Goal: Task Accomplishment & Management: Use online tool/utility

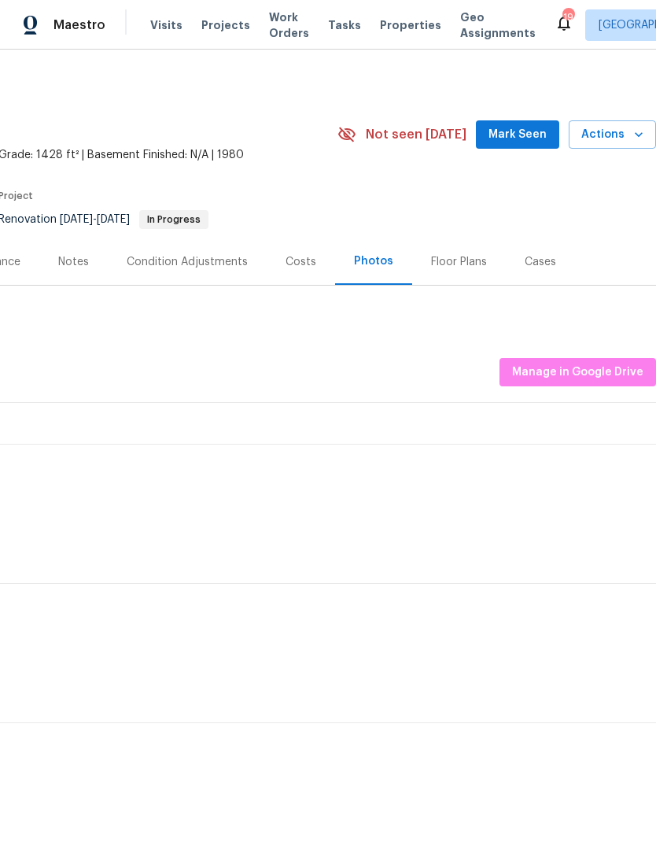
scroll to position [0, 233]
click at [621, 142] on span "Actions" at bounding box center [612, 135] width 62 height 20
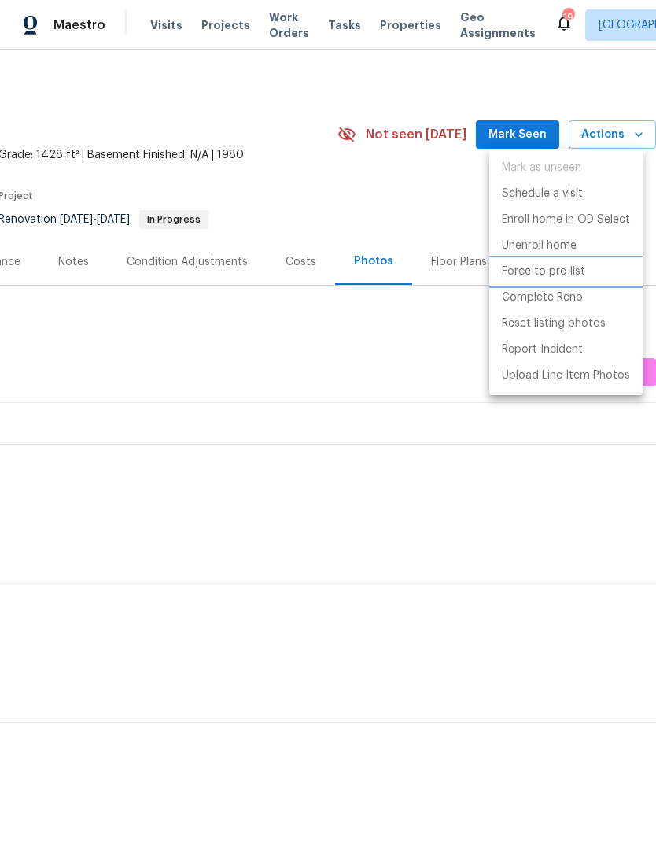
click at [556, 275] on p "Force to pre-list" at bounding box center [543, 271] width 83 height 17
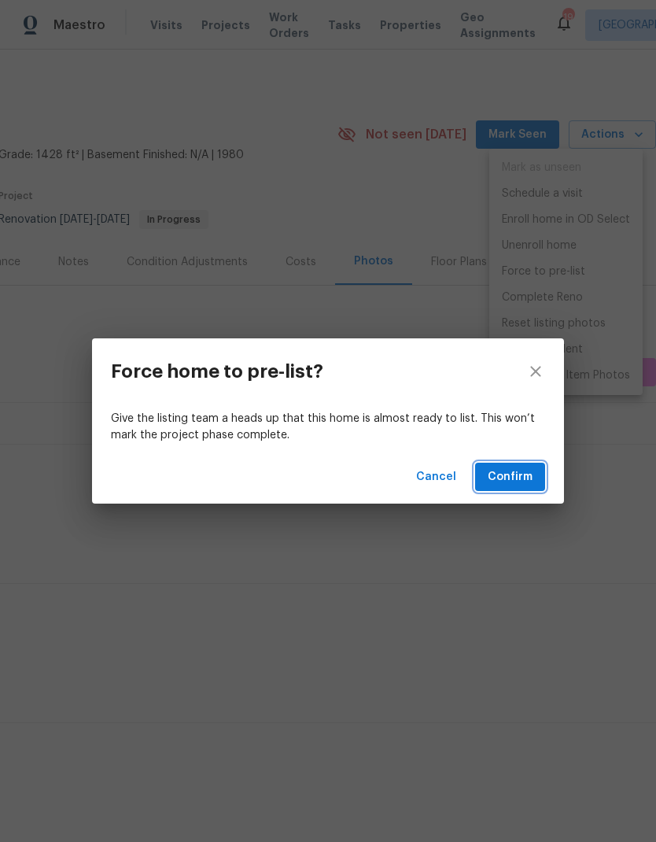
click at [523, 475] on span "Confirm" at bounding box center [510, 477] width 45 height 20
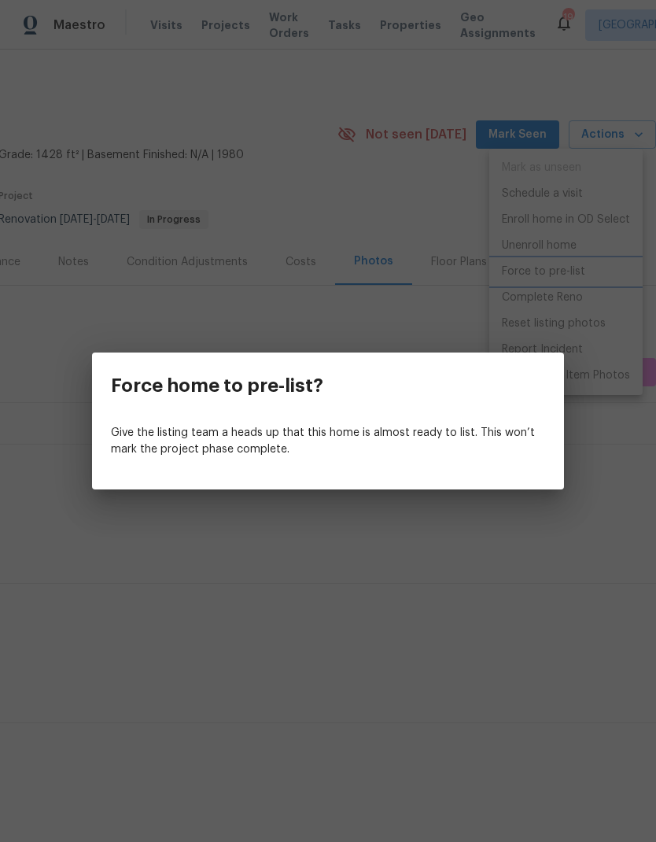
click at [436, 205] on div "Force home to pre-list? Give the listing team a heads up that this home is almo…" at bounding box center [328, 421] width 656 height 842
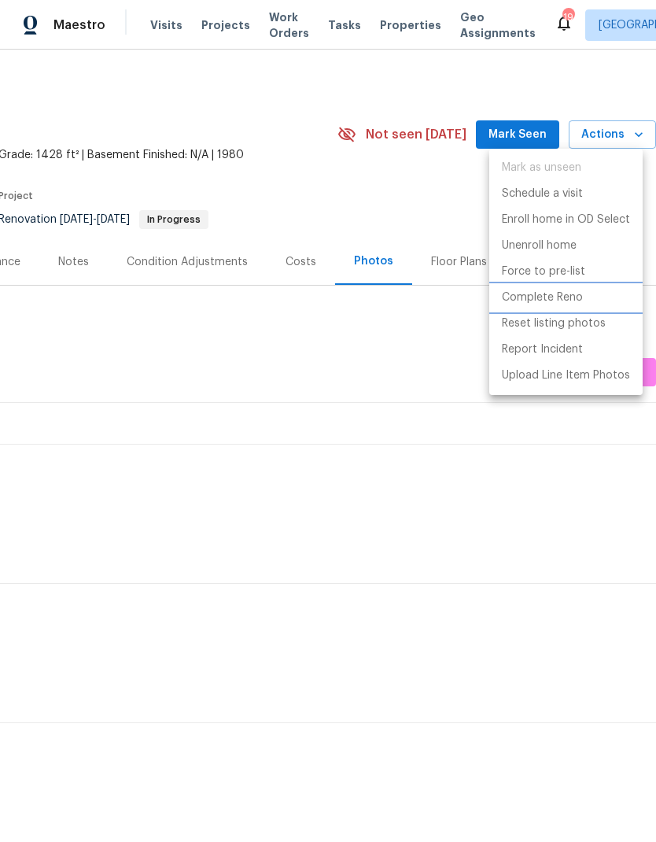
click at [553, 306] on li "Complete Reno" at bounding box center [565, 298] width 153 height 26
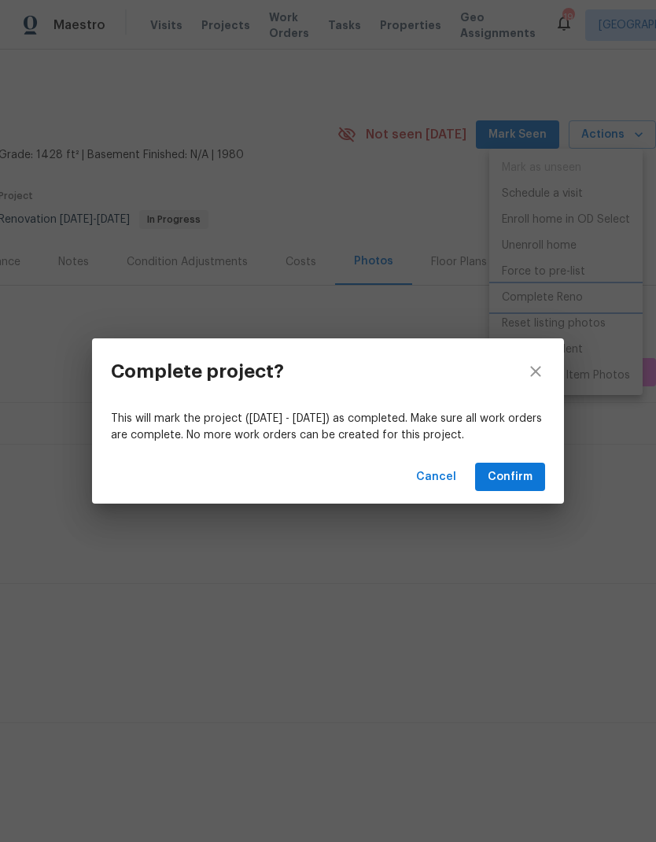
click at [408, 194] on div "Complete project? This will mark the project (Thu, Aug 07 - Tue, Aug 12) as com…" at bounding box center [328, 421] width 656 height 842
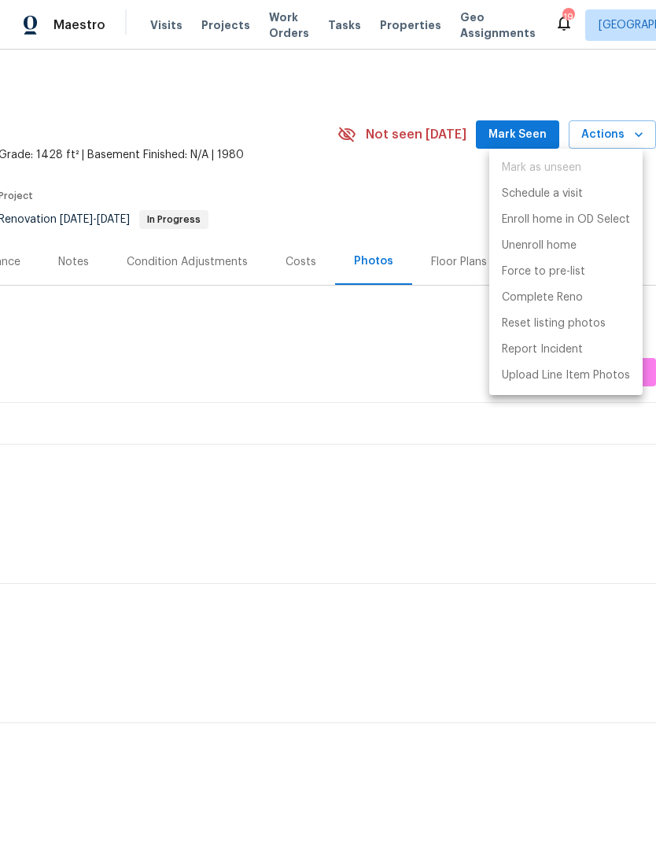
click at [359, 187] on div at bounding box center [328, 421] width 656 height 842
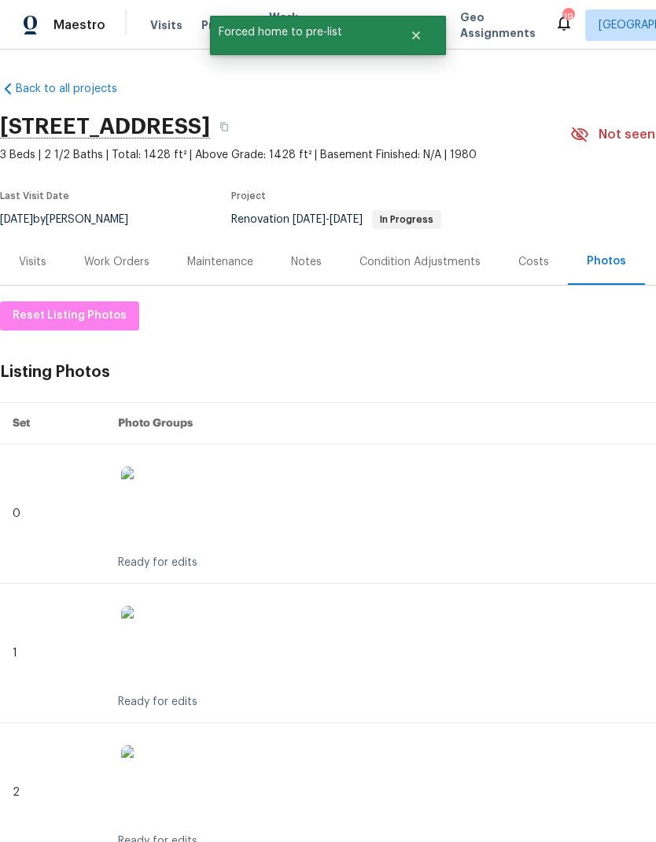
scroll to position [0, 0]
click at [124, 263] on div "Work Orders" at bounding box center [116, 262] width 65 height 16
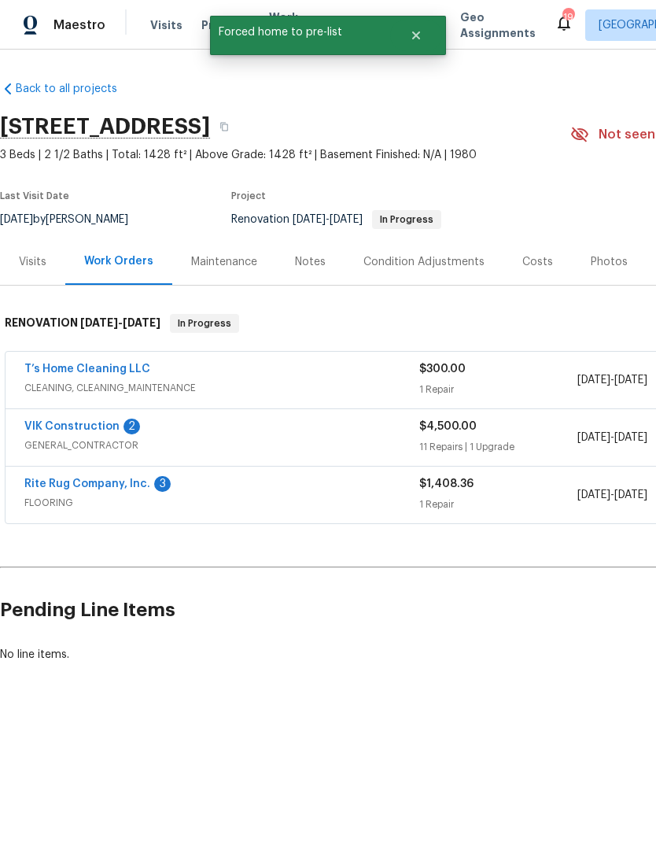
click at [110, 370] on link "T’s Home Cleaning LLC" at bounding box center [87, 368] width 126 height 11
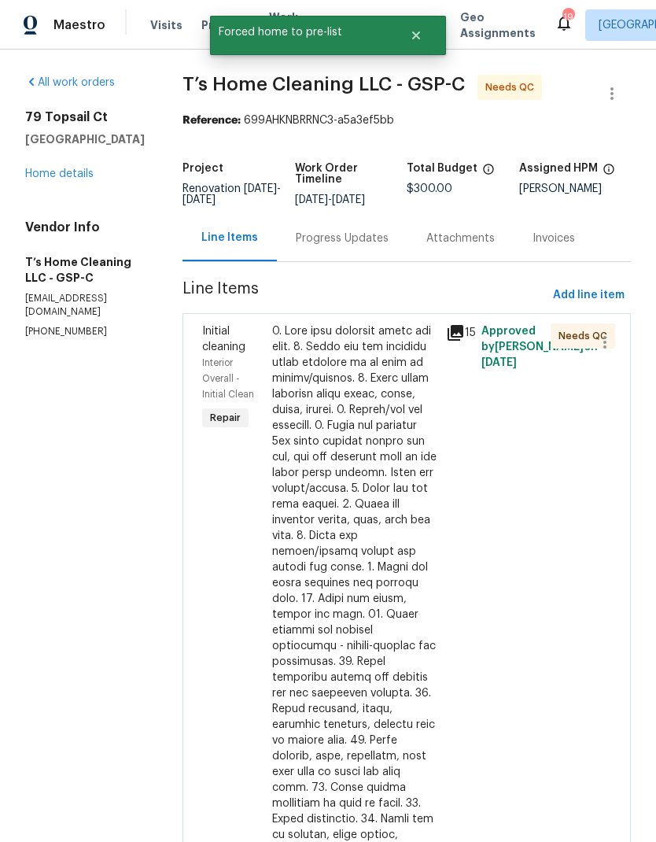
click at [317, 396] on div at bounding box center [354, 700] width 165 height 755
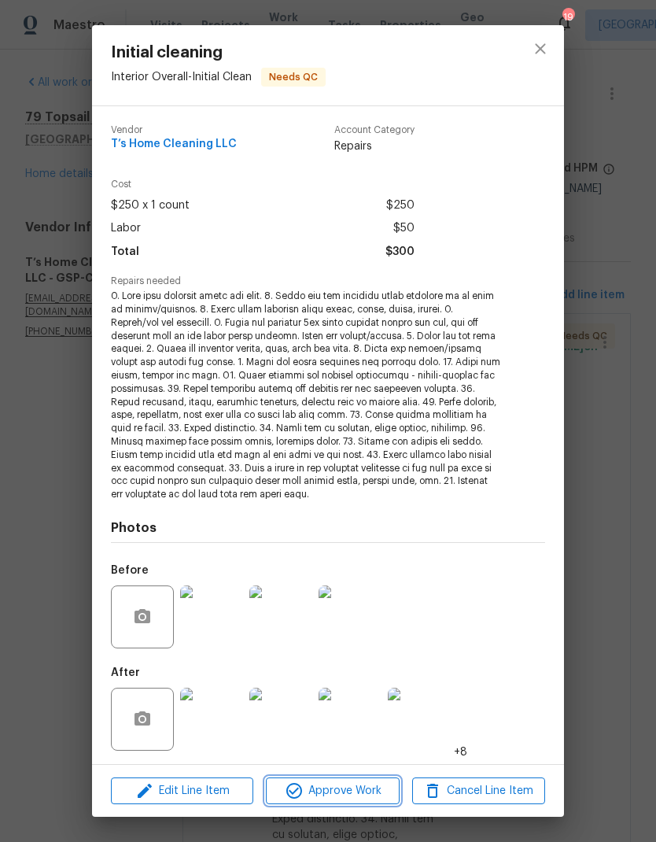
click at [337, 788] on span "Approve Work" at bounding box center [332, 791] width 123 height 20
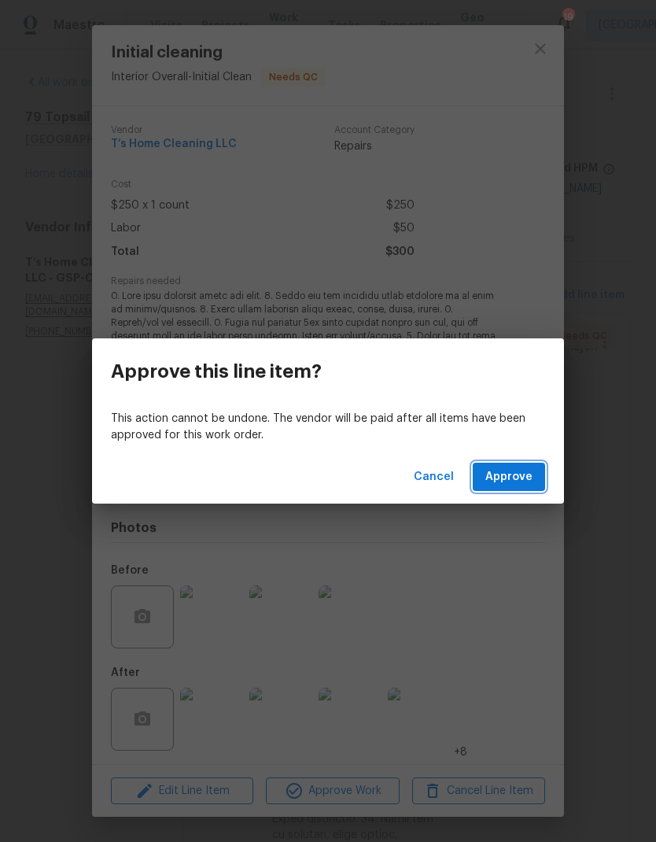
click at [528, 490] on button "Approve" at bounding box center [509, 476] width 72 height 29
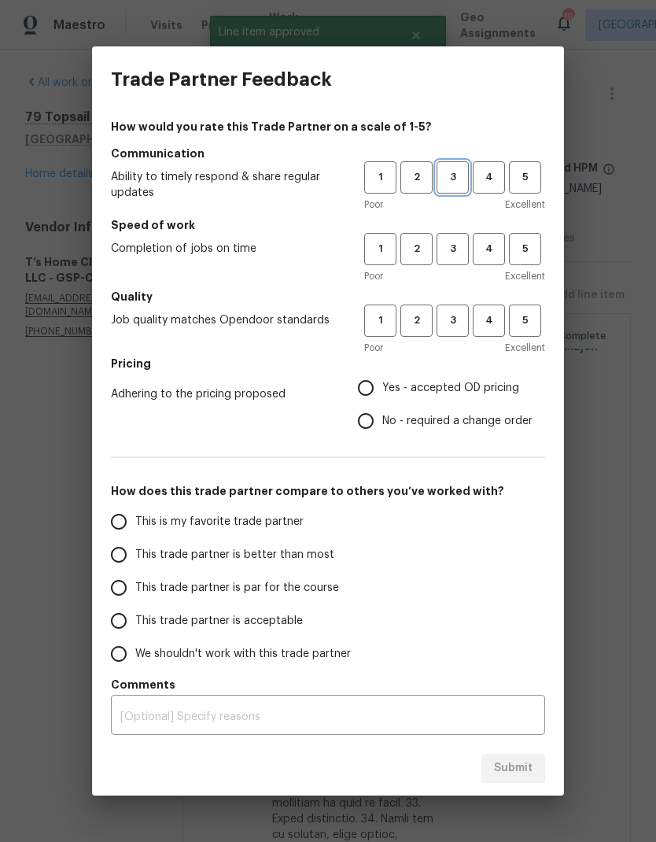
click at [455, 171] on span "3" at bounding box center [452, 177] width 29 height 18
click at [461, 245] on span "3" at bounding box center [452, 249] width 29 height 18
click at [457, 316] on span "3" at bounding box center [452, 320] width 29 height 18
click at [366, 392] on input "Yes - accepted OD pricing" at bounding box center [365, 387] width 33 height 33
radio input "true"
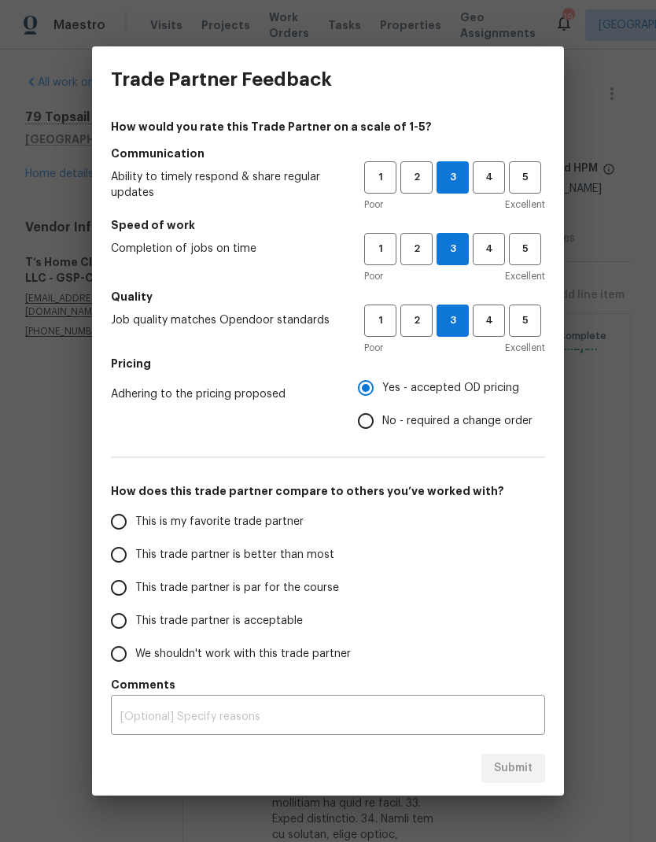
click at [118, 597] on input "This trade partner is par for the course" at bounding box center [118, 587] width 33 height 33
click at [524, 759] on span "Submit" at bounding box center [513, 768] width 39 height 20
radio input "true"
radio input "false"
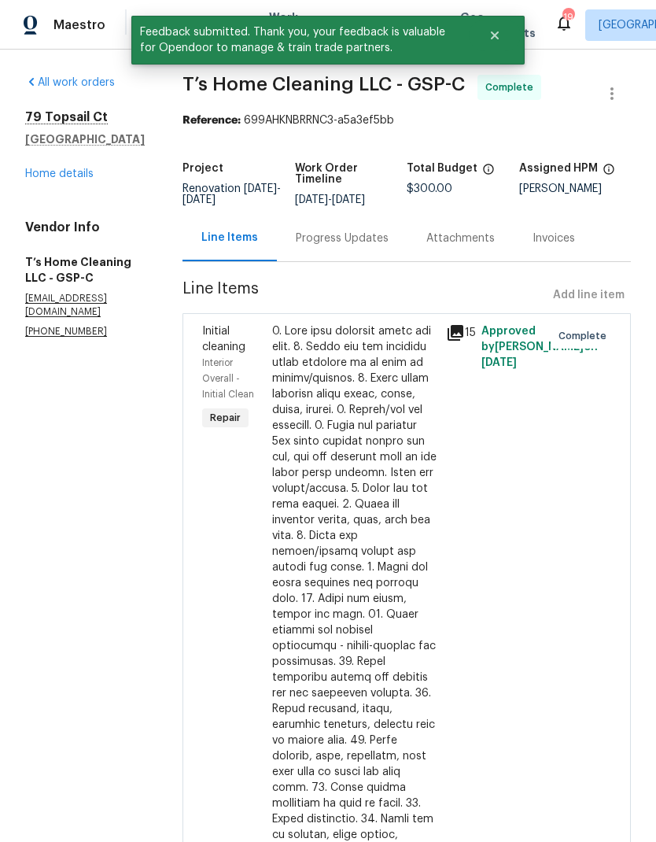
click at [75, 173] on link "Home details" at bounding box center [59, 173] width 68 height 11
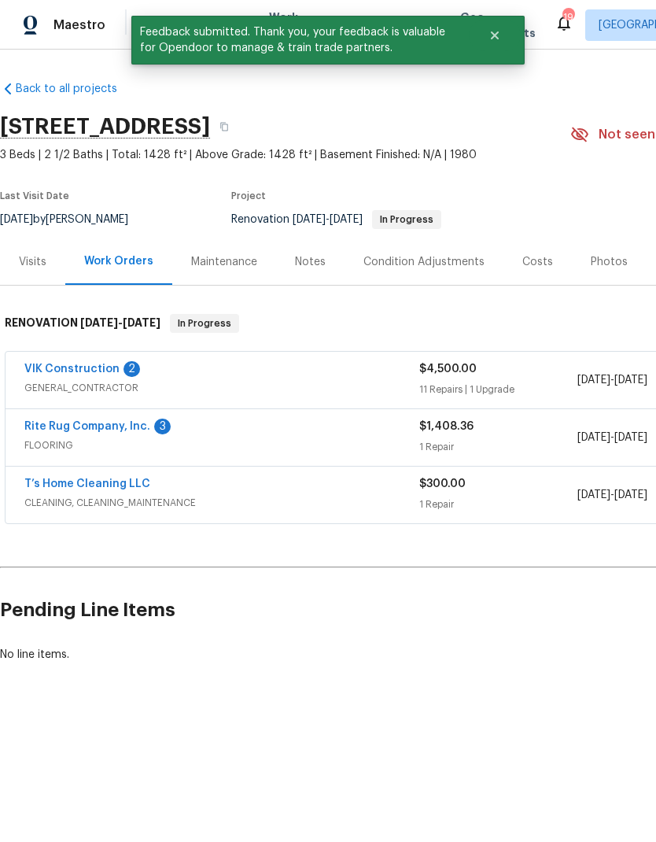
click at [141, 425] on link "Rite Rug Company, Inc." at bounding box center [87, 426] width 126 height 11
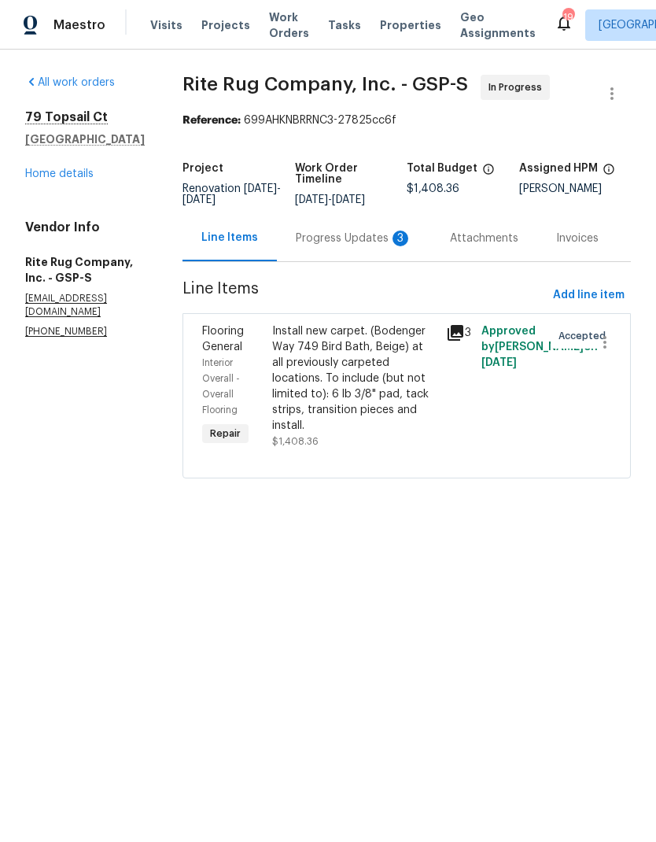
click at [354, 241] on div "Progress Updates 3" at bounding box center [354, 238] width 116 height 16
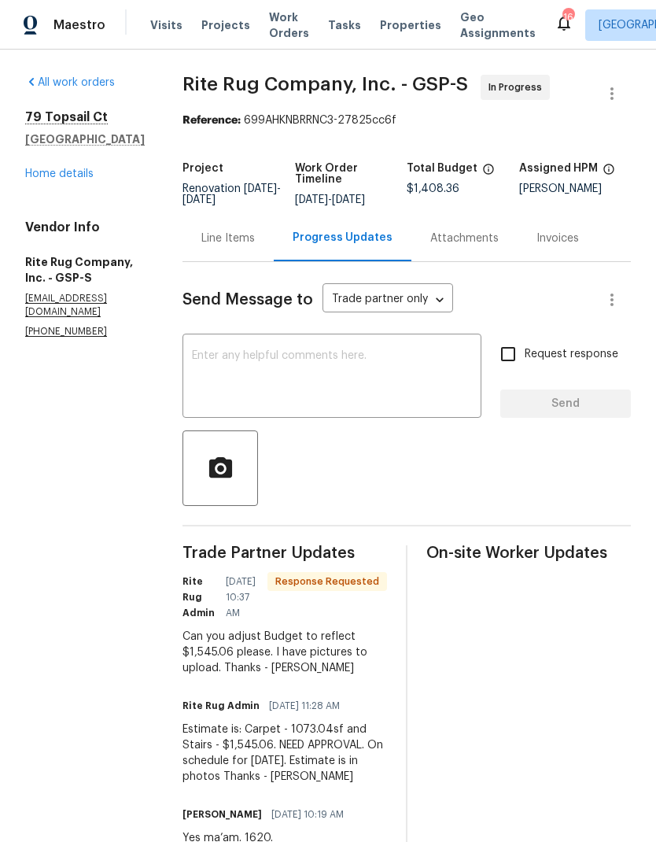
click at [255, 246] on div "Line Items" at bounding box center [227, 238] width 53 height 16
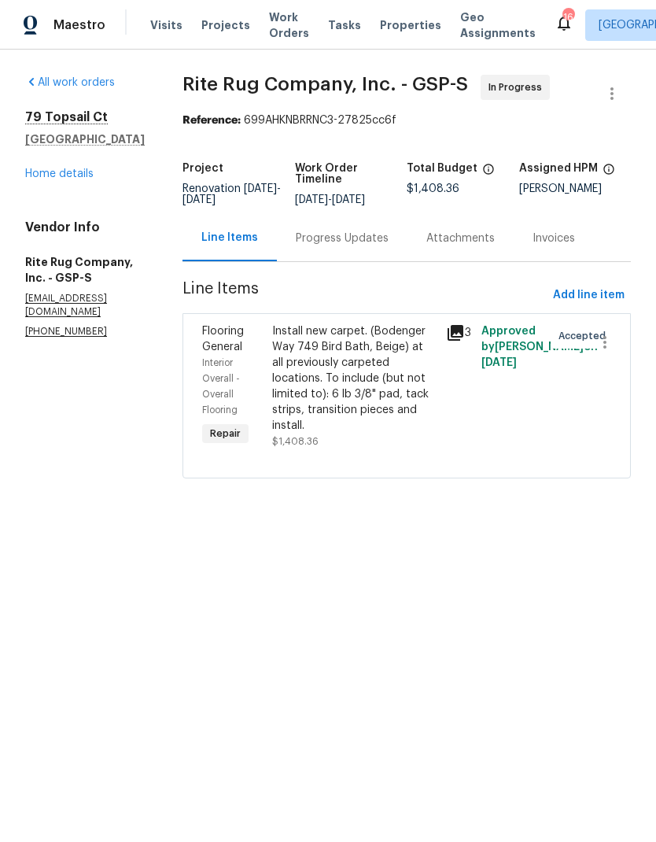
click at [333, 402] on div "Install new carpet. (Bodenger Way 749 Bird Bath, Beige) at all previously carpe…" at bounding box center [354, 378] width 165 height 110
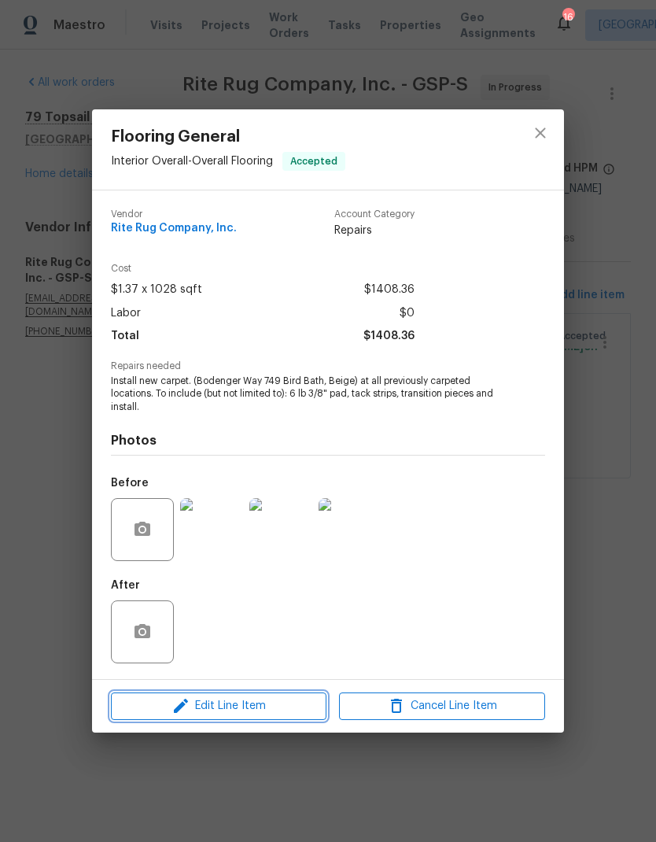
click at [274, 709] on span "Edit Line Item" at bounding box center [219, 706] width 206 height 20
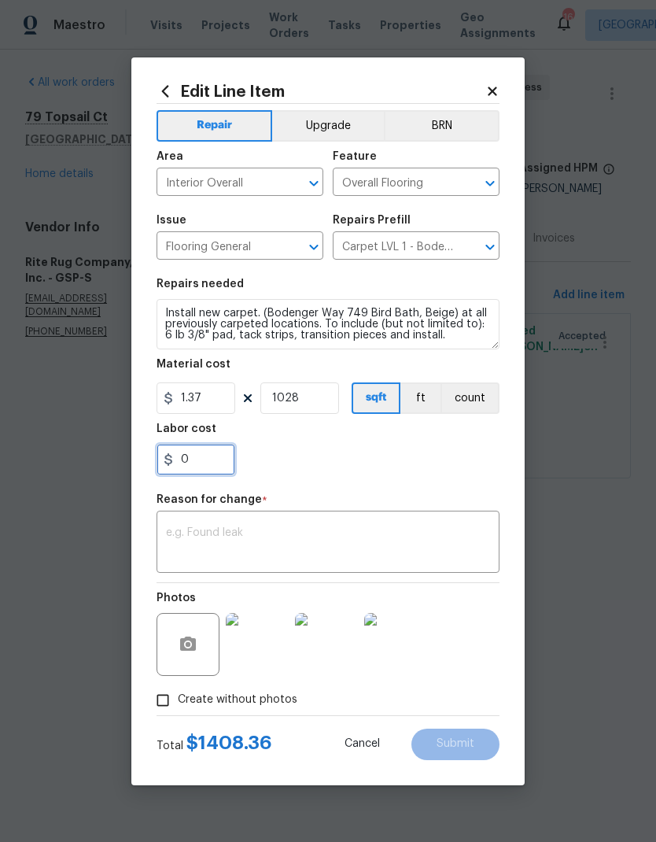
click at [198, 462] on input "0" at bounding box center [196, 459] width 79 height 31
type input "1545.06"
click at [324, 397] on input "1028" at bounding box center [299, 397] width 79 height 31
click at [433, 450] on div "1545.06" at bounding box center [328, 459] width 343 height 31
click at [281, 394] on input "1" at bounding box center [299, 397] width 79 height 31
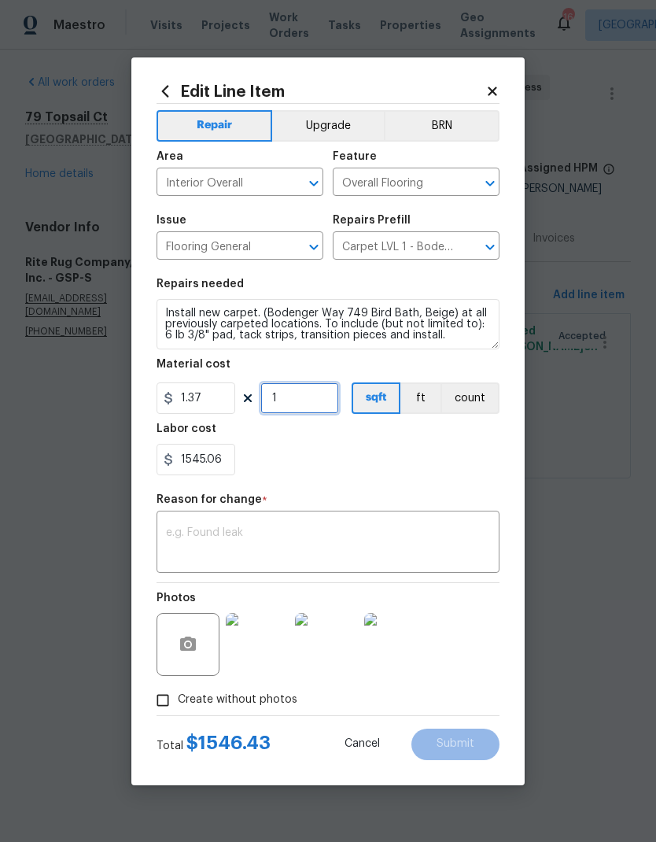
click at [281, 394] on input "1" at bounding box center [299, 397] width 79 height 31
type input "0"
click at [410, 470] on div "1545.06" at bounding box center [328, 459] width 343 height 31
click at [354, 558] on textarea at bounding box center [328, 543] width 324 height 33
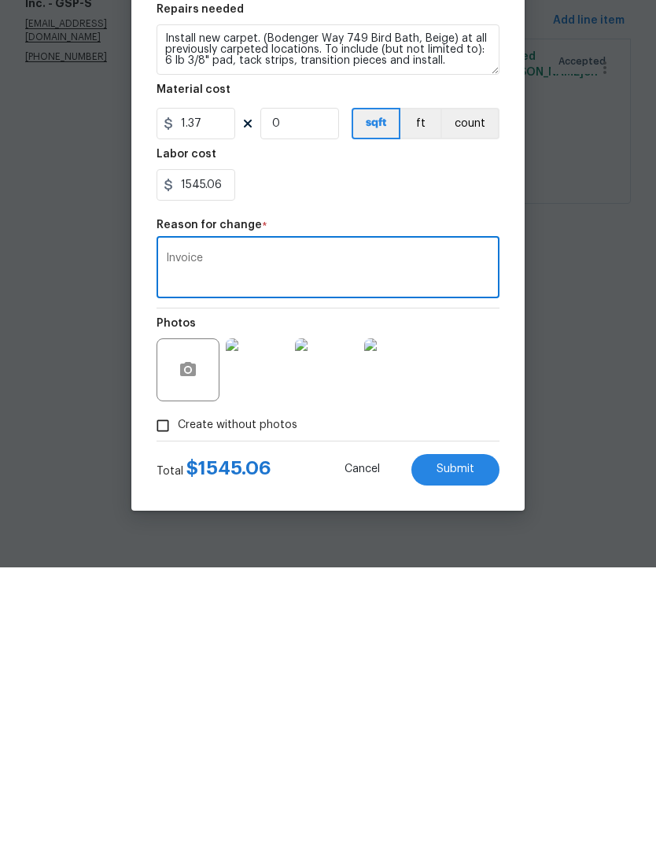
type textarea "Invoice"
click at [466, 728] on button "Submit" at bounding box center [455, 743] width 88 height 31
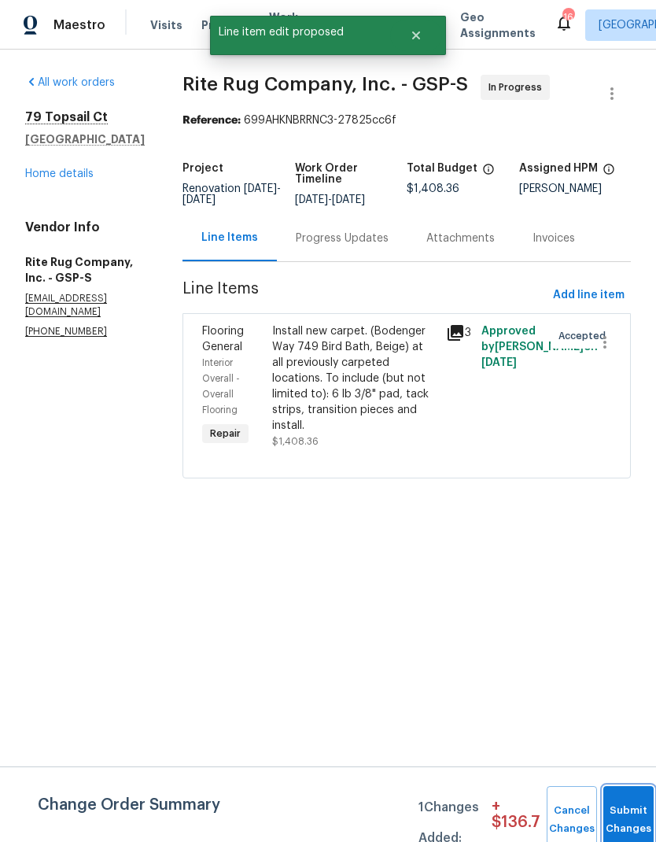
click at [620, 805] on button "Submit Changes" at bounding box center [628, 820] width 50 height 68
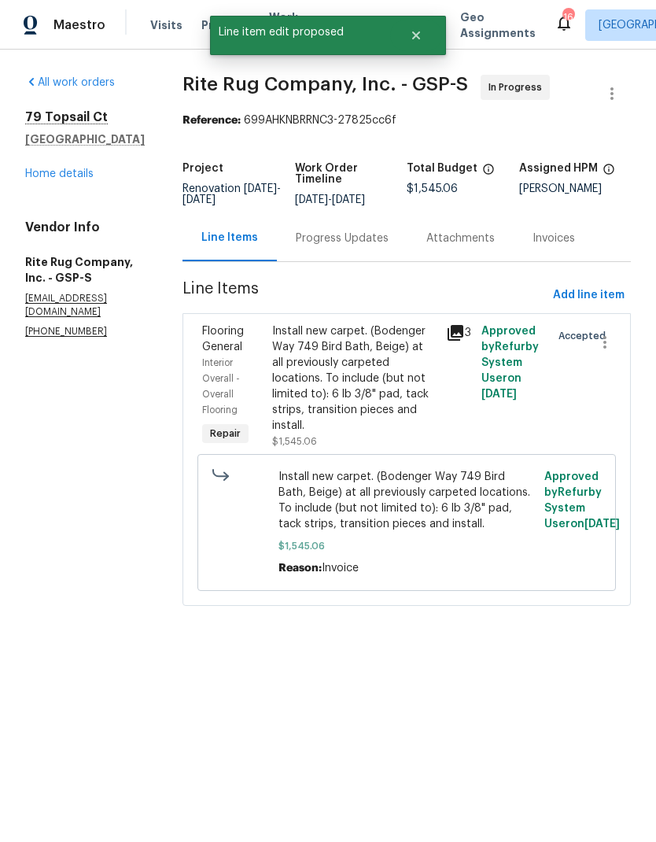
click at [386, 246] on div "Progress Updates" at bounding box center [342, 238] width 93 height 16
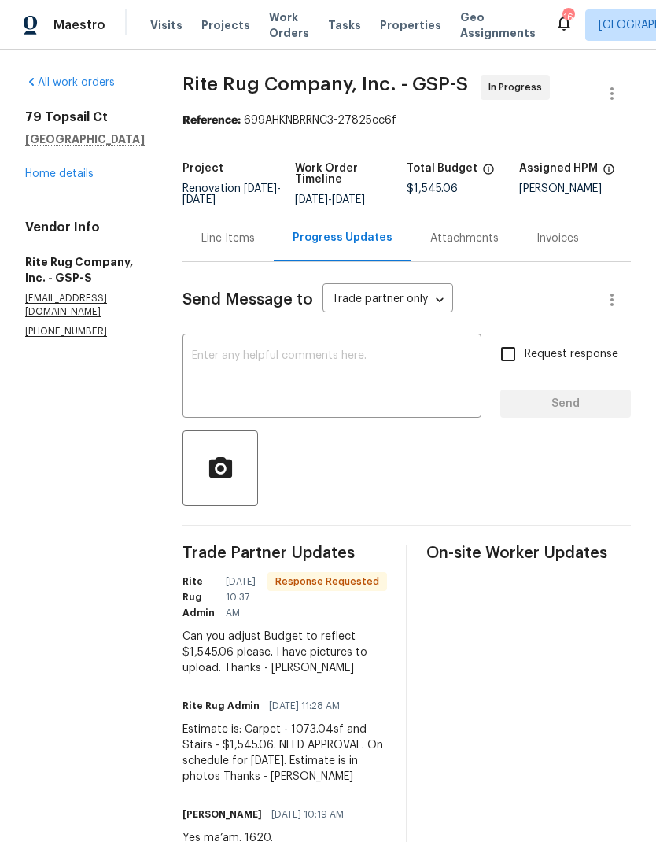
click at [254, 246] on div "Line Items" at bounding box center [227, 238] width 53 height 16
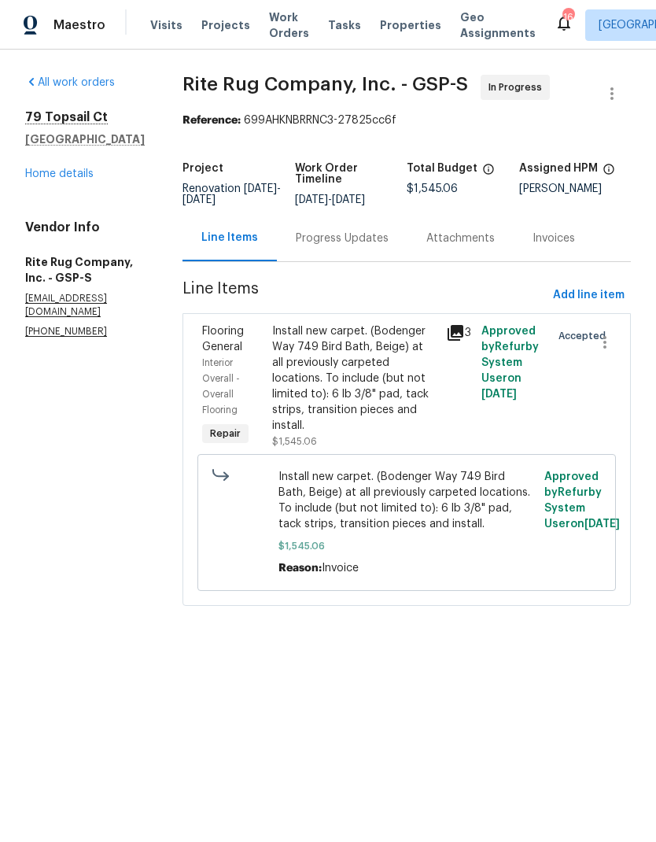
click at [381, 246] on div "Progress Updates" at bounding box center [342, 238] width 93 height 16
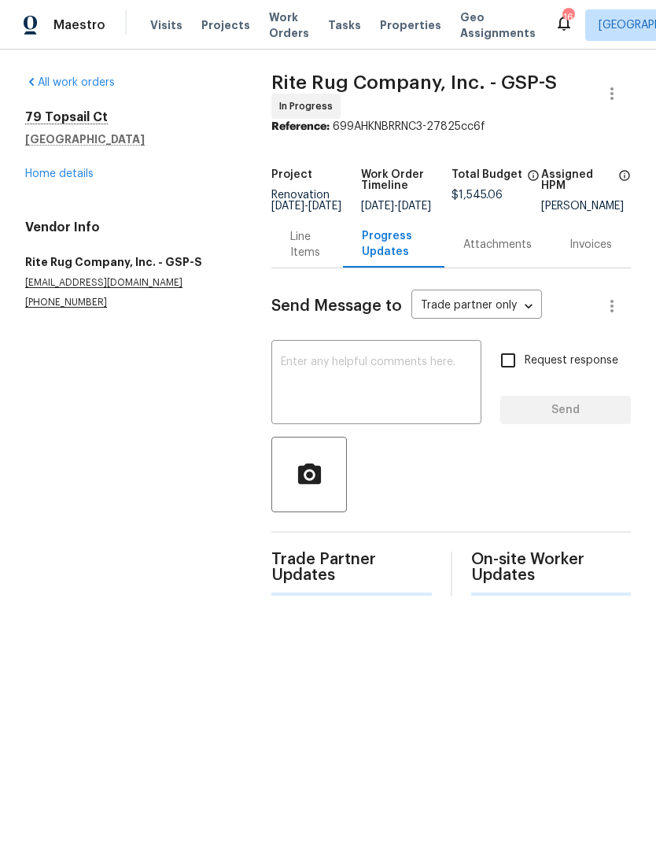
click at [354, 389] on textarea at bounding box center [376, 383] width 191 height 55
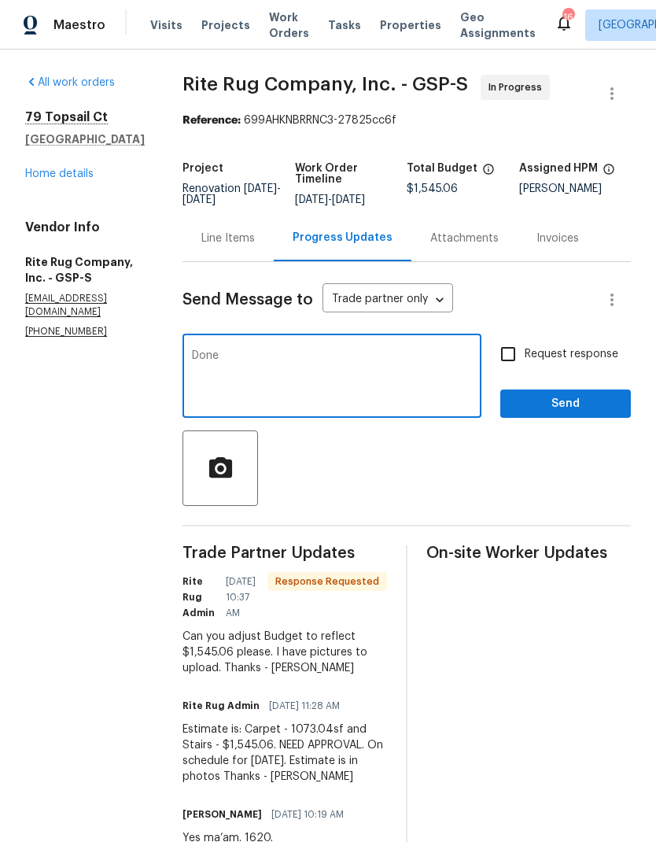
type textarea "Done"
click at [565, 418] on button "Send" at bounding box center [565, 403] width 131 height 29
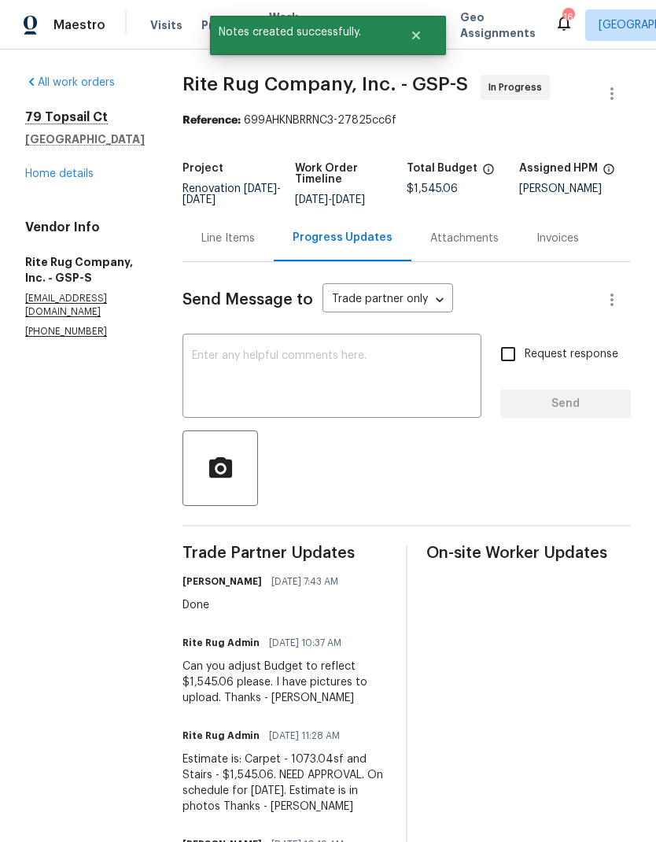
click at [65, 177] on link "Home details" at bounding box center [59, 173] width 68 height 11
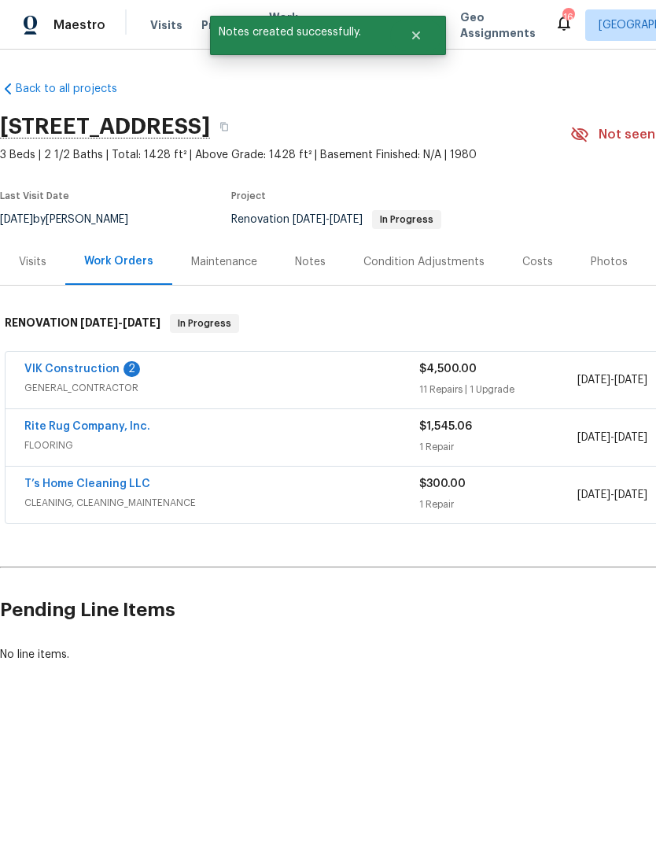
click at [99, 363] on link "VIK Construction" at bounding box center [71, 368] width 95 height 11
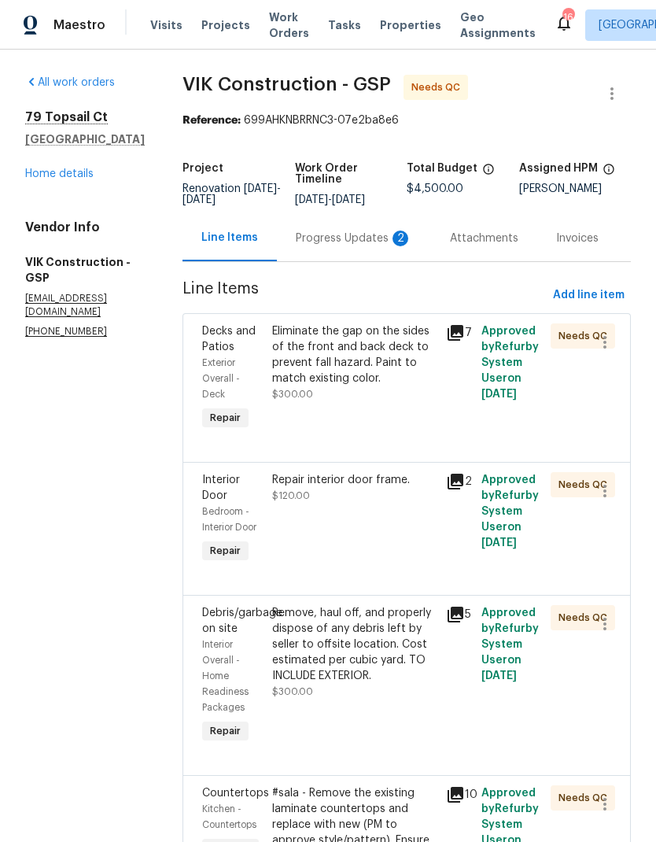
click at [354, 242] on div "Progress Updates 2" at bounding box center [354, 238] width 116 height 16
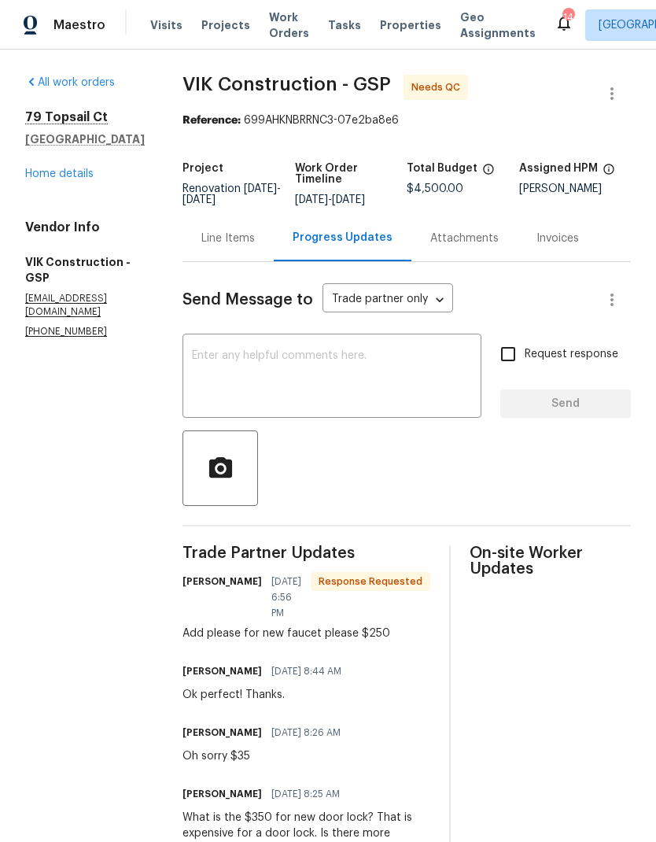
click at [255, 246] on div "Line Items" at bounding box center [227, 238] width 53 height 16
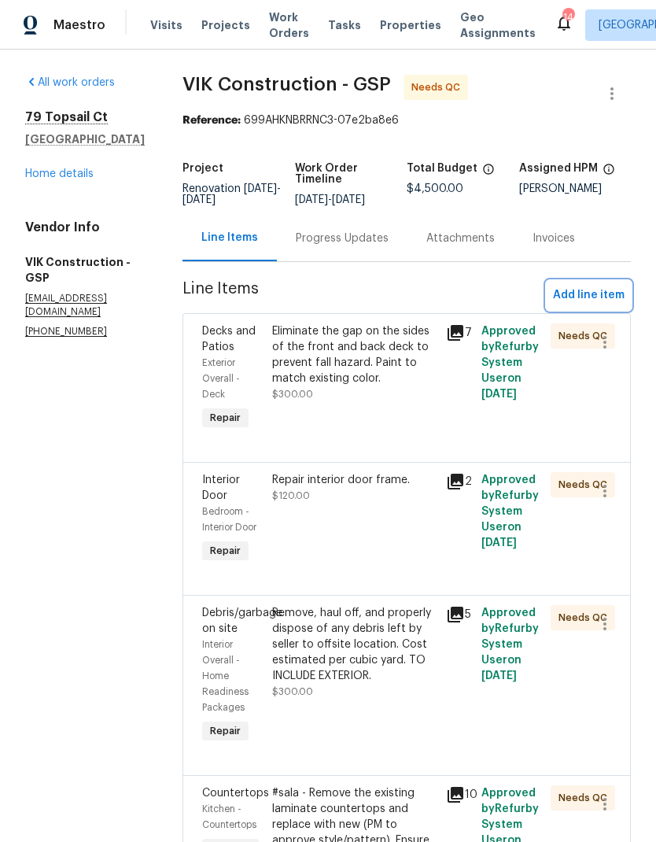
click at [596, 305] on span "Add line item" at bounding box center [589, 295] width 72 height 20
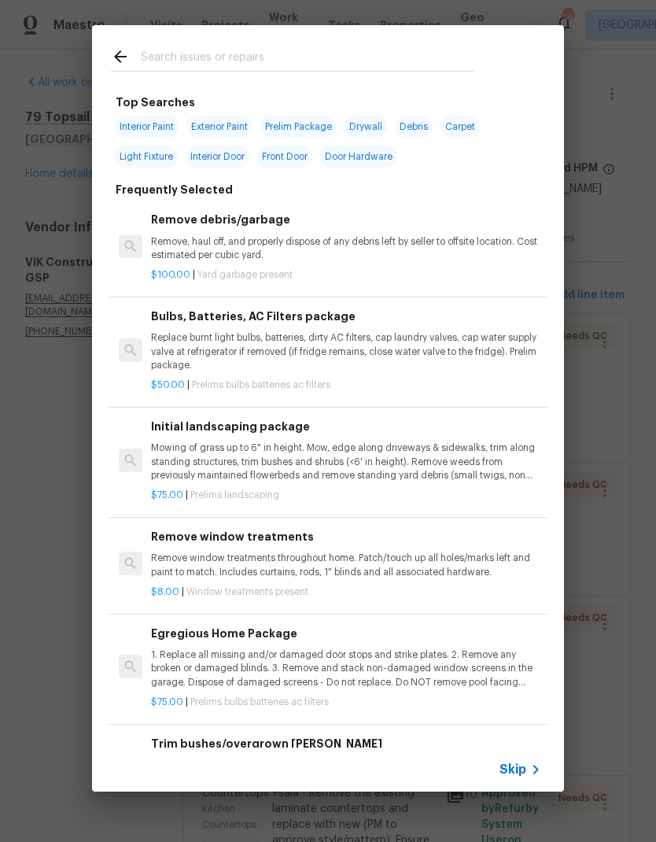
click at [389, 52] on input "text" at bounding box center [307, 59] width 333 height 24
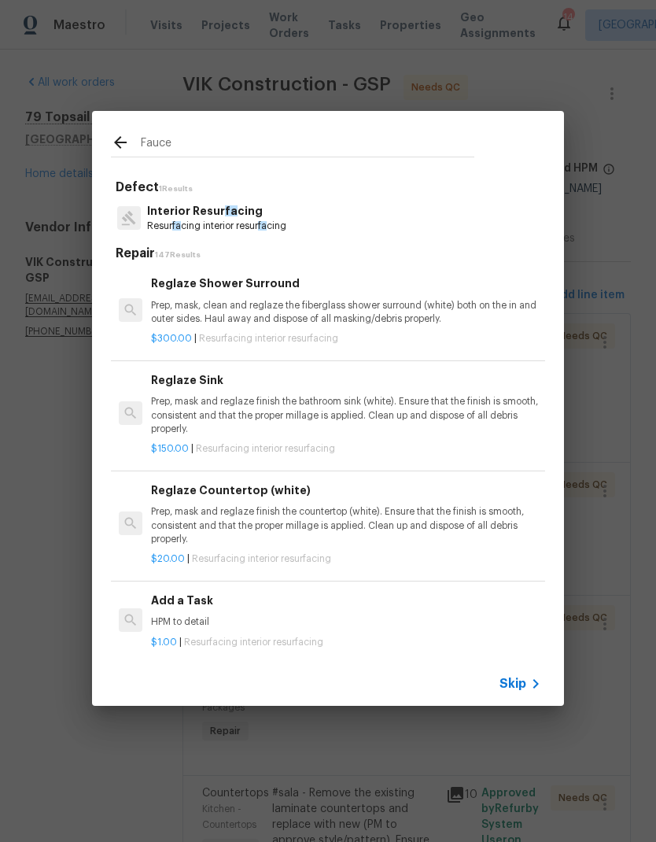
type input "Faucet"
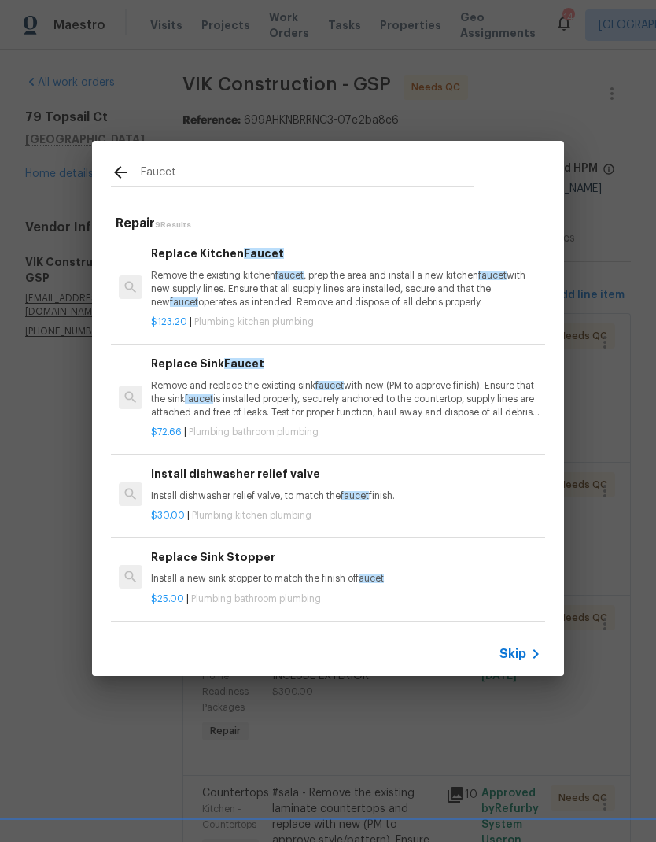
click at [320, 277] on p "Remove the existing kitchen faucet , prep the area and install a new kitchen fa…" at bounding box center [346, 289] width 390 height 40
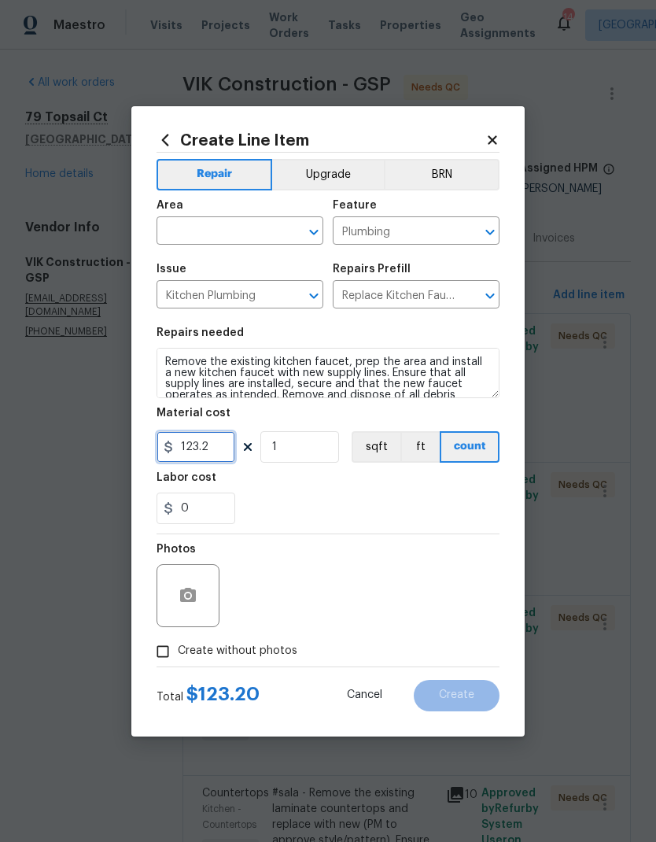
click at [203, 451] on input "123.2" at bounding box center [196, 446] width 79 height 31
click at [204, 447] on input "123.2" at bounding box center [196, 446] width 79 height 31
click at [211, 447] on input "123.2" at bounding box center [196, 446] width 79 height 31
click at [211, 446] on input "123.2" at bounding box center [196, 446] width 79 height 31
type input "250"
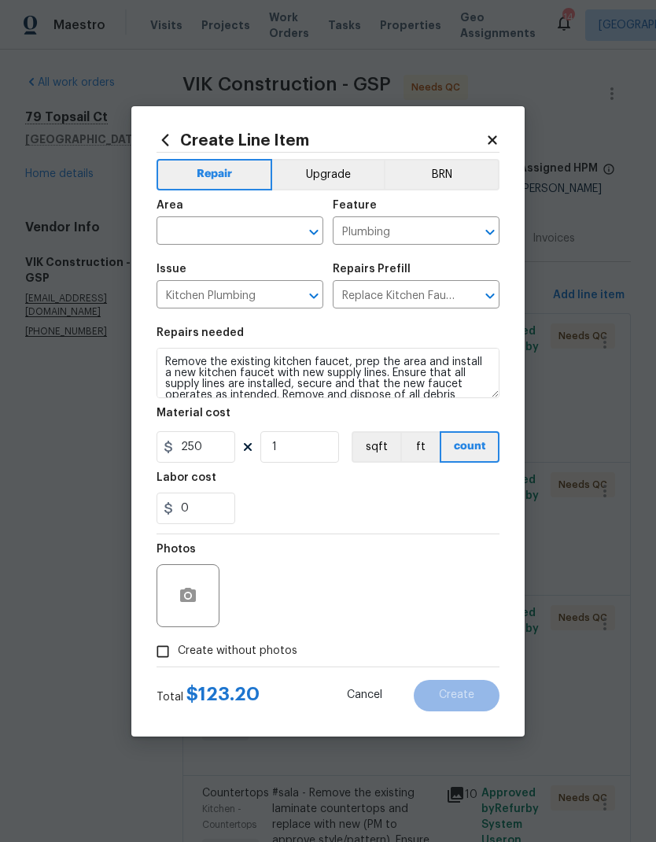
click at [382, 477] on div "Labor cost" at bounding box center [328, 482] width 343 height 20
click at [269, 224] on input "text" at bounding box center [218, 232] width 123 height 24
click at [260, 260] on li "Kitchen" at bounding box center [240, 267] width 167 height 26
type input "Kitchen"
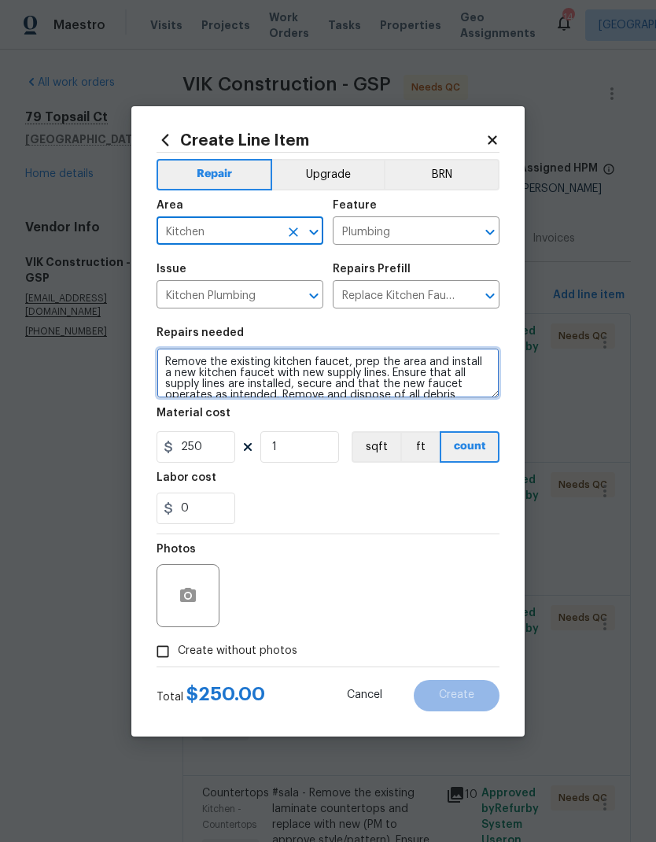
click at [355, 394] on textarea "Remove the existing kitchen faucet, prep the area and install a new kitchen fau…" at bounding box center [328, 373] width 343 height 50
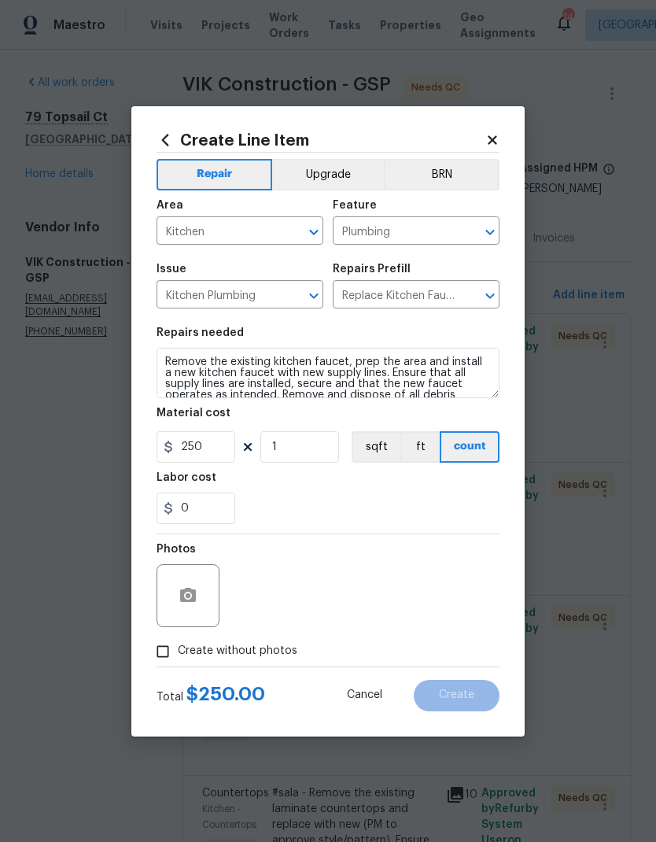
click at [382, 494] on div "0" at bounding box center [328, 507] width 343 height 31
click at [160, 654] on input "Create without photos" at bounding box center [163, 651] width 30 height 30
checkbox input "true"
click at [376, 599] on textarea at bounding box center [365, 595] width 267 height 63
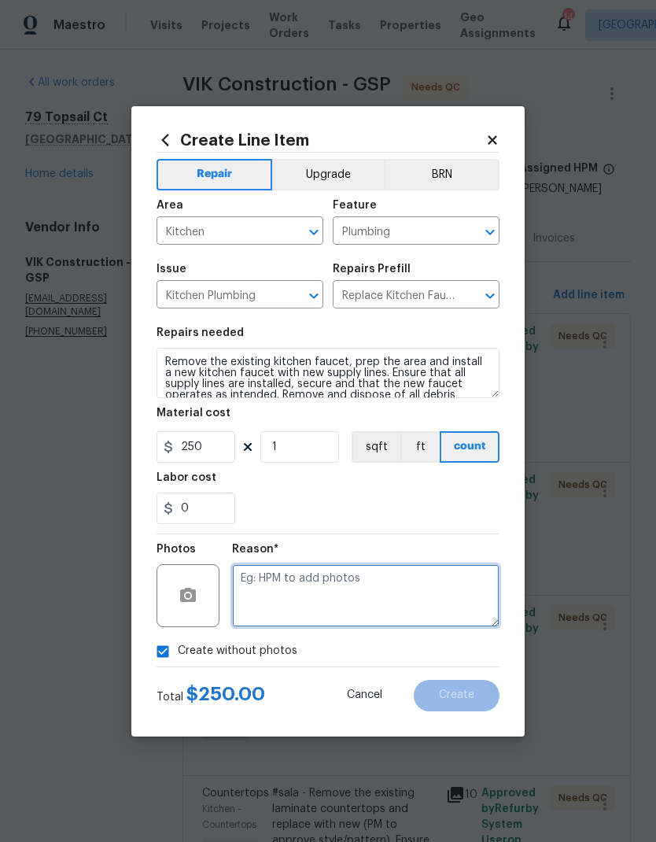
scroll to position [24, 0]
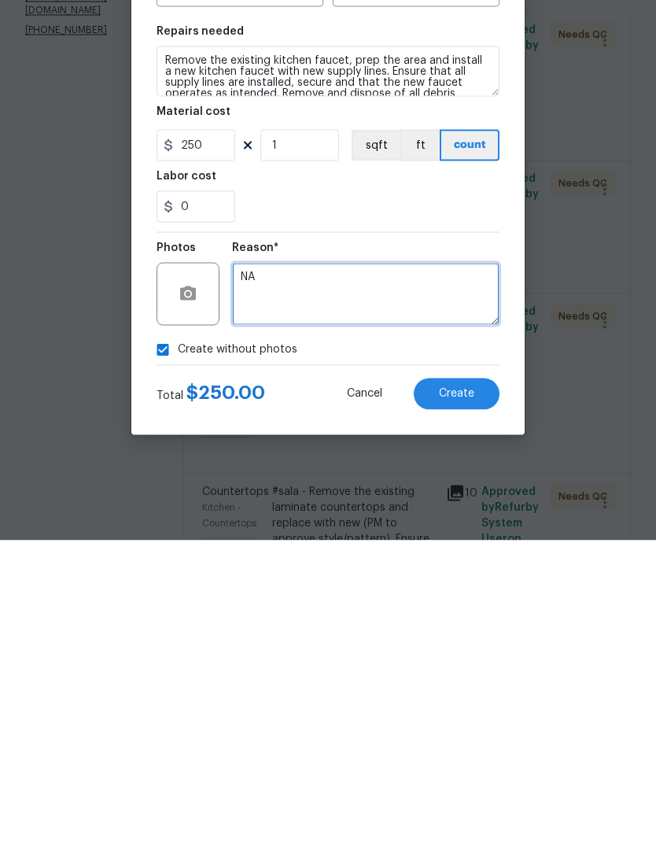
type textarea "NA"
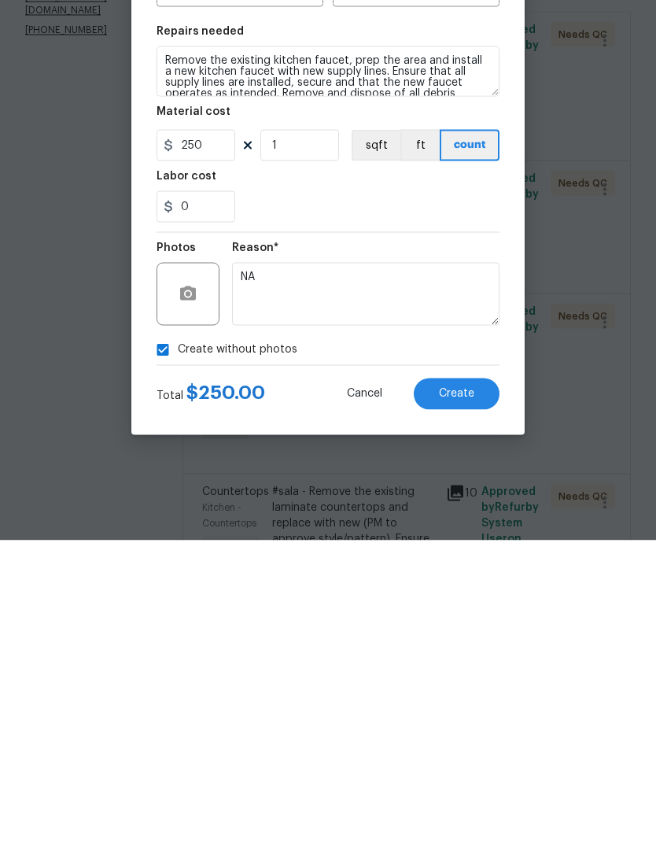
click at [449, 680] on button "Create" at bounding box center [457, 695] width 86 height 31
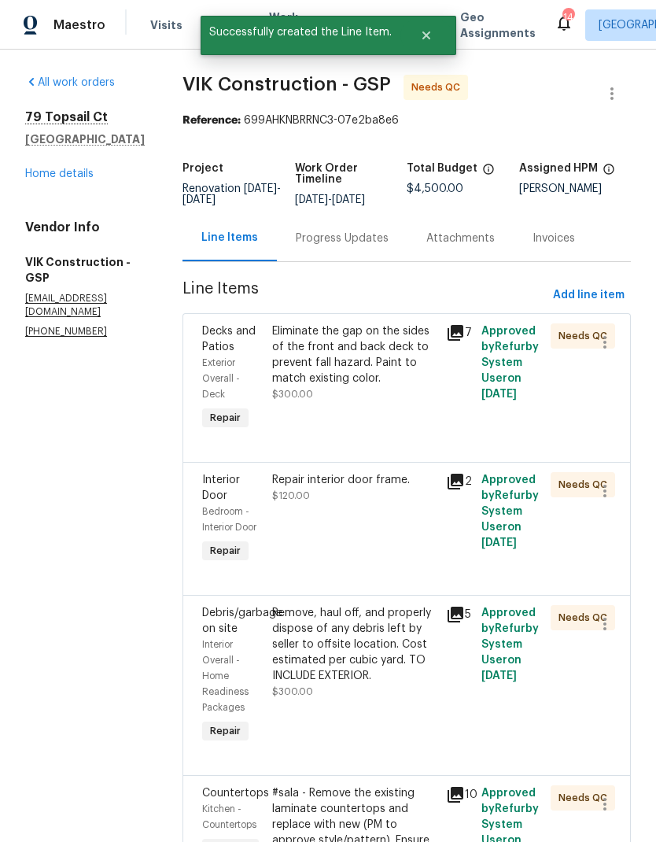
scroll to position [0, 0]
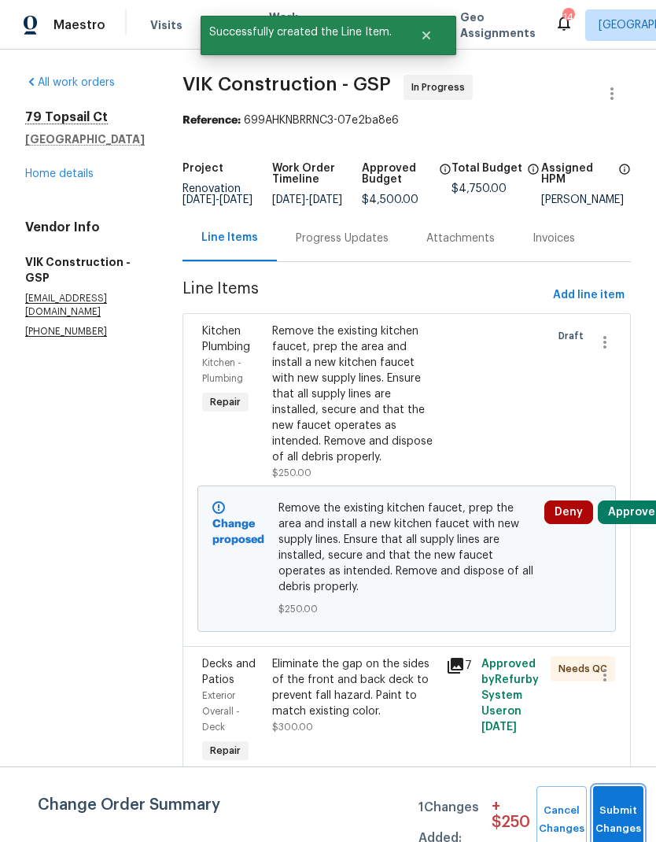
click at [615, 804] on button "Submit Changes" at bounding box center [618, 820] width 50 height 68
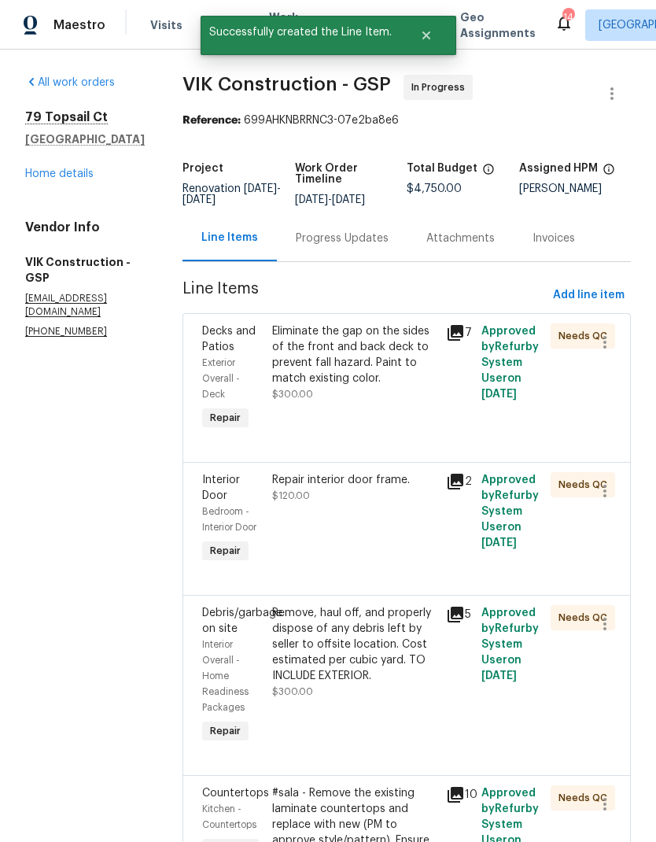
click at [382, 241] on div "Progress Updates" at bounding box center [342, 238] width 131 height 46
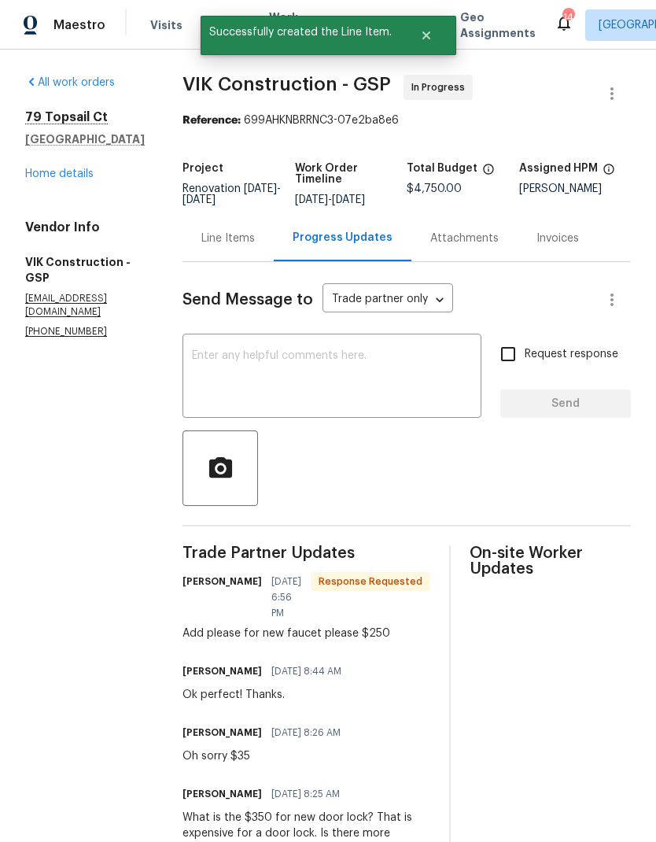
click at [360, 374] on textarea at bounding box center [332, 377] width 280 height 55
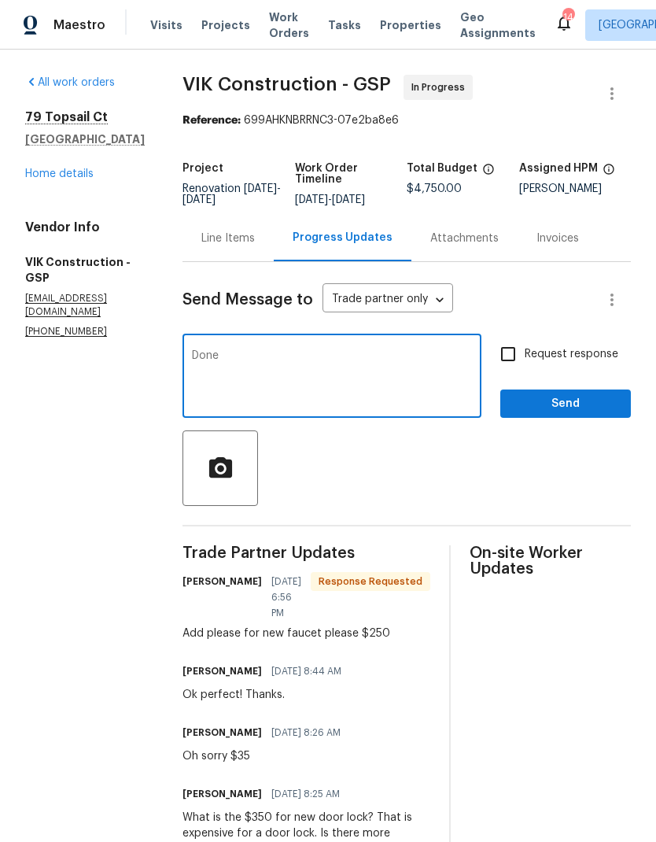
type textarea "Done"
click at [577, 413] on span "Send" at bounding box center [565, 404] width 105 height 20
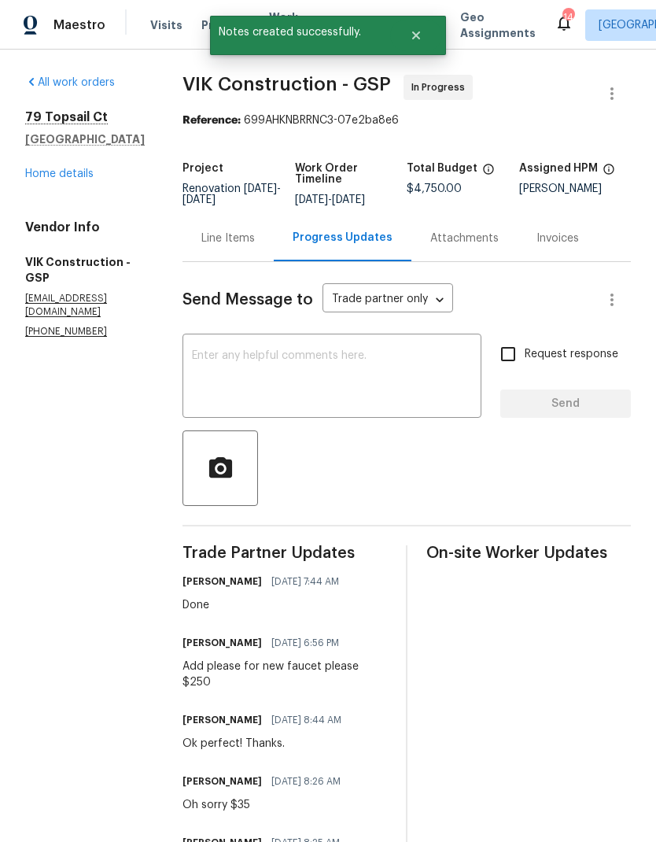
click at [68, 178] on link "Home details" at bounding box center [59, 173] width 68 height 11
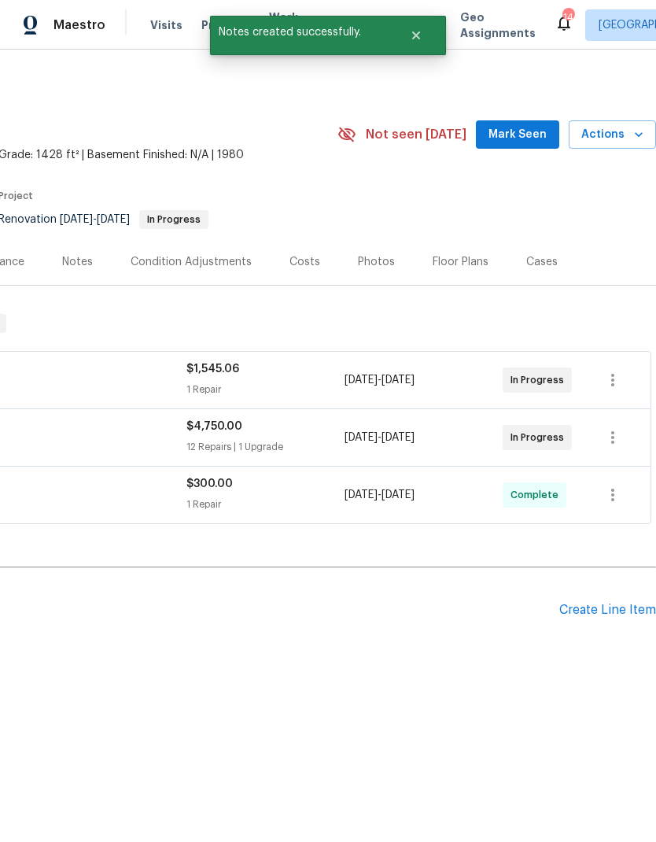
scroll to position [0, 233]
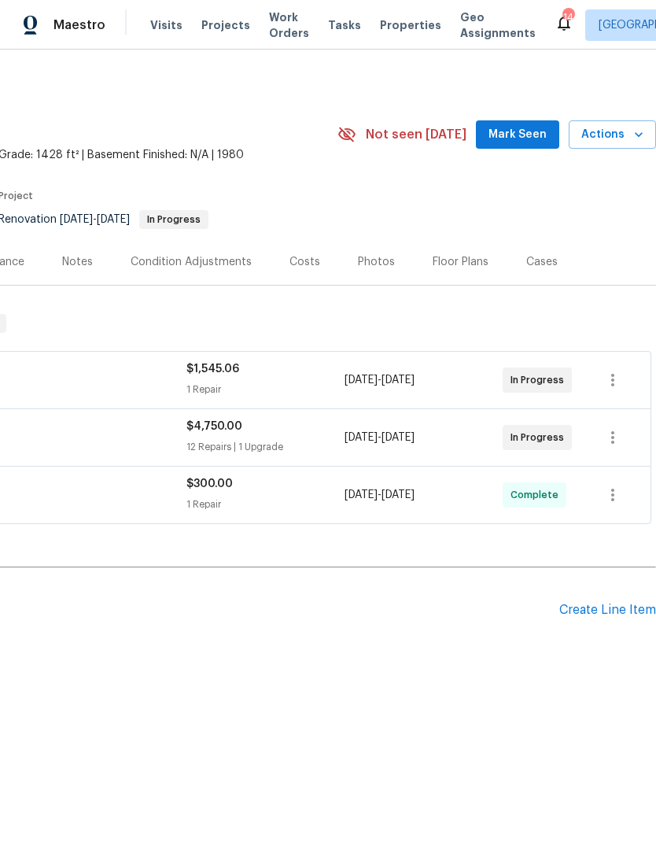
click at [273, 32] on span "Work Orders" at bounding box center [289, 24] width 40 height 31
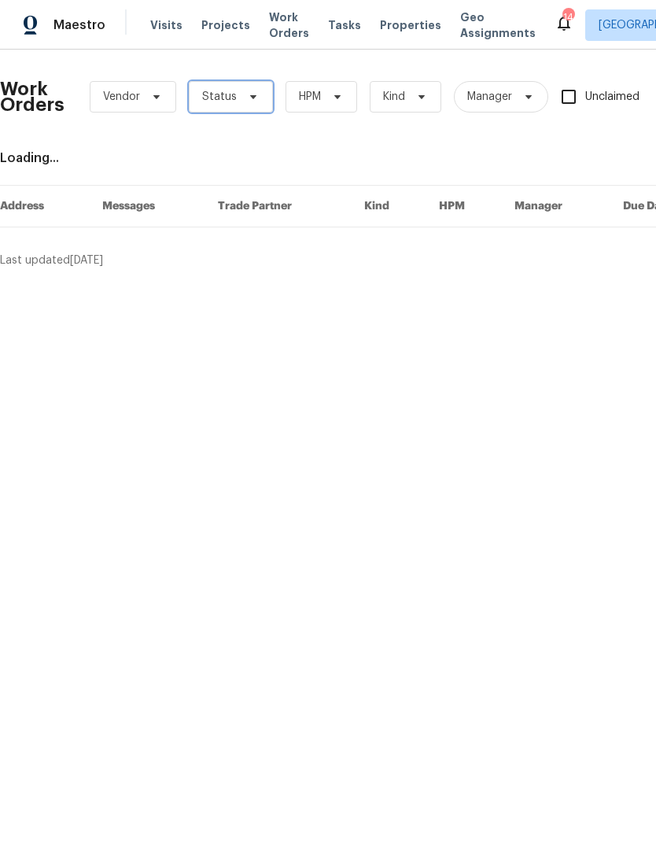
click at [242, 97] on span at bounding box center [250, 96] width 17 height 13
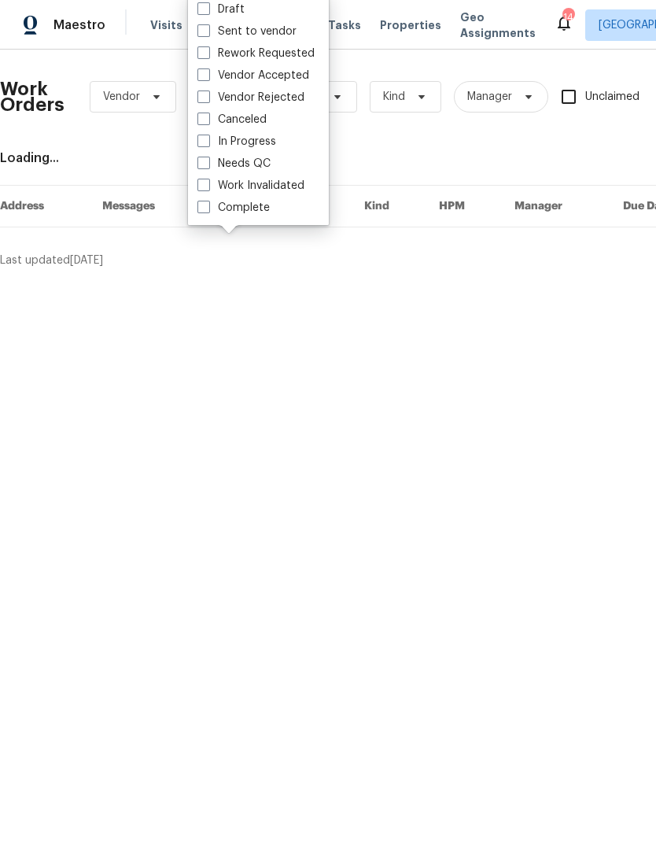
click at [212, 167] on label "Needs QC" at bounding box center [233, 164] width 73 height 16
click at [208, 166] on input "Needs QC" at bounding box center [202, 161] width 10 height 10
checkbox input "true"
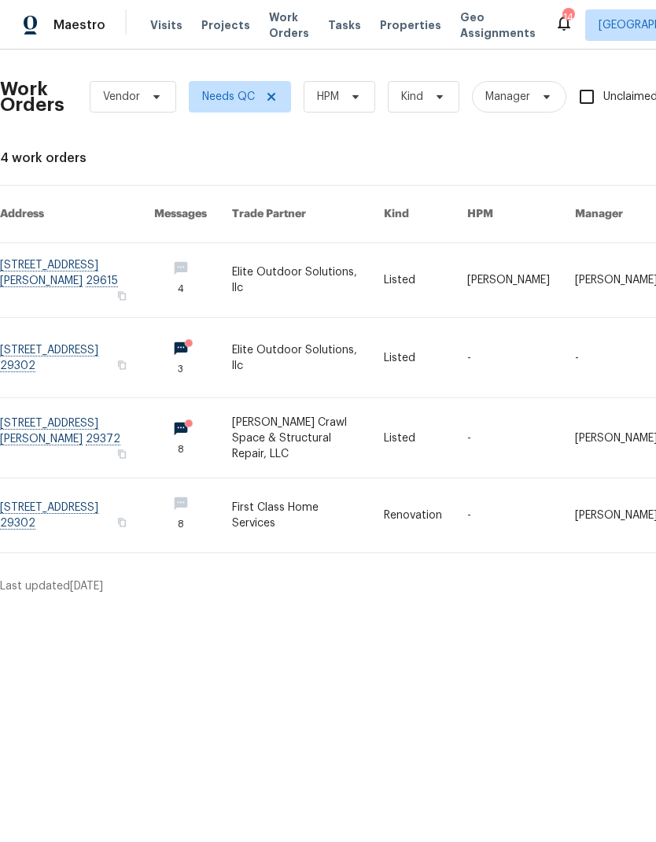
click at [98, 260] on link at bounding box center [77, 280] width 154 height 74
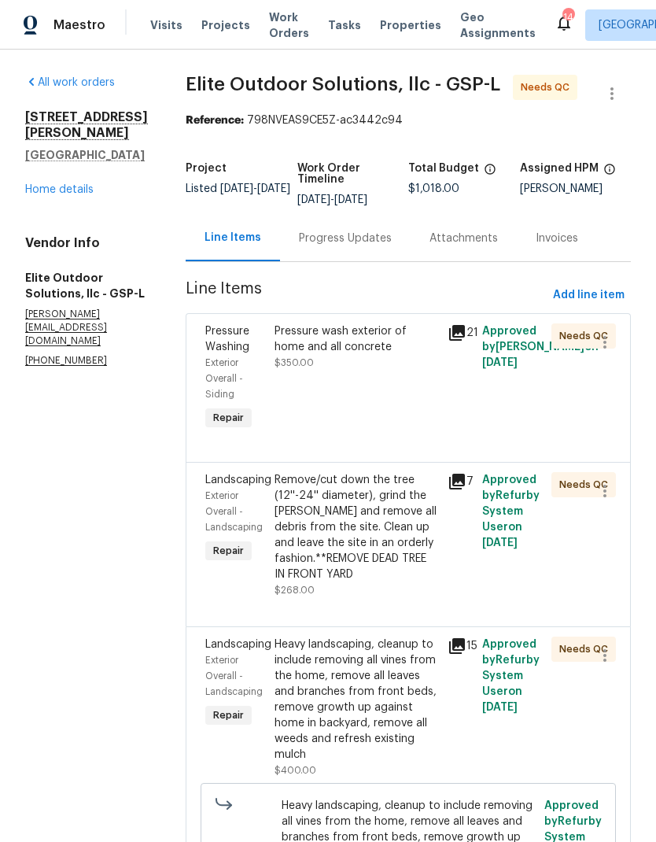
click at [308, 379] on div "Pressure wash exterior of home and all concrete $350.00" at bounding box center [356, 379] width 173 height 120
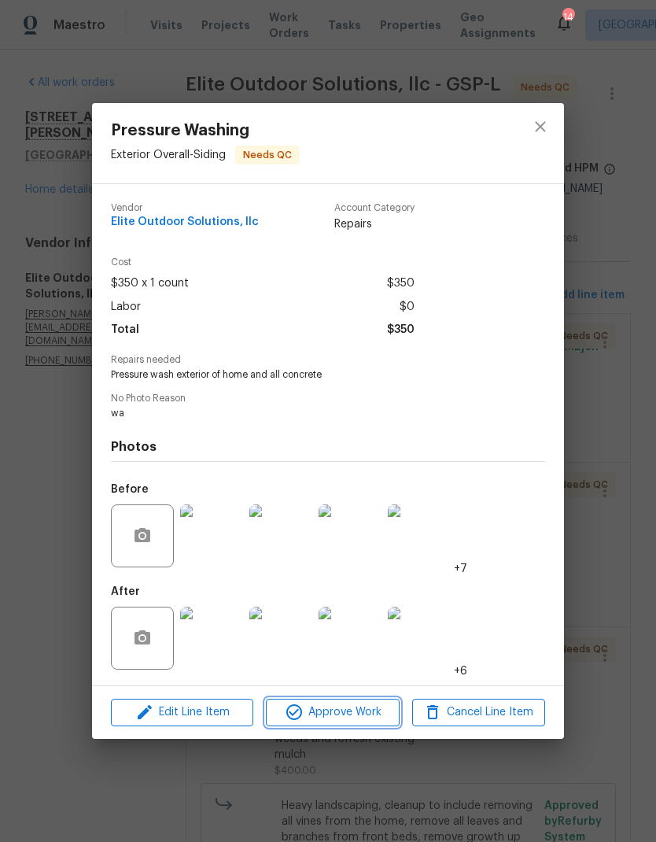
click at [373, 709] on span "Approve Work" at bounding box center [332, 712] width 123 height 20
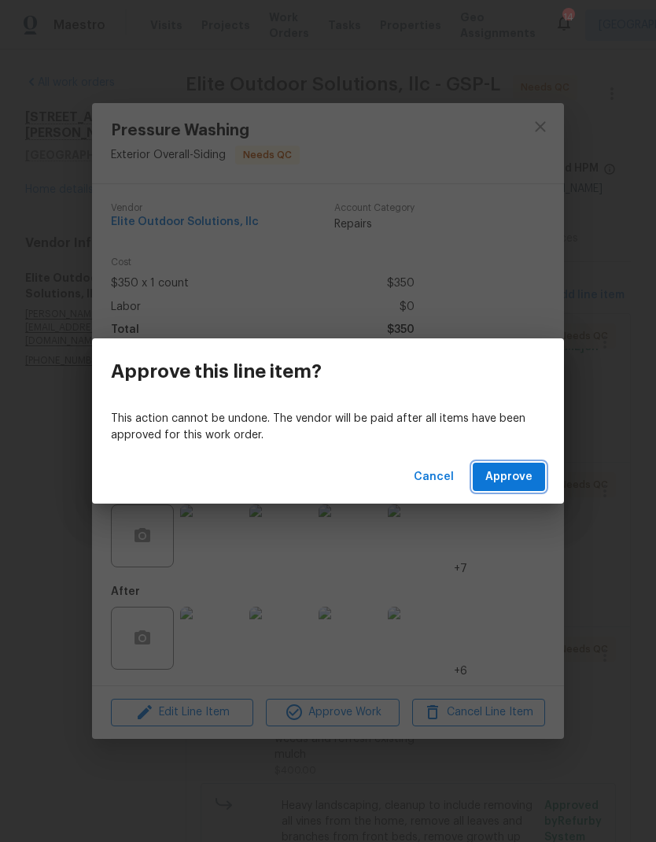
click at [509, 482] on span "Approve" at bounding box center [508, 477] width 47 height 20
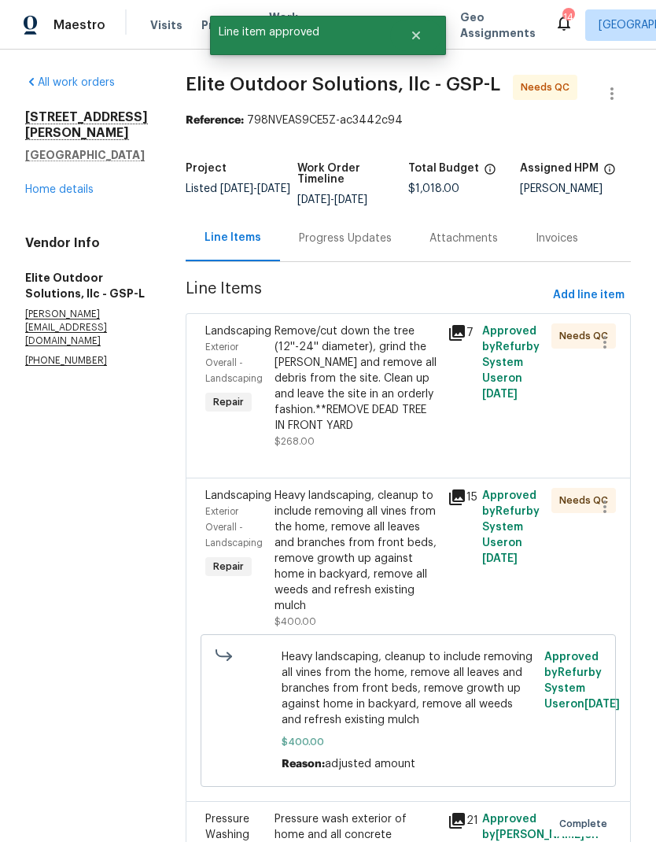
click at [322, 385] on div "Remove/cut down the tree (12''-24'' diameter), grind the stump and remove all d…" at bounding box center [356, 378] width 164 height 110
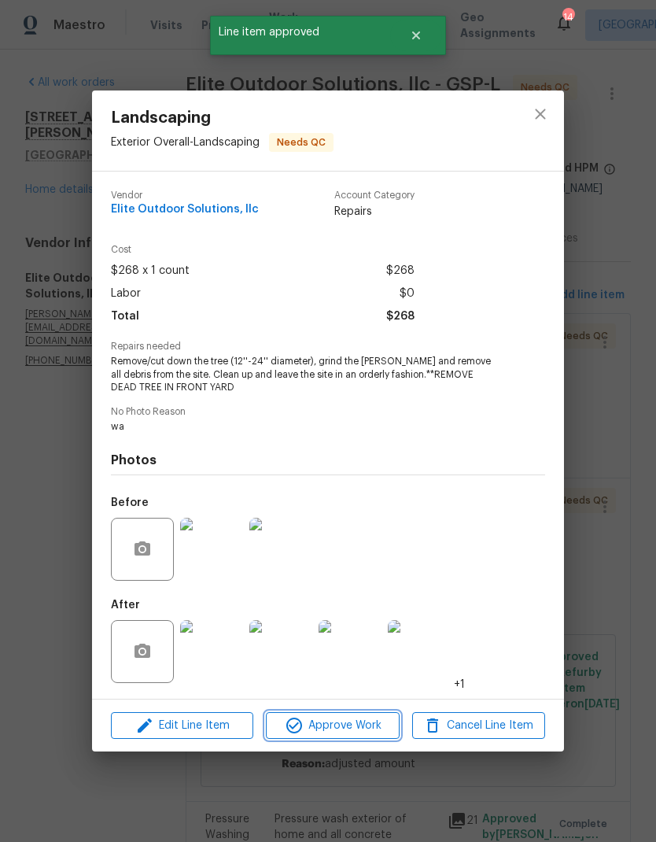
click at [355, 719] on span "Approve Work" at bounding box center [332, 726] width 123 height 20
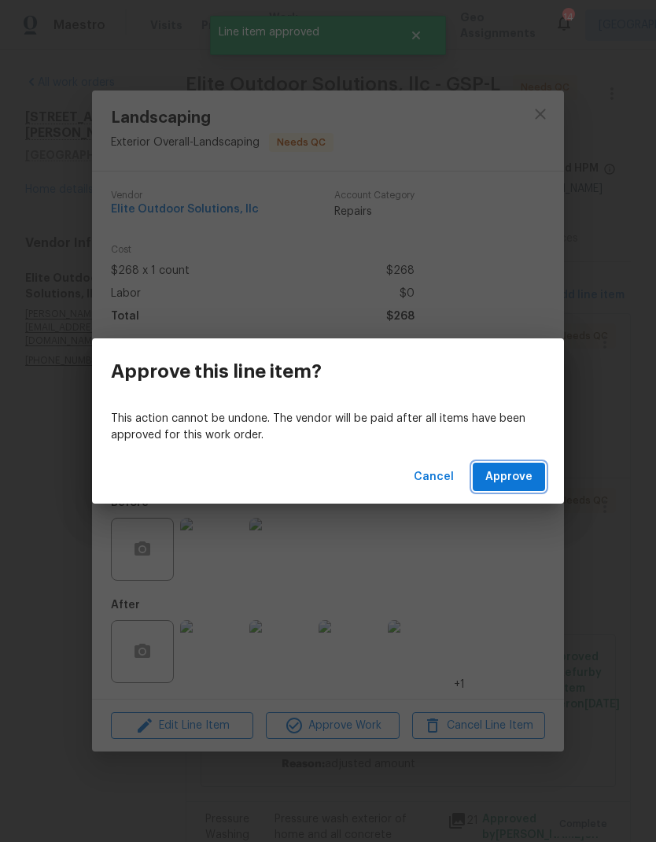
click at [512, 472] on span "Approve" at bounding box center [508, 477] width 47 height 20
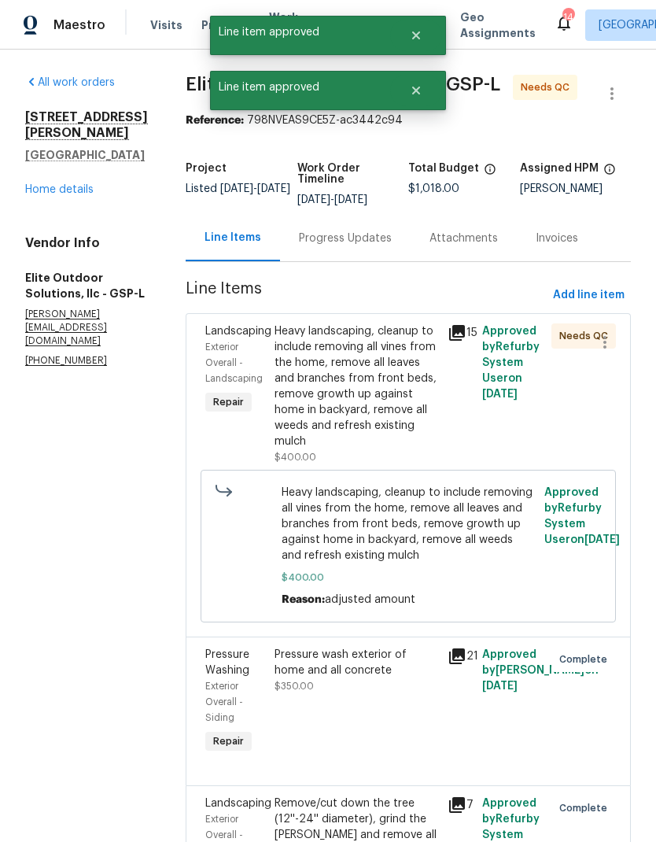
click at [326, 389] on div "Heavy landscaping, cleanup to include removing all vines from the home, remove …" at bounding box center [356, 386] width 164 height 126
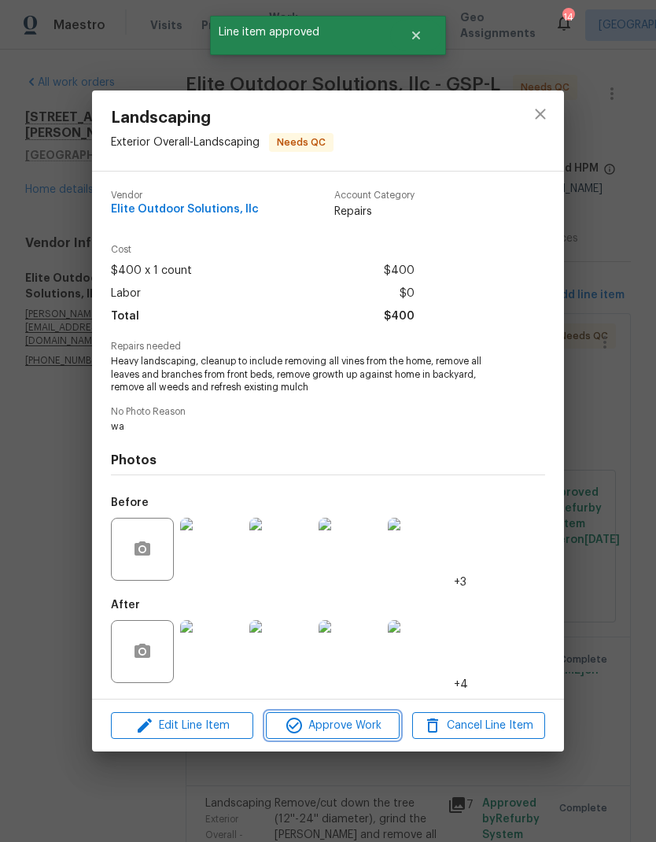
click at [369, 726] on span "Approve Work" at bounding box center [332, 726] width 123 height 20
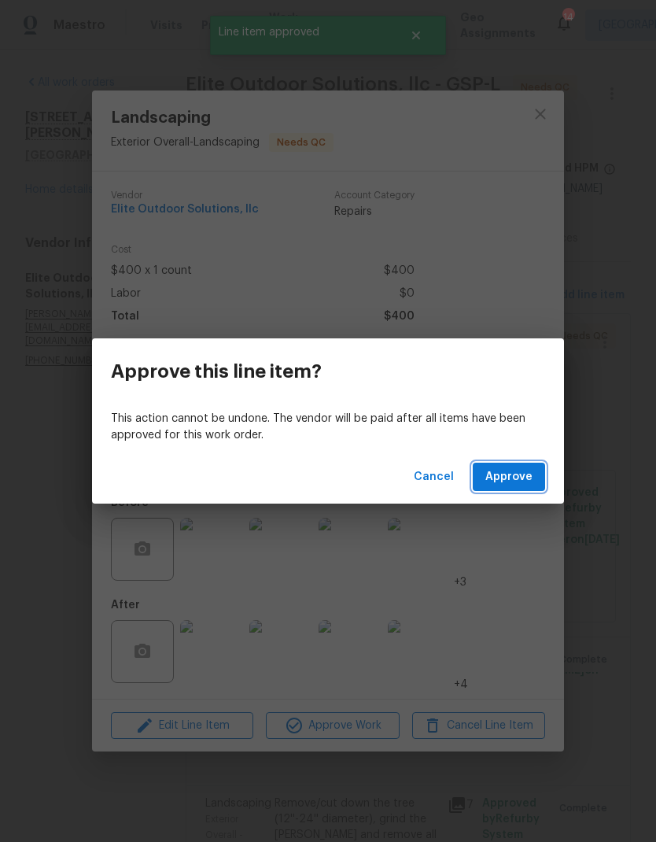
click at [522, 476] on span "Approve" at bounding box center [508, 477] width 47 height 20
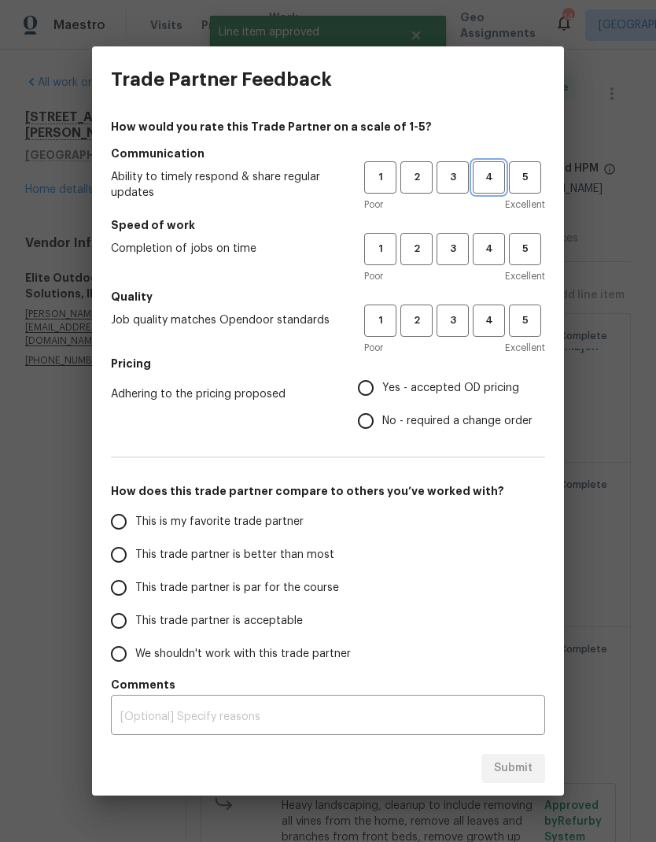
click at [492, 173] on span "4" at bounding box center [488, 177] width 29 height 18
click at [501, 241] on span "4" at bounding box center [488, 249] width 29 height 18
click at [495, 309] on button "4" at bounding box center [489, 320] width 32 height 32
click at [374, 386] on input "Yes - accepted OD pricing" at bounding box center [365, 387] width 33 height 33
radio input "true"
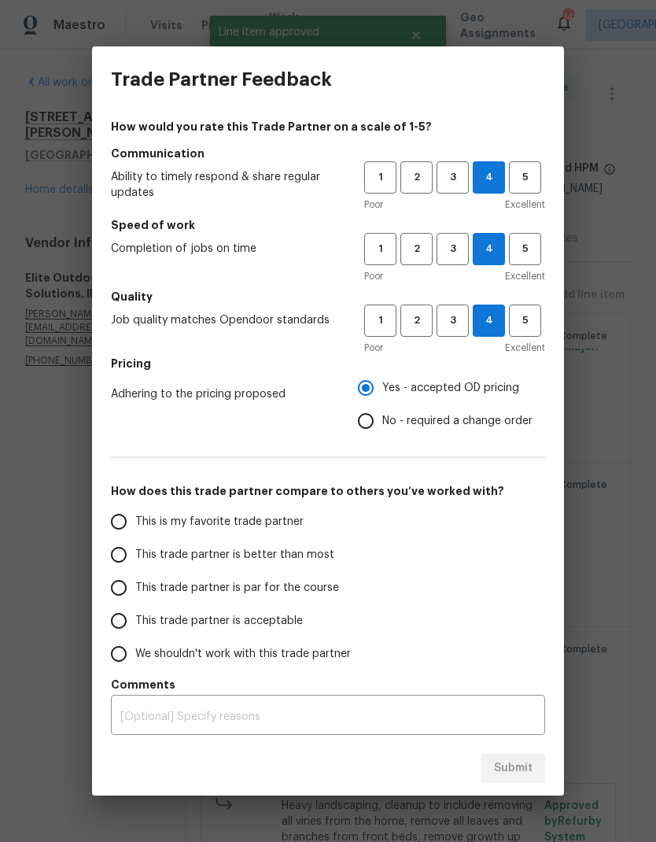
click at [118, 552] on input "This trade partner is better than most" at bounding box center [118, 554] width 33 height 33
click at [533, 772] on button "Submit" at bounding box center [513, 767] width 64 height 29
radio input "true"
radio input "false"
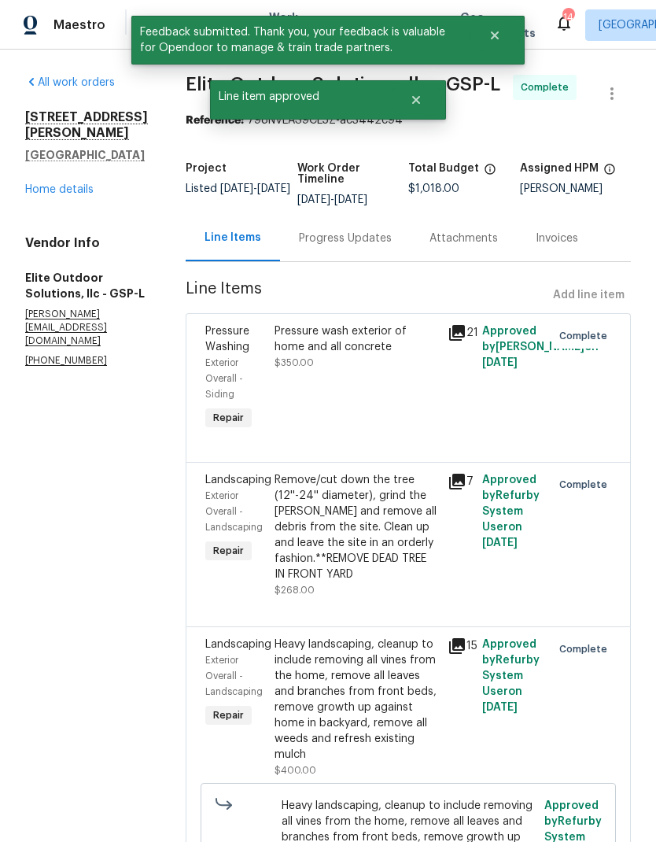
click at [65, 195] on link "Home details" at bounding box center [59, 189] width 68 height 11
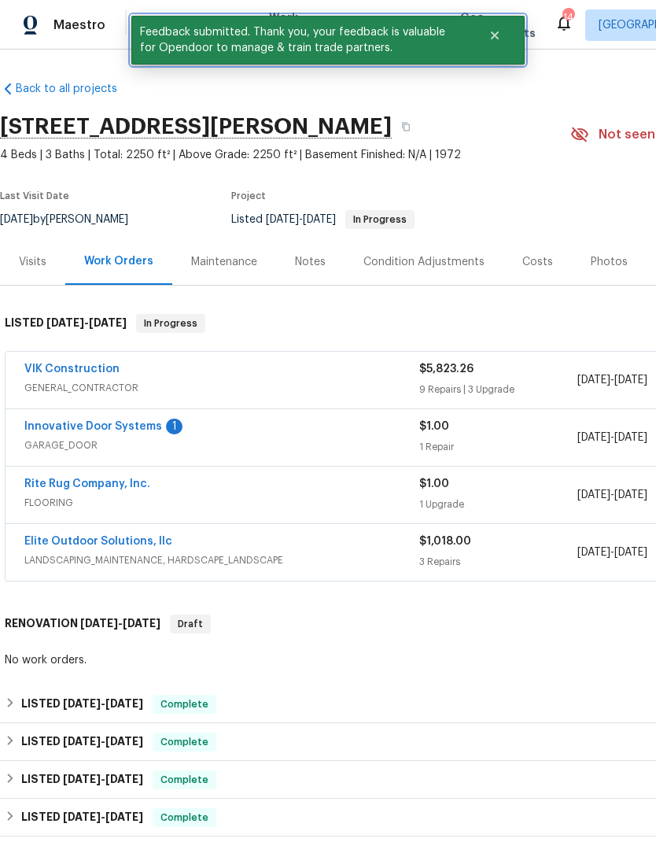
click at [495, 31] on icon "Close" at bounding box center [494, 35] width 13 height 13
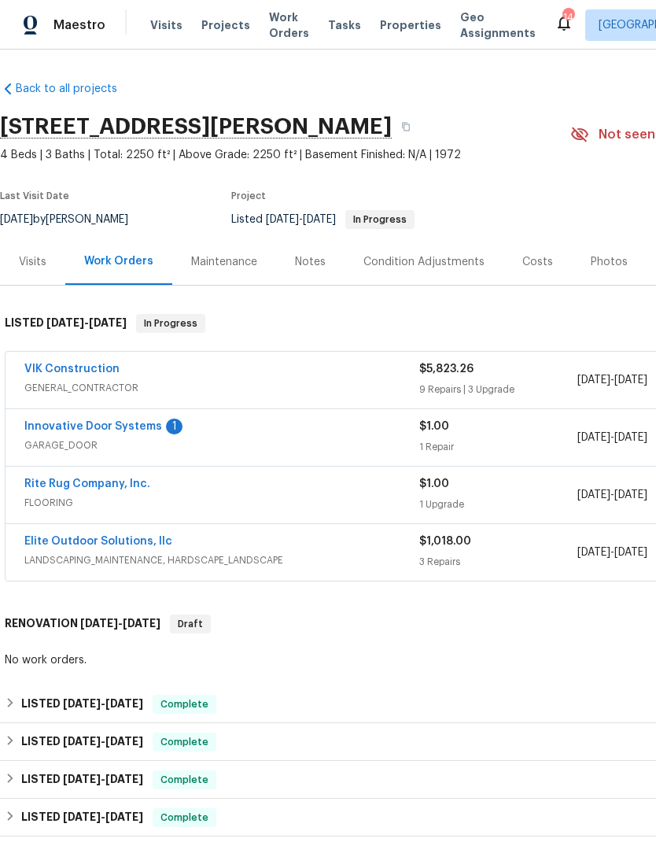
click at [275, 32] on span "Work Orders" at bounding box center [289, 24] width 40 height 31
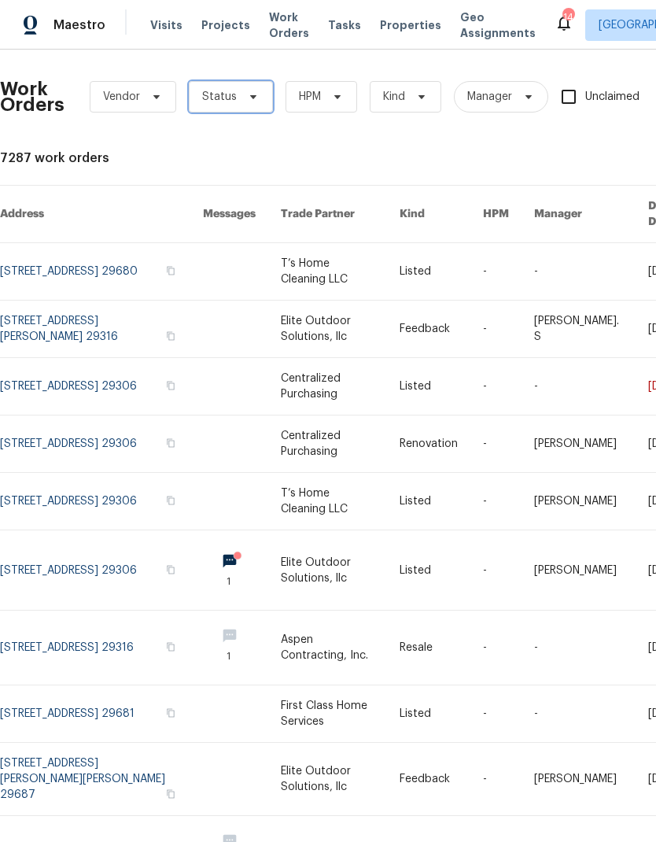
click at [256, 96] on span "Status" at bounding box center [231, 96] width 84 height 31
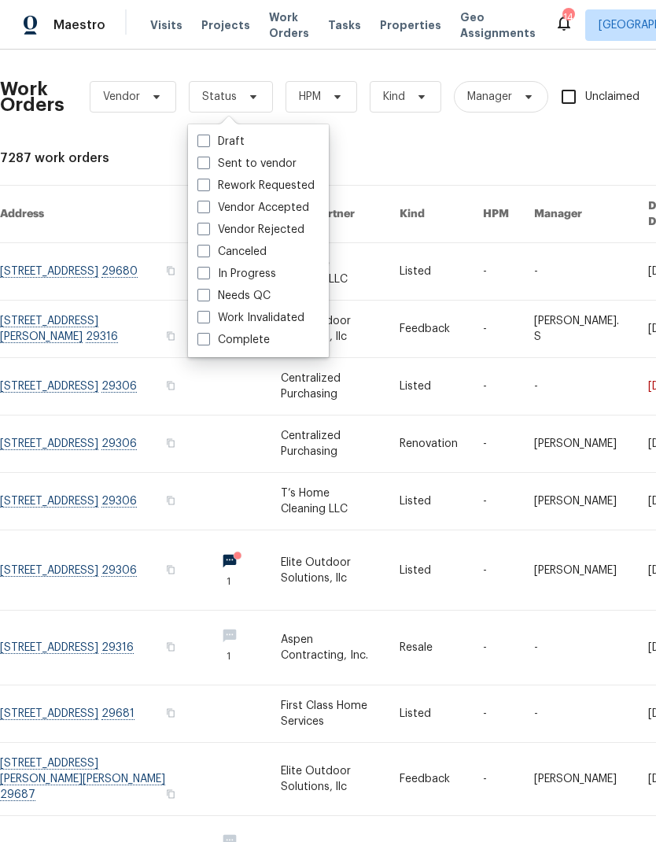
click at [212, 300] on label "Needs QC" at bounding box center [233, 296] width 73 height 16
click at [208, 298] on input "Needs QC" at bounding box center [202, 293] width 10 height 10
checkbox input "true"
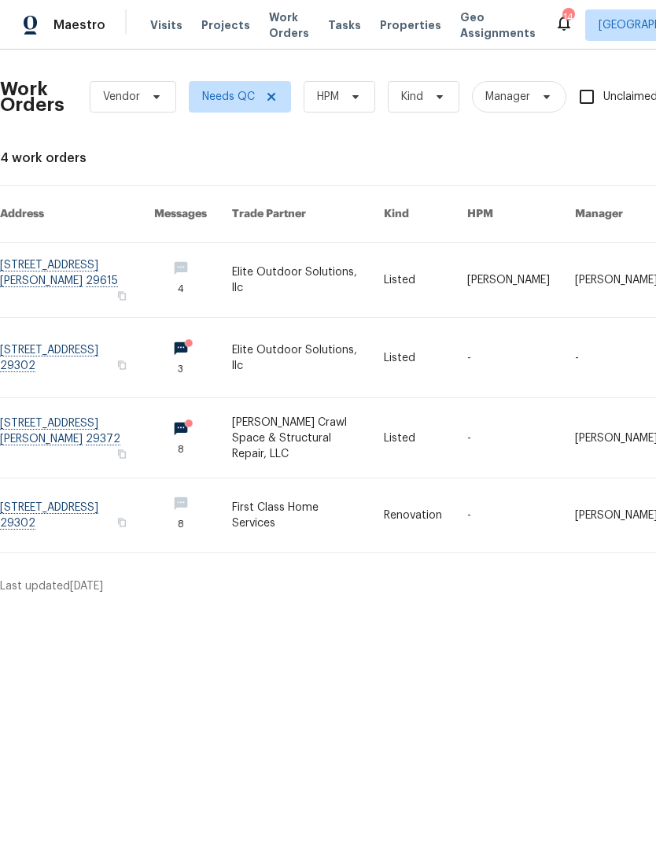
click at [118, 326] on link at bounding box center [77, 357] width 154 height 79
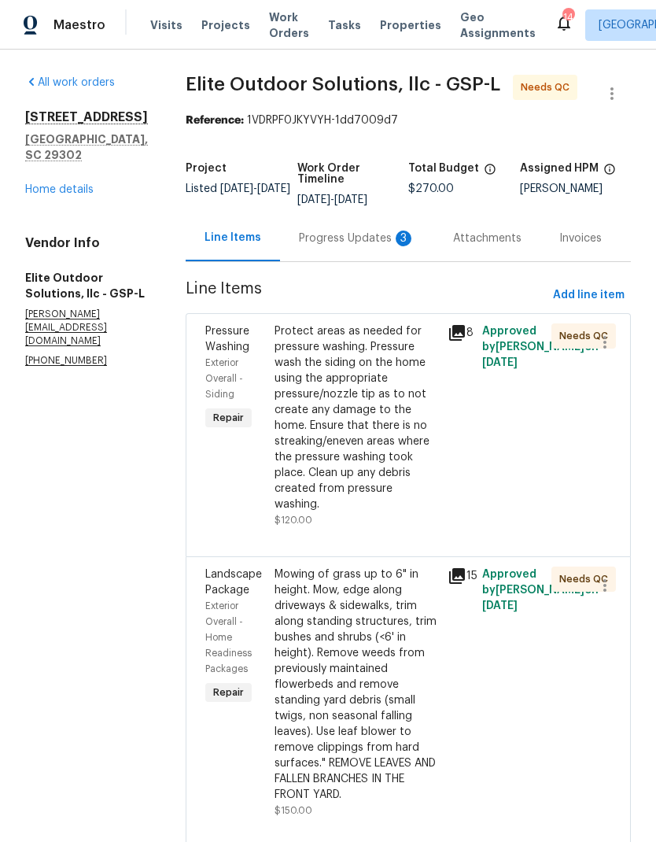
click at [330, 248] on div "Progress Updates 3" at bounding box center [357, 238] width 154 height 46
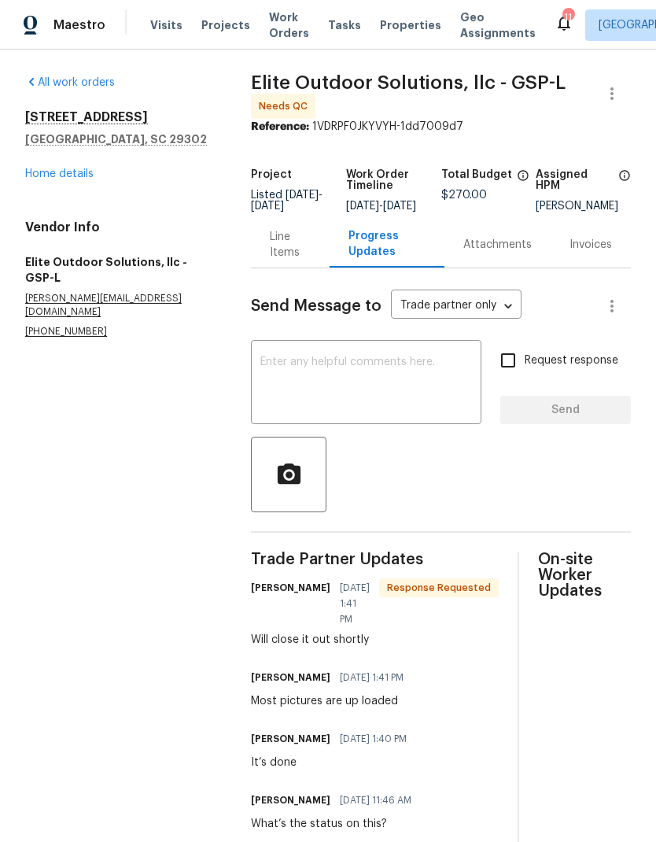
click at [365, 382] on textarea at bounding box center [366, 383] width 212 height 55
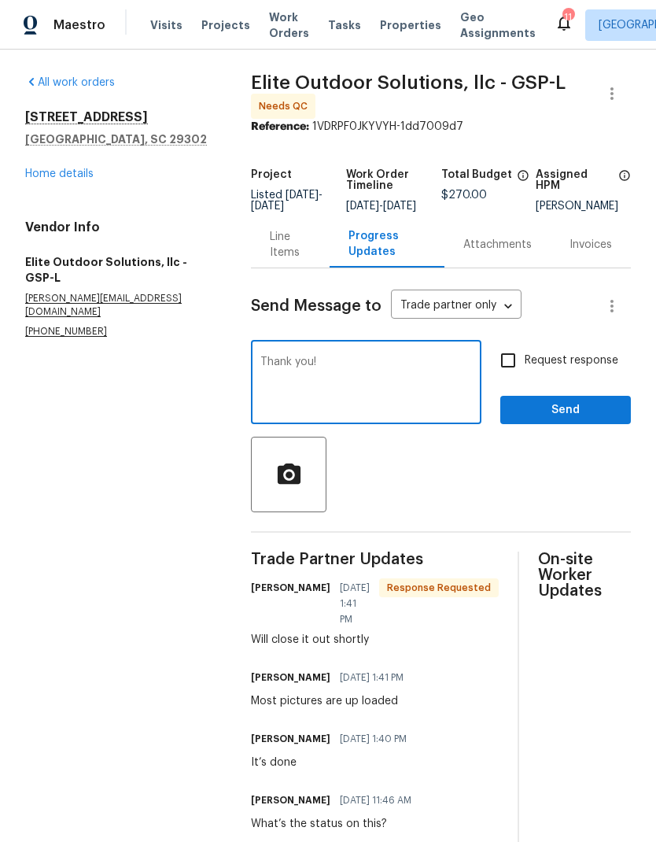
type textarea "Thank you!"
click at [522, 361] on input "Request response" at bounding box center [508, 360] width 33 height 33
checkbox input "true"
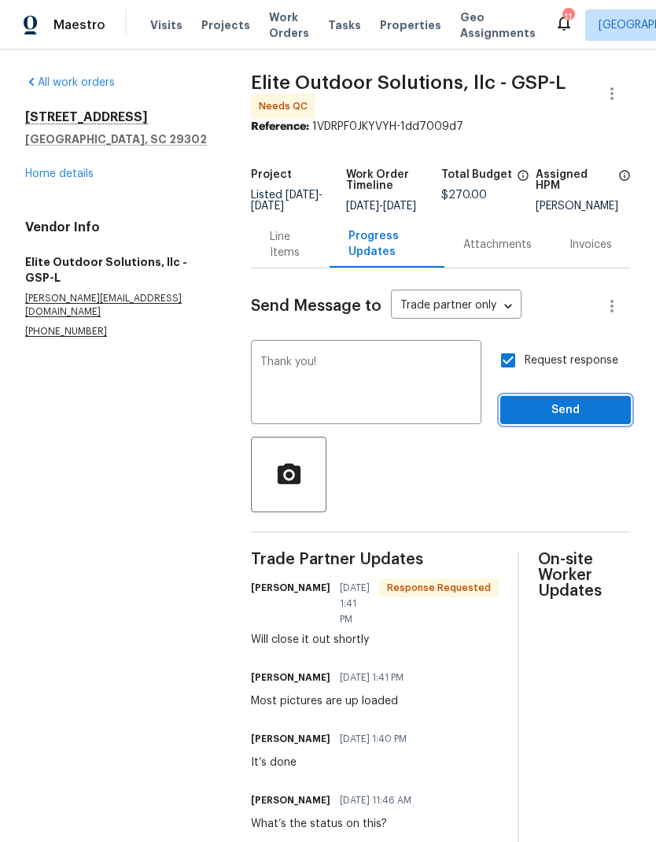
click at [567, 417] on span "Send" at bounding box center [565, 410] width 105 height 20
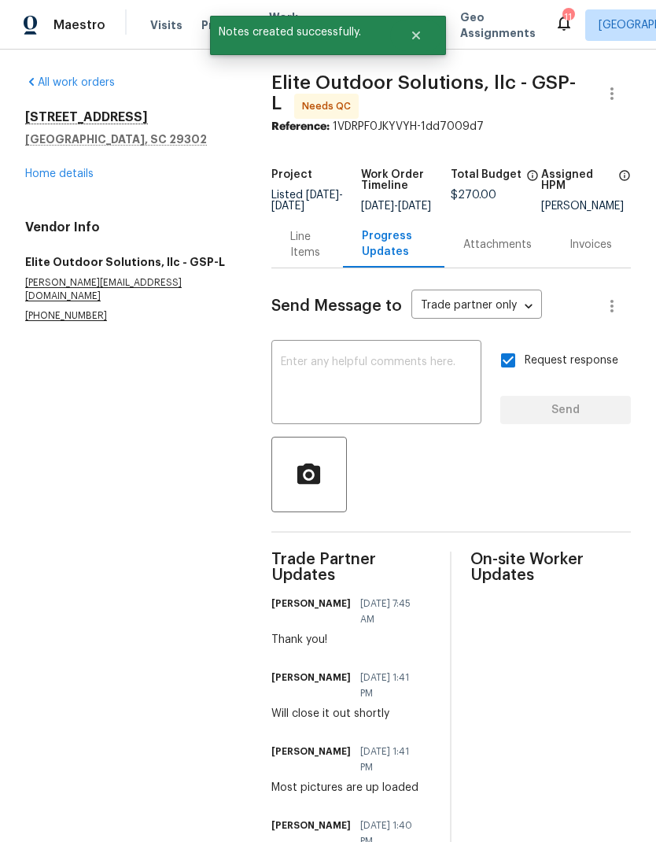
click at [316, 260] on div "Line Items" at bounding box center [307, 244] width 34 height 31
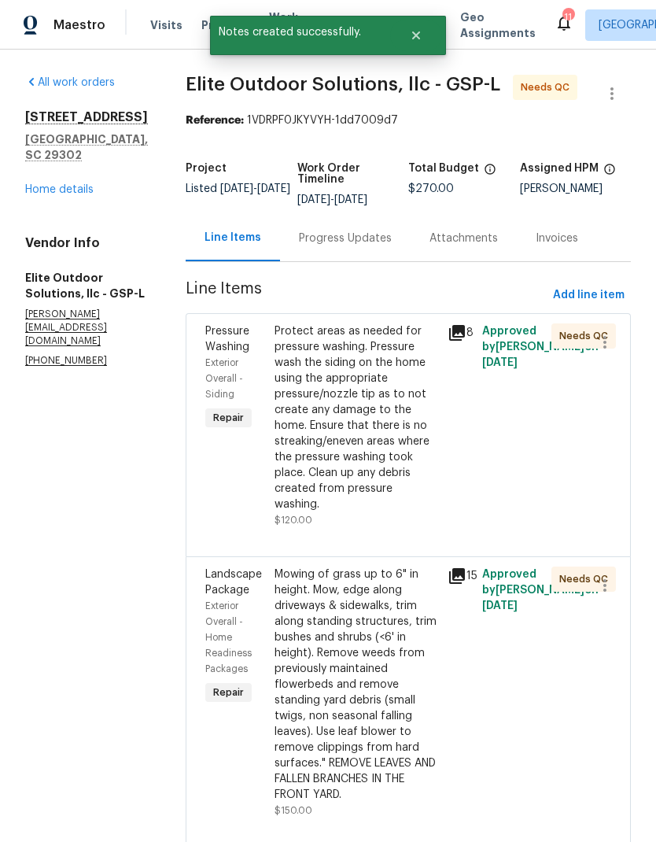
click at [320, 400] on div "Protect areas as needed for pressure washing. Pressure wash the siding on the h…" at bounding box center [356, 417] width 164 height 189
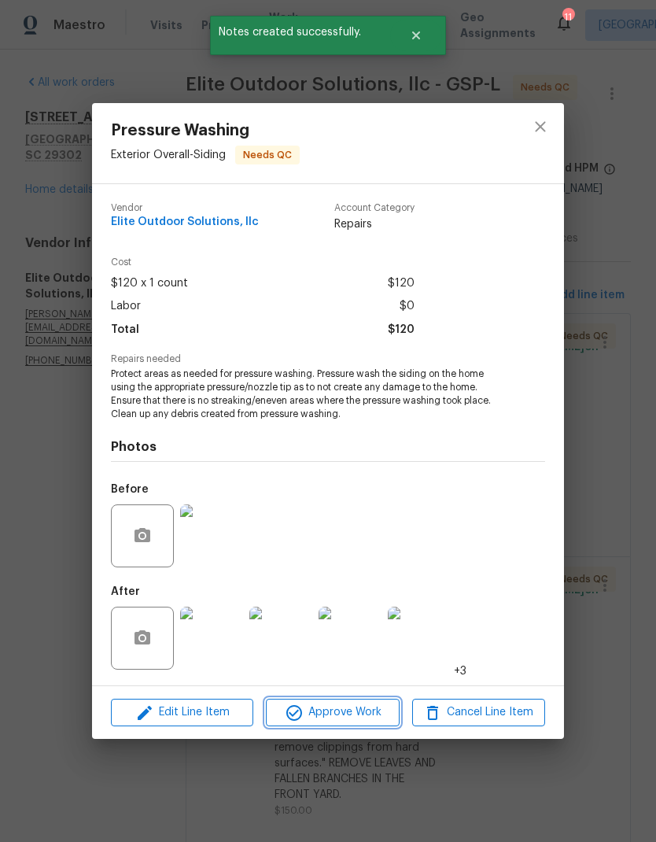
click at [352, 706] on span "Approve Work" at bounding box center [332, 712] width 123 height 20
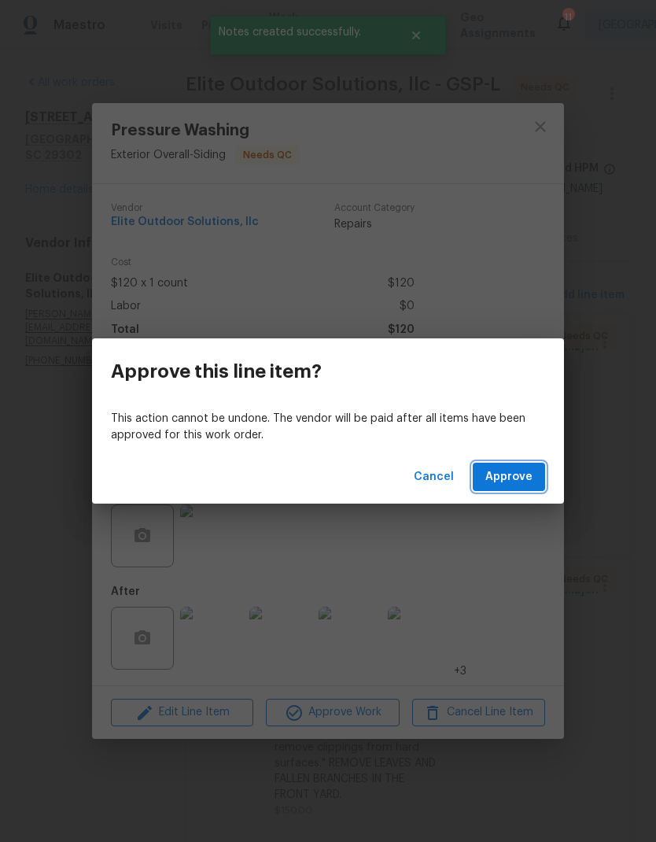
click at [521, 468] on span "Approve" at bounding box center [508, 477] width 47 height 20
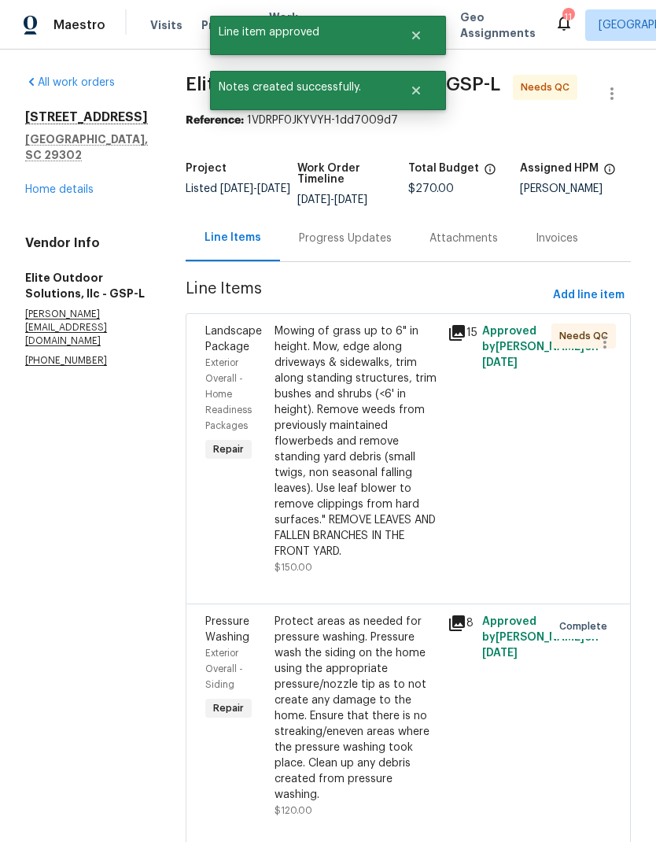
click at [315, 455] on div "Mowing of grass up to 6" in height. Mow, edge along driveways & sidewalks, trim…" at bounding box center [356, 441] width 164 height 236
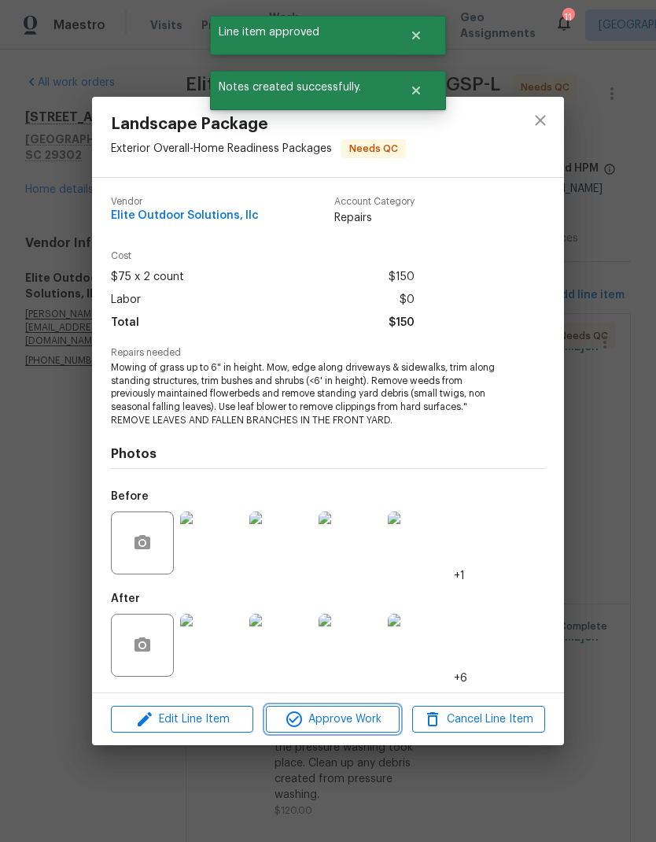
click at [341, 731] on button "Approve Work" at bounding box center [332, 719] width 133 height 28
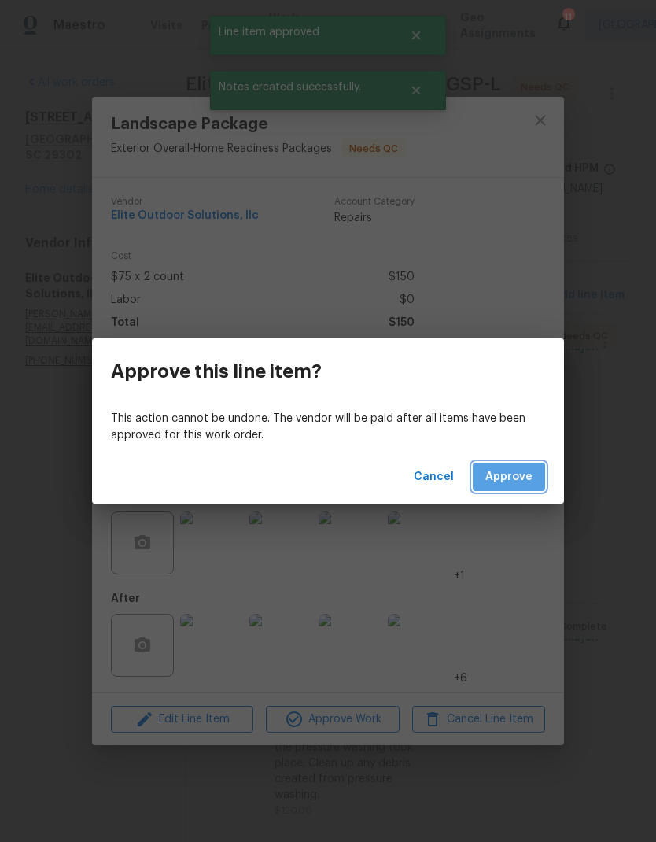
click at [507, 466] on button "Approve" at bounding box center [509, 476] width 72 height 29
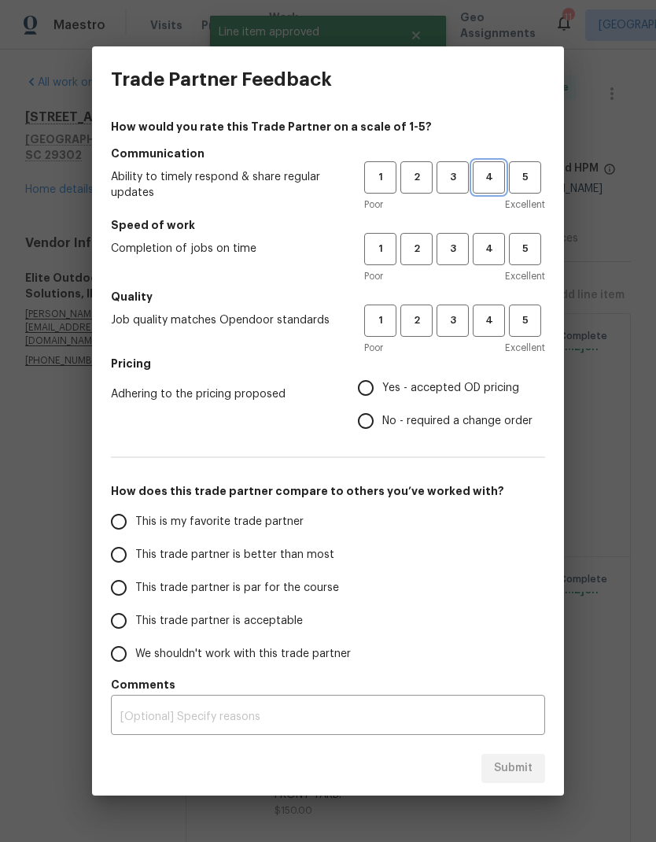
click at [492, 164] on button "4" at bounding box center [489, 177] width 32 height 32
click at [488, 245] on span "4" at bounding box center [488, 249] width 29 height 18
click at [495, 304] on button "4" at bounding box center [489, 320] width 32 height 32
click at [364, 381] on input "Yes - accepted OD pricing" at bounding box center [365, 387] width 33 height 33
radio input "true"
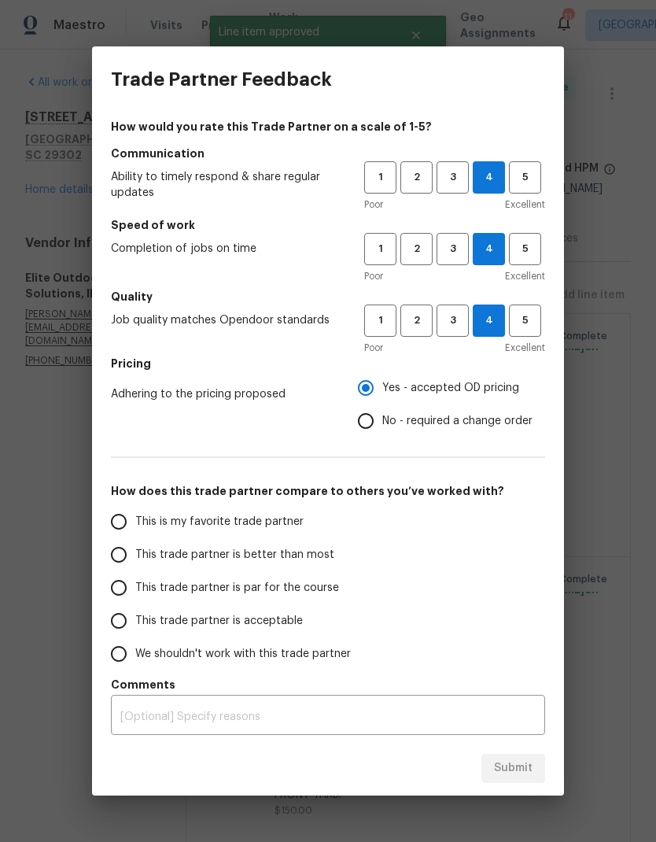
click at [105, 554] on input "This trade partner is better than most" at bounding box center [118, 554] width 33 height 33
click at [527, 767] on span "Submit" at bounding box center [513, 768] width 39 height 20
radio input "true"
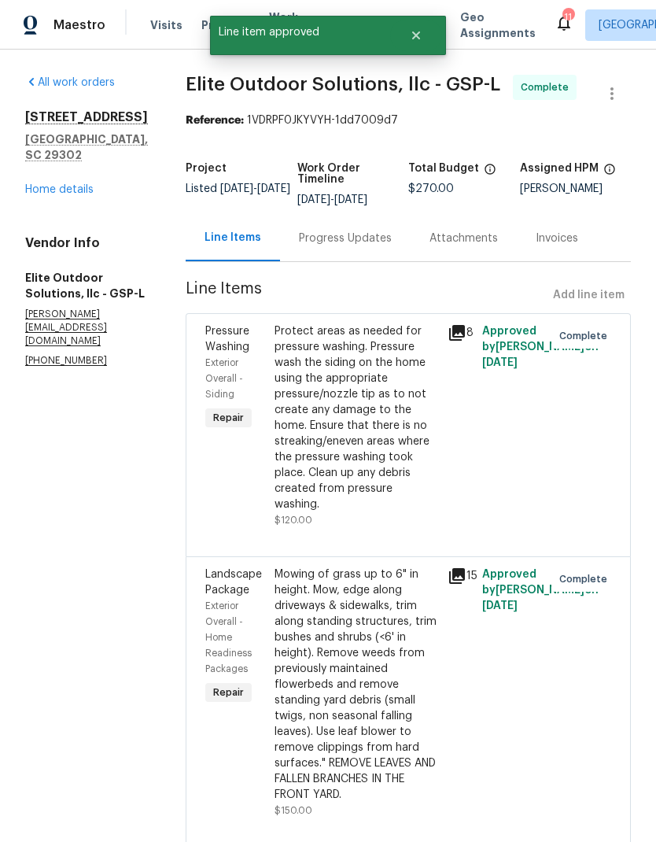
radio input "false"
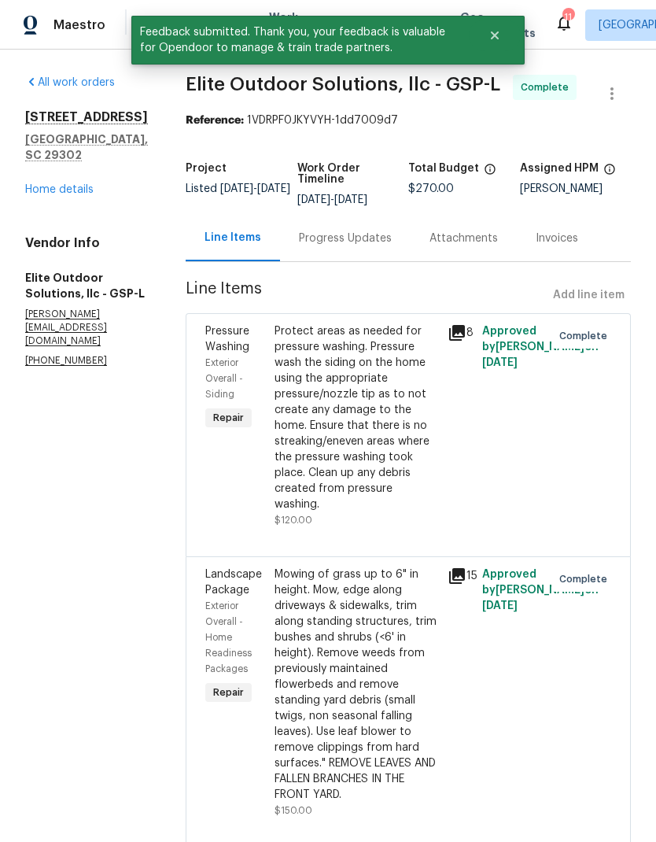
click at [64, 195] on link "Home details" at bounding box center [59, 189] width 68 height 11
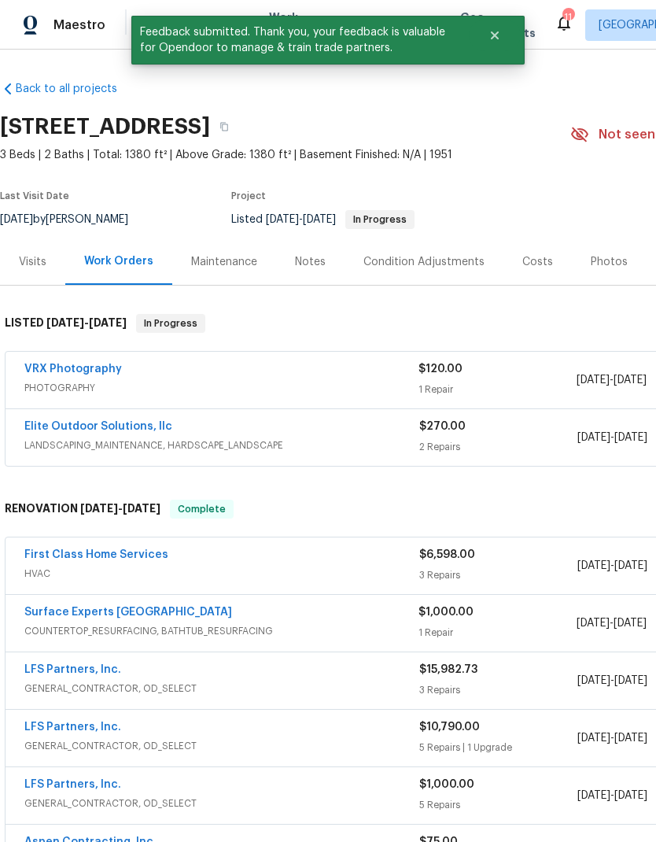
click at [496, 33] on icon "Close" at bounding box center [495, 35] width 8 height 8
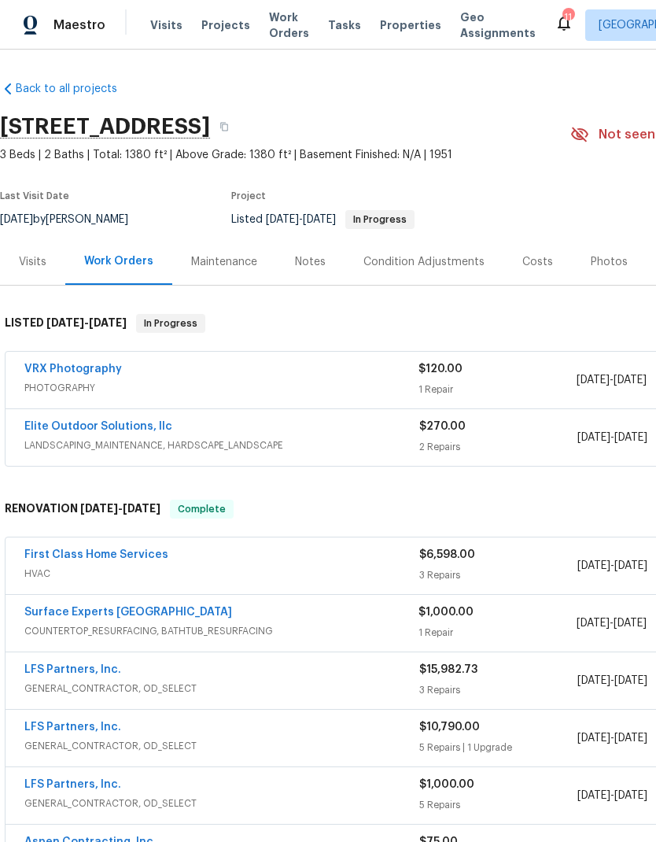
click at [277, 30] on span "Work Orders" at bounding box center [289, 24] width 40 height 31
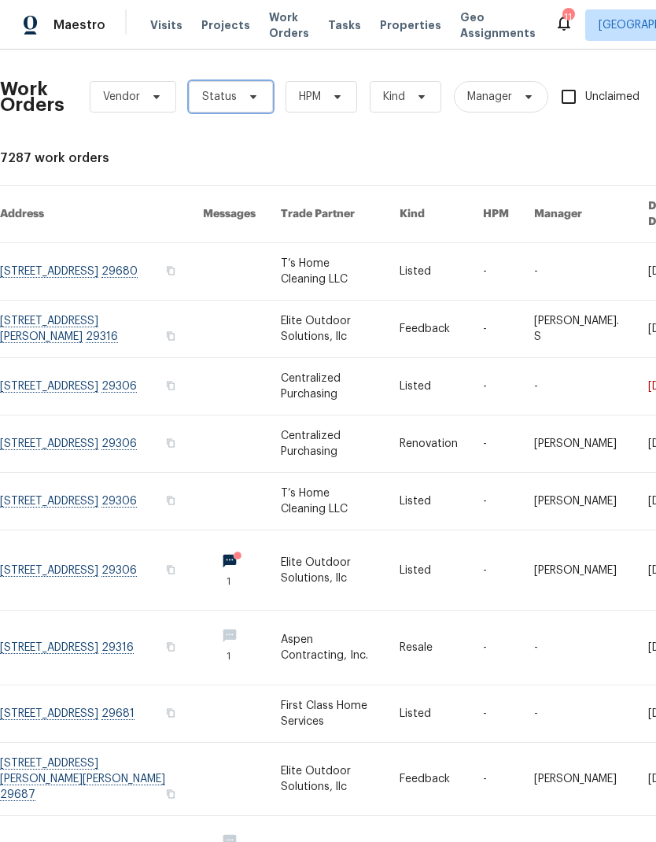
click at [249, 91] on icon at bounding box center [253, 96] width 13 height 13
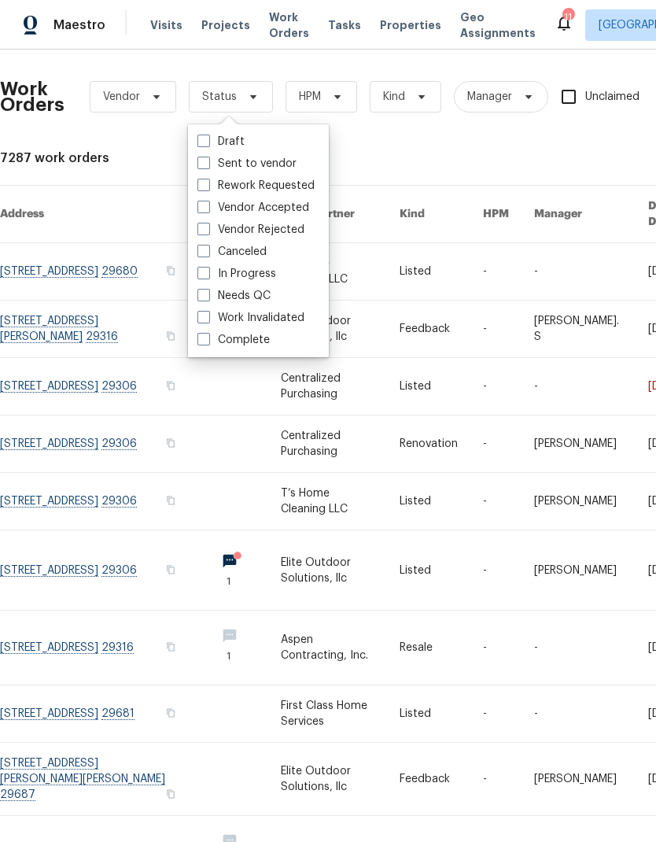
click at [211, 298] on label "Needs QC" at bounding box center [233, 296] width 73 height 16
click at [208, 298] on input "Needs QC" at bounding box center [202, 293] width 10 height 10
checkbox input "true"
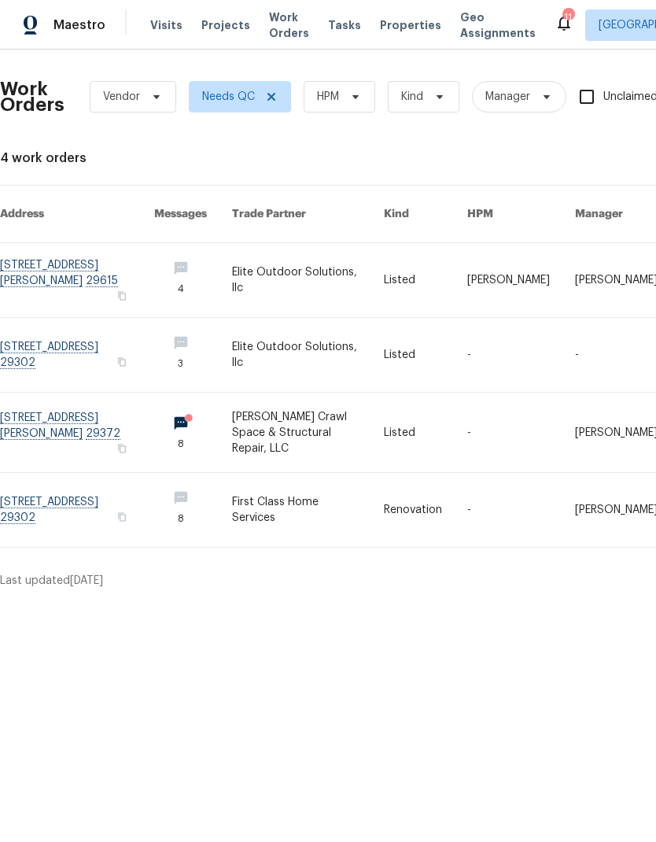
click at [96, 488] on link at bounding box center [77, 510] width 154 height 74
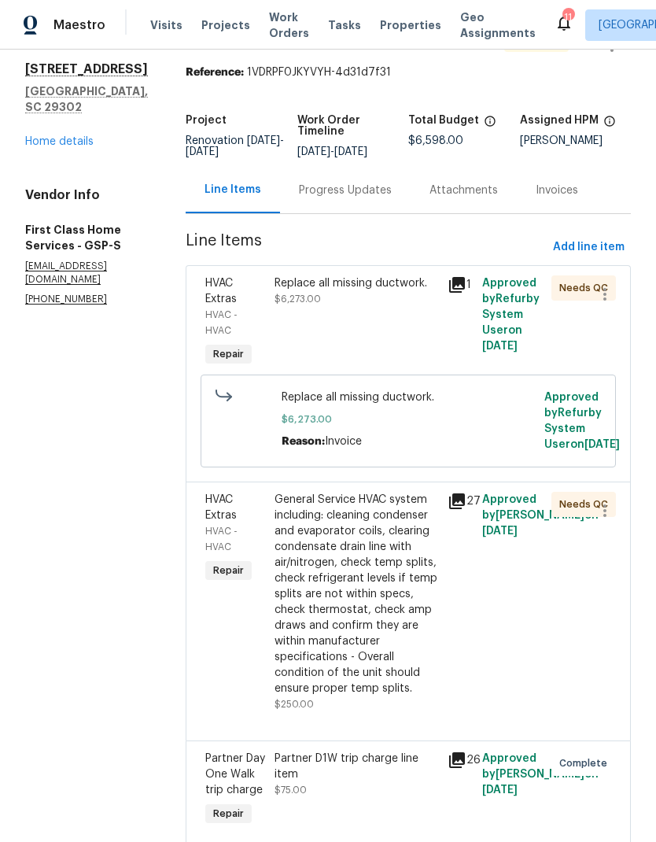
scroll to position [47, 0]
click at [358, 335] on div "Replace all missing ductwork. $6,273.00" at bounding box center [356, 323] width 173 height 104
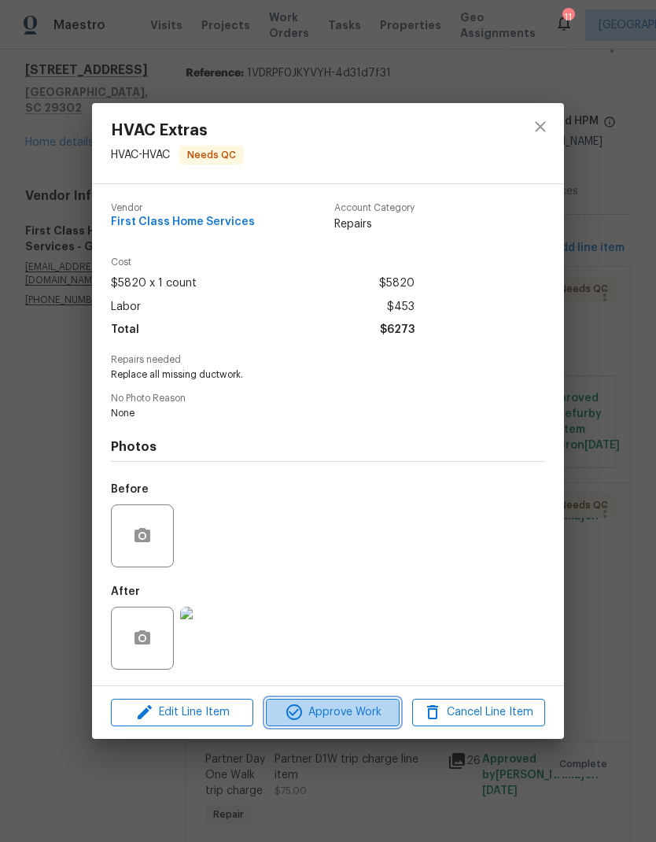
click at [353, 719] on span "Approve Work" at bounding box center [332, 712] width 123 height 20
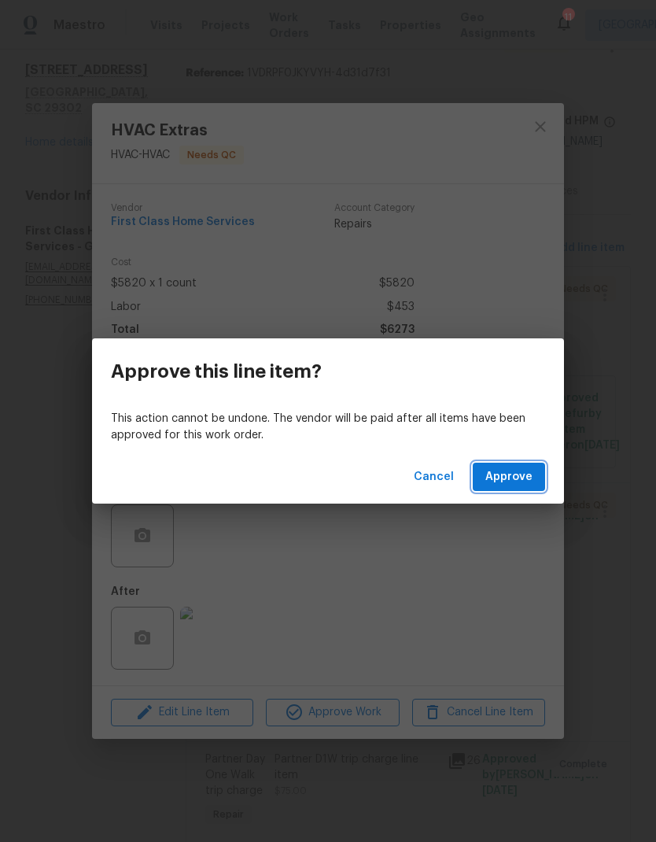
click at [501, 469] on span "Approve" at bounding box center [508, 477] width 47 height 20
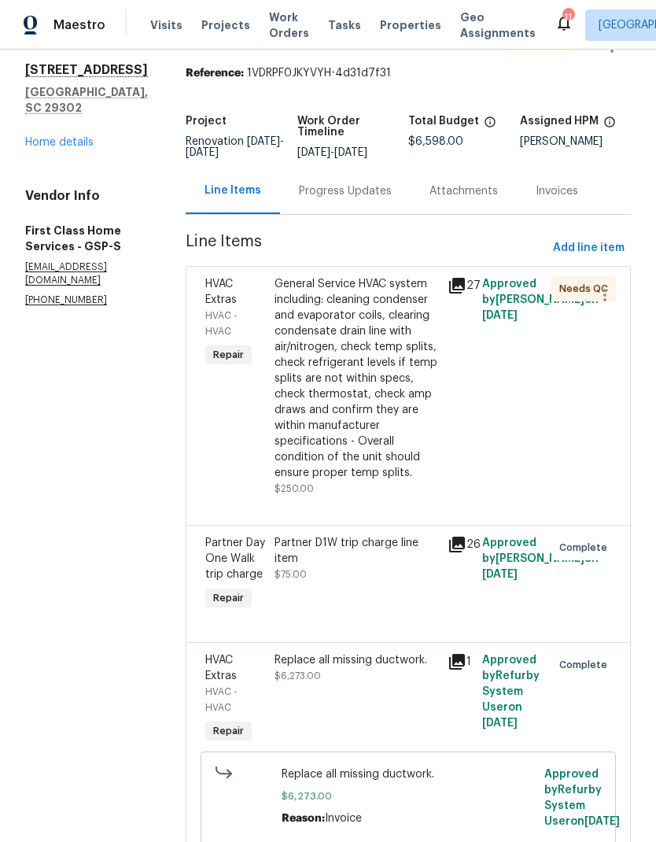
click at [348, 368] on div "General Service HVAC system including: cleaning condenser and evaporator coils,…" at bounding box center [356, 378] width 164 height 204
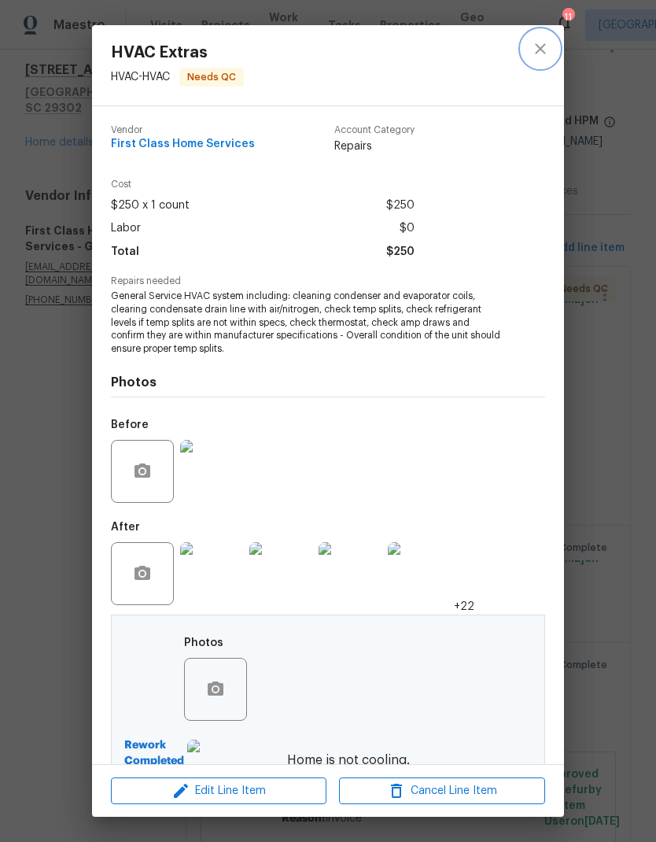
click at [543, 44] on icon "close" at bounding box center [540, 48] width 19 height 19
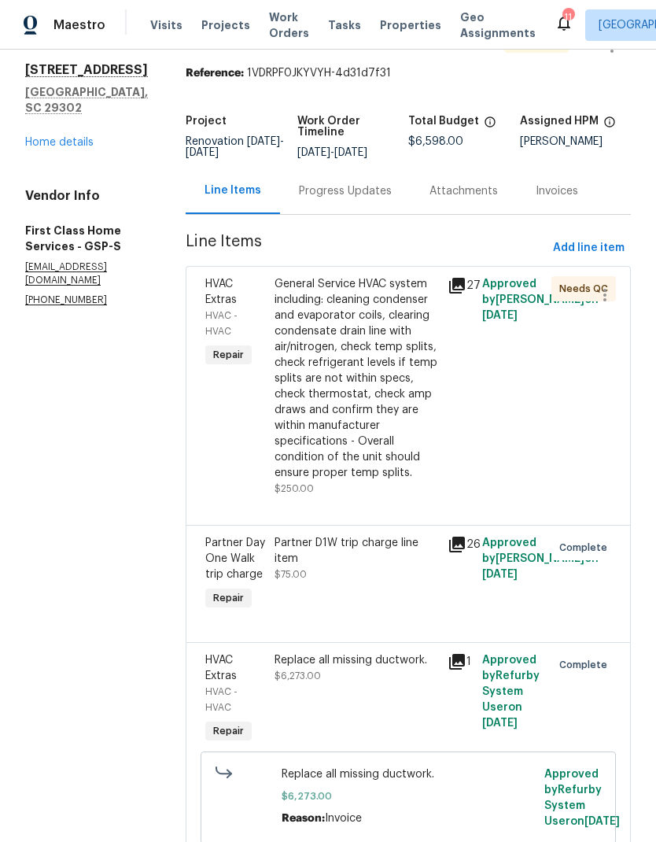
click at [215, 31] on span "Projects" at bounding box center [225, 25] width 49 height 16
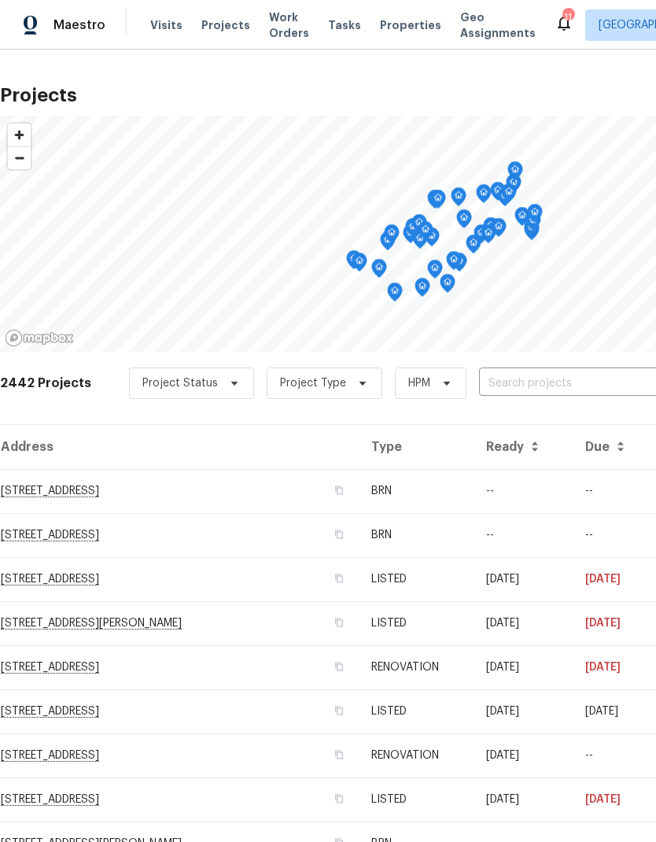
click at [575, 382] on input "text" at bounding box center [569, 383] width 180 height 24
type input "201 gard"
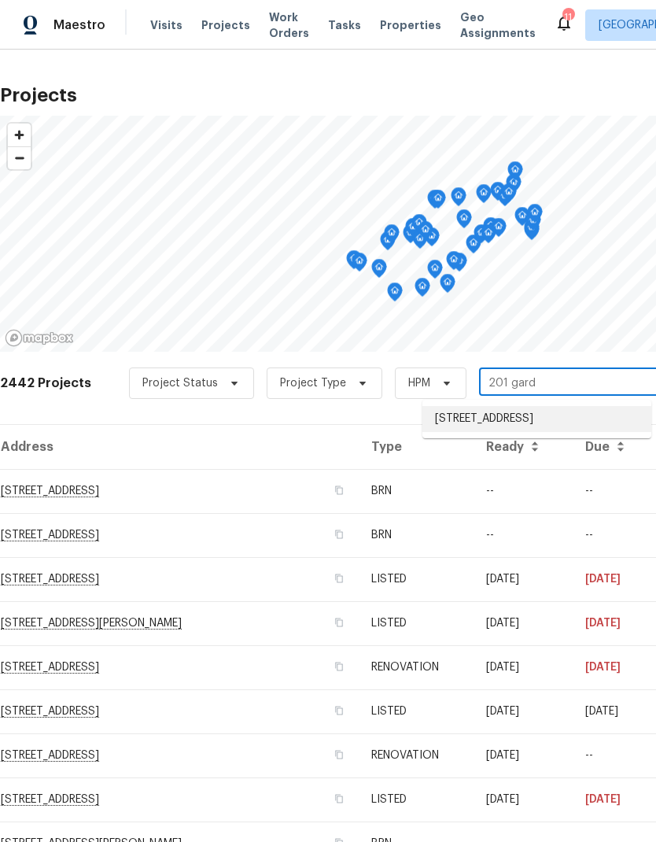
click at [551, 420] on li "201 Gardenia Dr, Greenville, SC 29617" at bounding box center [536, 419] width 229 height 26
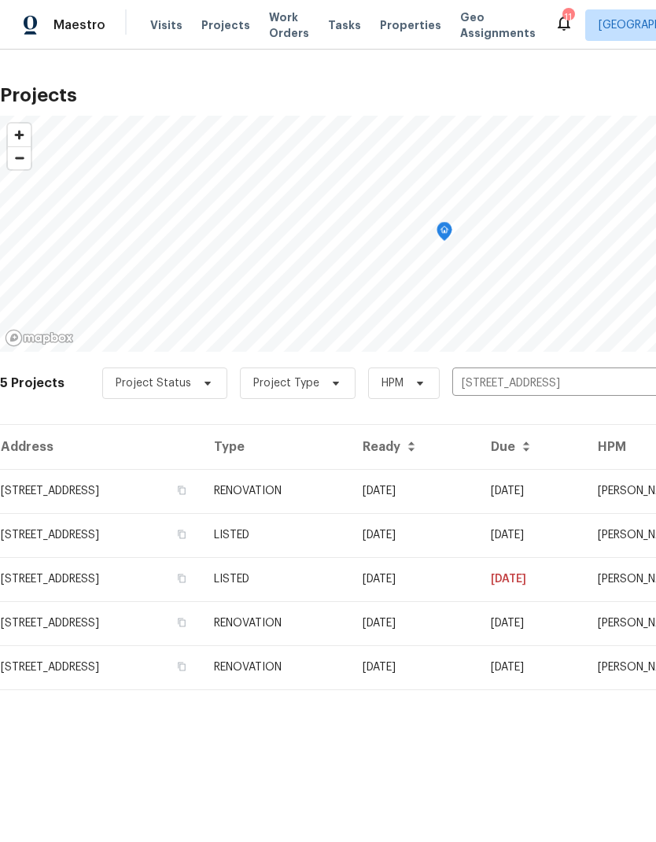
click at [68, 486] on td "201 Gardenia Dr, Greenville, SC 29617" at bounding box center [100, 491] width 201 height 44
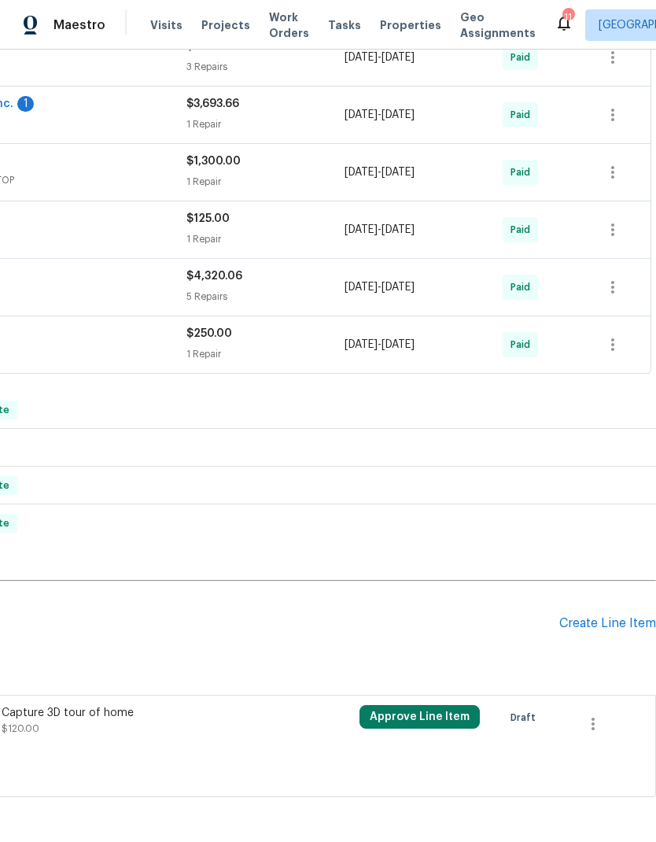
scroll to position [436, 233]
click at [602, 625] on div "Create Line Item" at bounding box center [607, 624] width 97 height 15
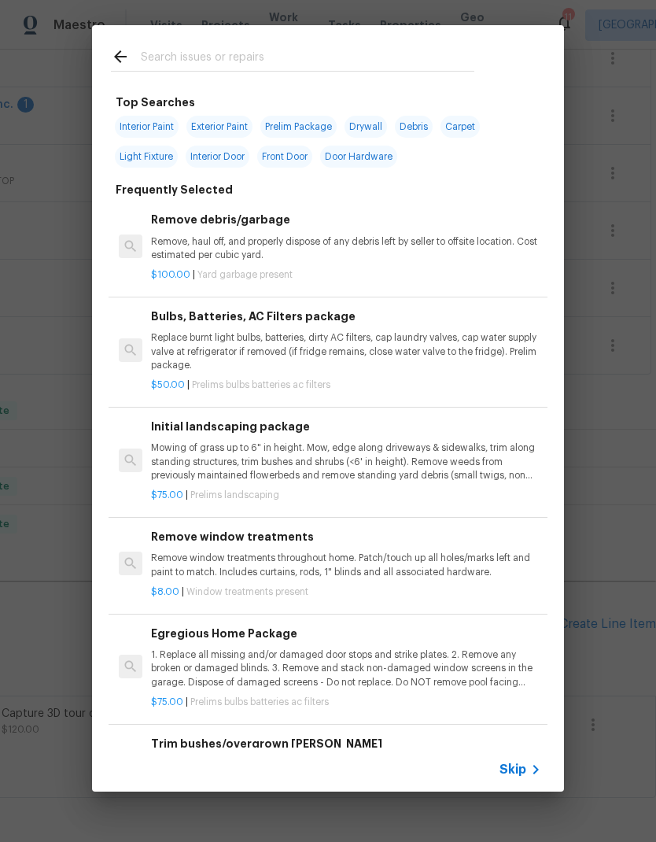
click at [236, 56] on input "text" at bounding box center [307, 59] width 333 height 24
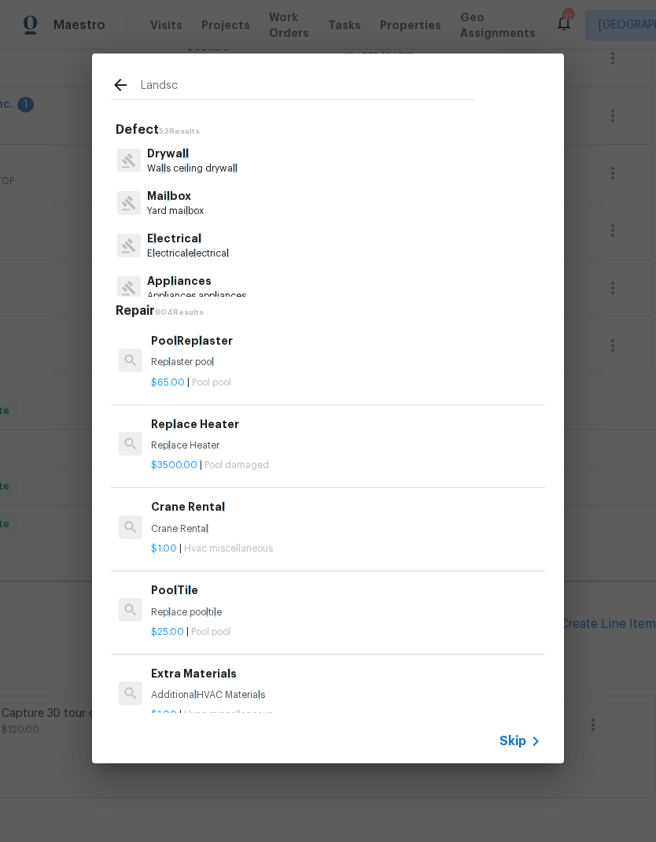
type input "Landsca"
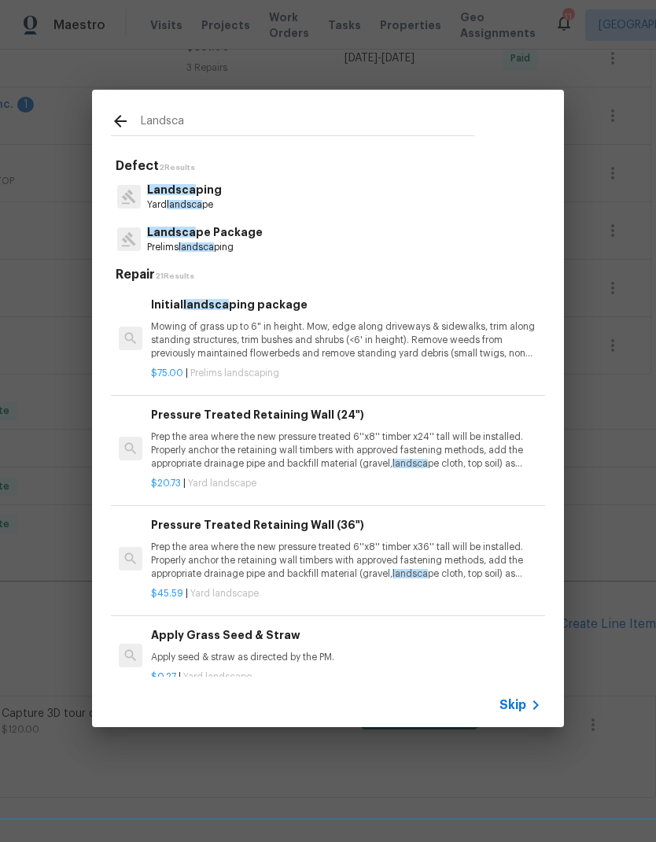
click at [226, 241] on p "Prelims landsca ping" at bounding box center [205, 247] width 116 height 13
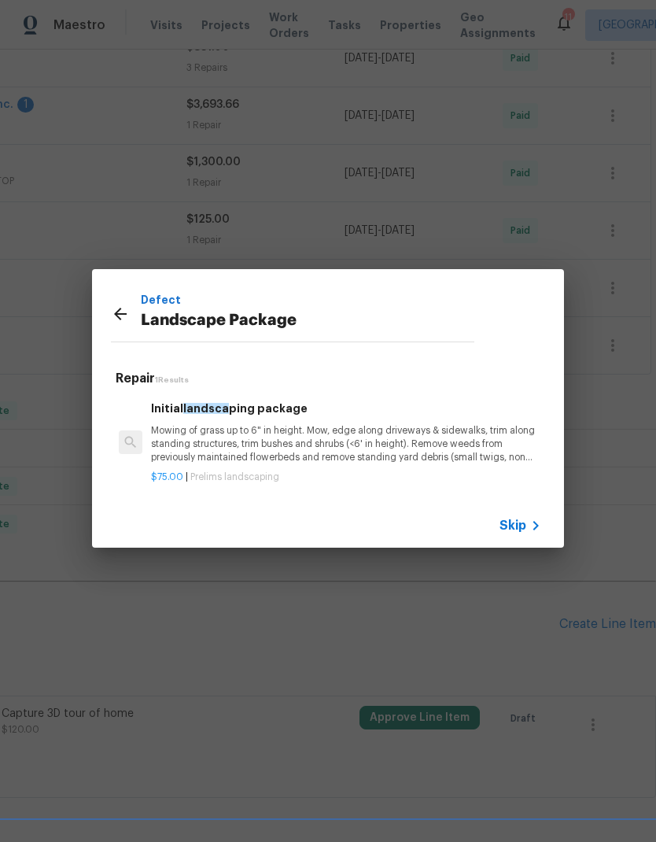
click at [116, 304] on icon at bounding box center [120, 313] width 19 height 19
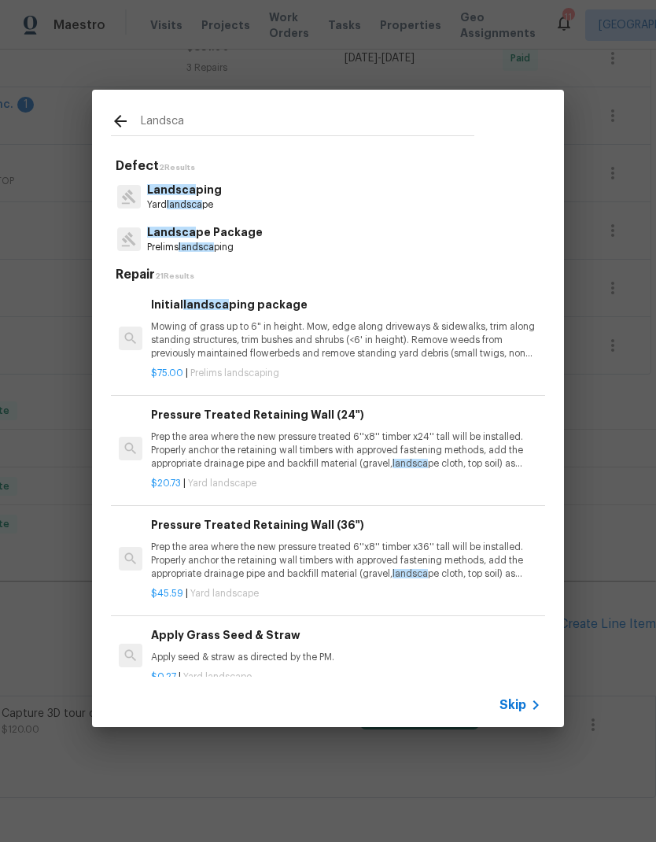
click at [238, 112] on input "Landsca" at bounding box center [307, 124] width 333 height 24
click at [175, 120] on input "Landsca" at bounding box center [307, 124] width 333 height 24
click at [175, 119] on input "Landsca" at bounding box center [307, 124] width 333 height 24
click at [160, 203] on p "Yard landsca pe" at bounding box center [184, 204] width 75 height 13
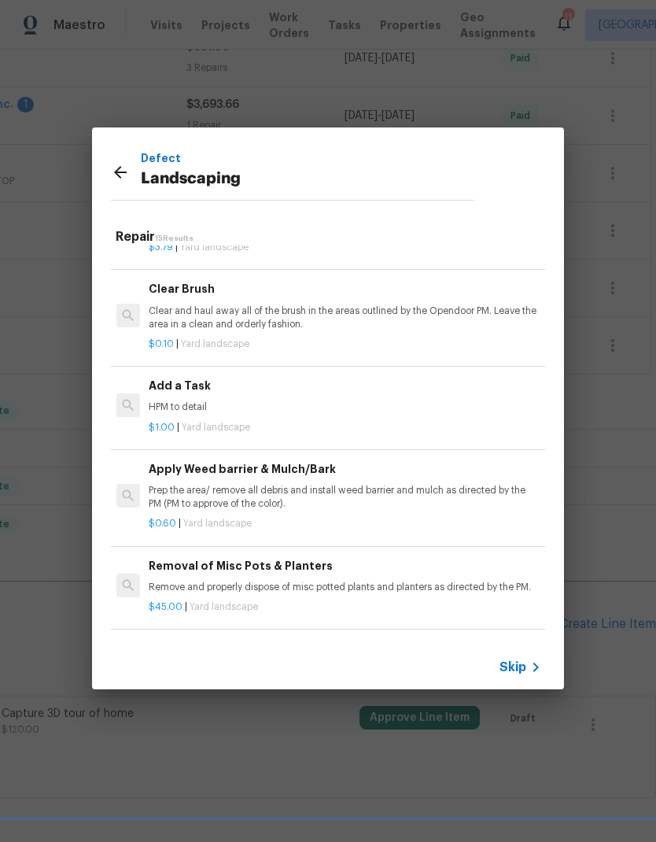
scroll to position [708, 0]
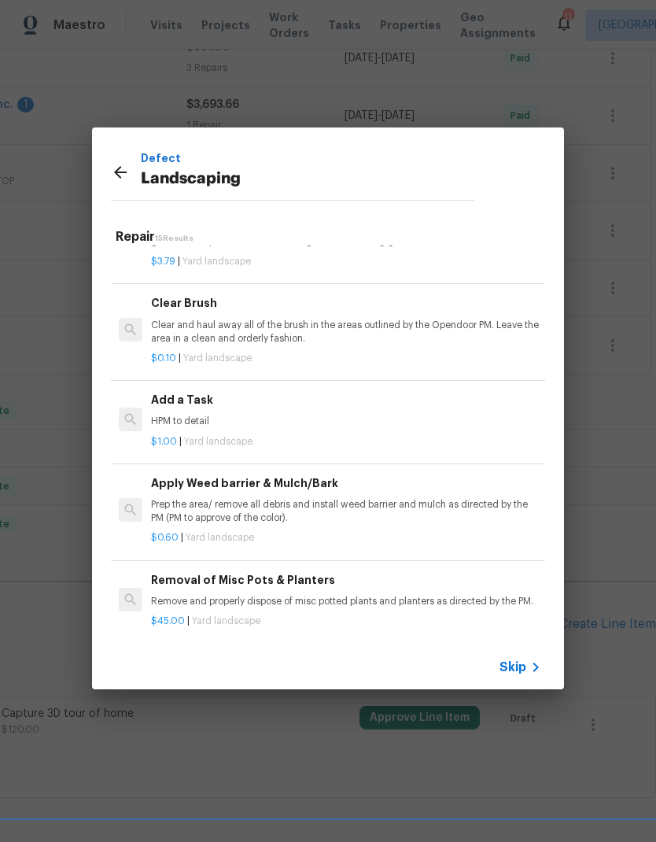
click at [178, 418] on p "HPM to detail" at bounding box center [346, 420] width 390 height 13
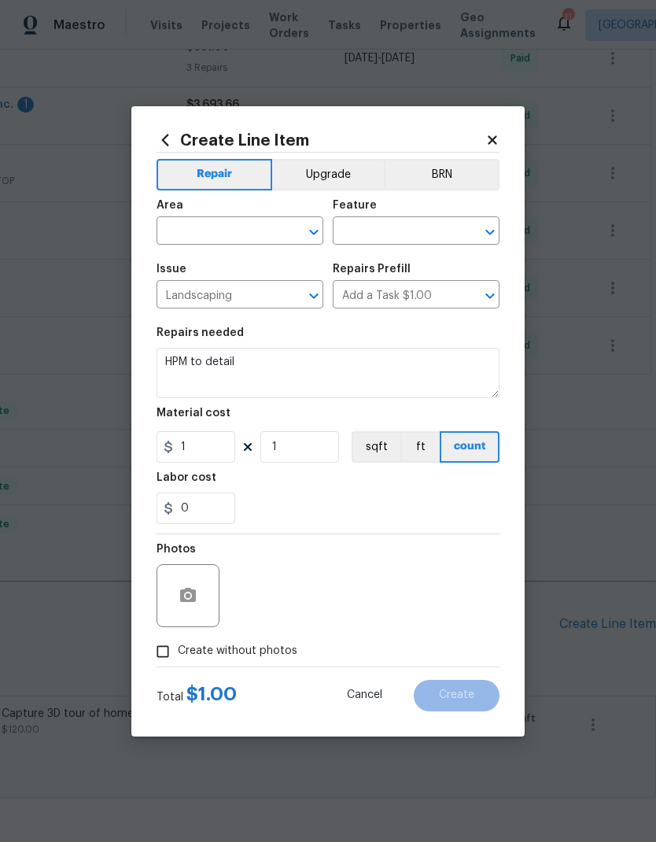
click at [187, 415] on h5 "Material cost" at bounding box center [194, 412] width 74 height 11
click at [183, 222] on input "text" at bounding box center [218, 232] width 123 height 24
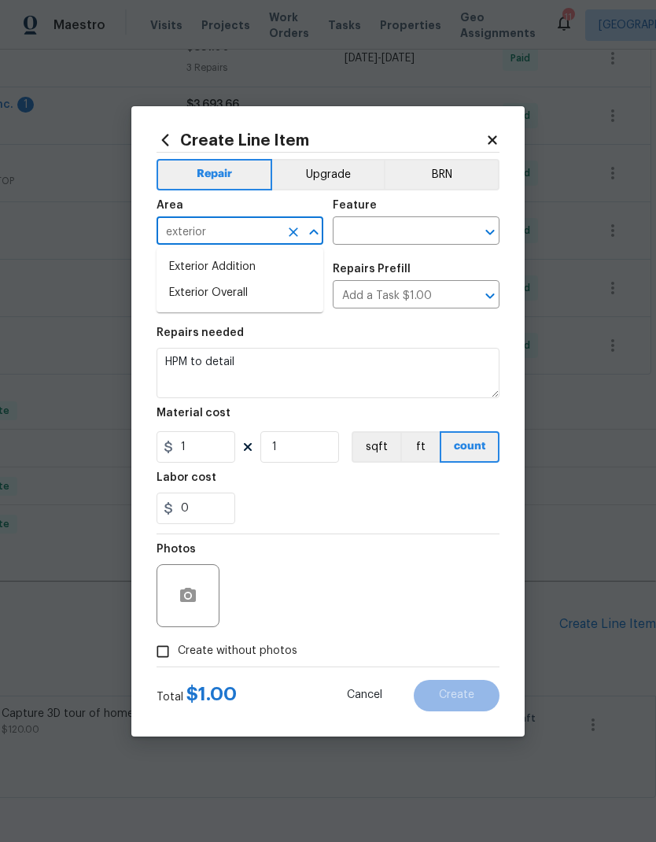
click at [187, 292] on li "Exterior Overall" at bounding box center [240, 293] width 167 height 26
type input "Exterior Overall"
click at [411, 227] on input "text" at bounding box center [394, 232] width 123 height 24
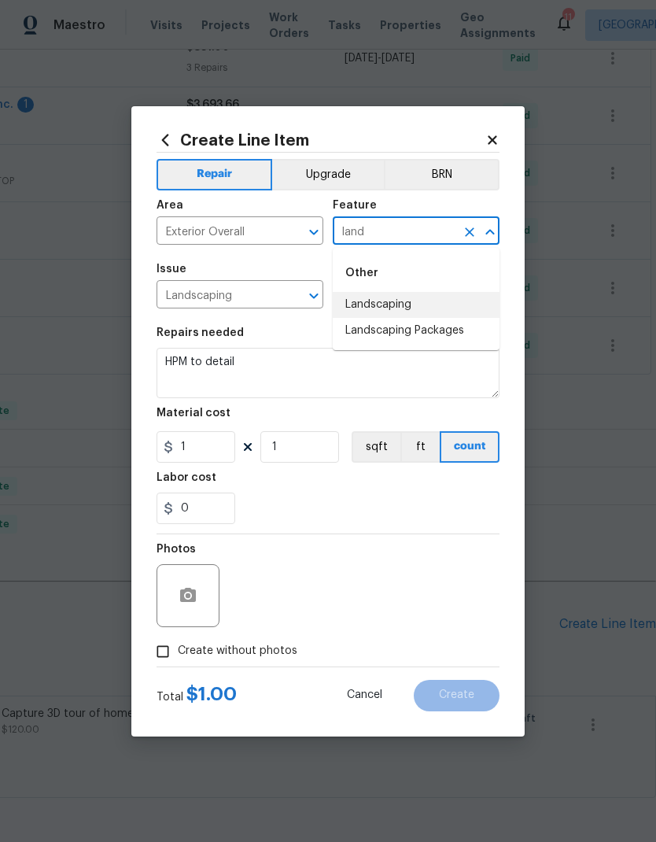
click at [392, 297] on li "Landscaping" at bounding box center [416, 305] width 167 height 26
type input "Landscaping"
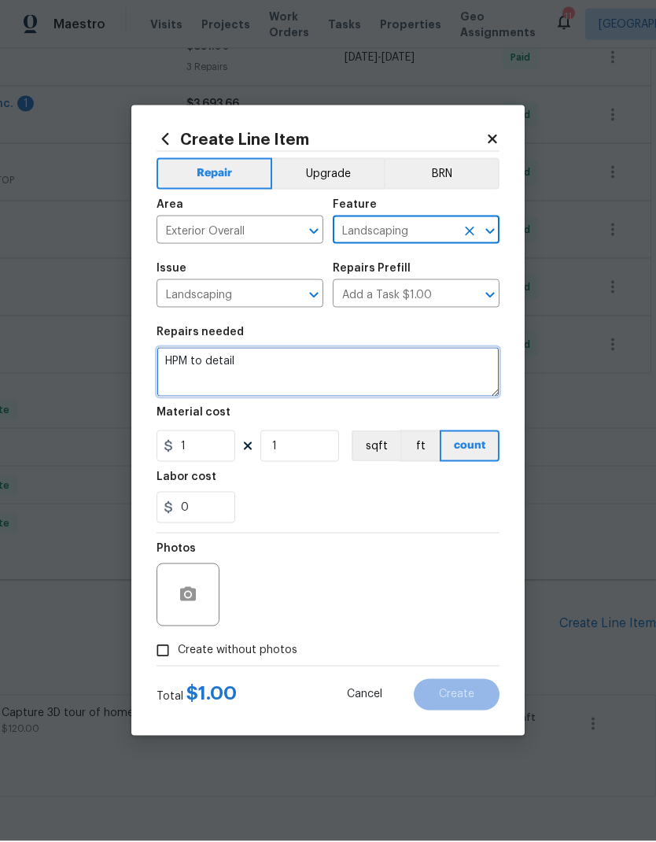
click at [220, 359] on textarea "HPM to detail" at bounding box center [328, 373] width 343 height 50
click at [219, 359] on textarea "HPM to detail" at bounding box center [328, 373] width 343 height 50
click at [226, 363] on textarea "HPM to detail" at bounding box center [328, 373] width 343 height 50
click at [225, 363] on textarea "HPM to detail" at bounding box center [328, 373] width 343 height 50
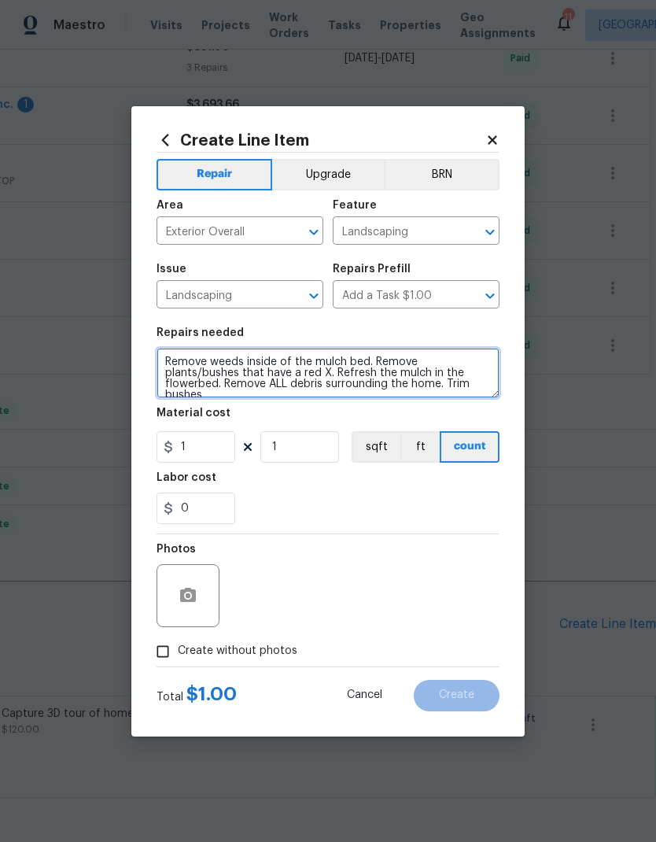
click at [372, 383] on textarea "Remove weeds inside of the mulch bed. Remove plants/bushes that have a red X. R…" at bounding box center [328, 373] width 343 height 50
click at [480, 381] on textarea "Remove weeds inside of the mulch bed. Remove plants/bushes that have a red X. R…" at bounding box center [328, 373] width 343 height 50
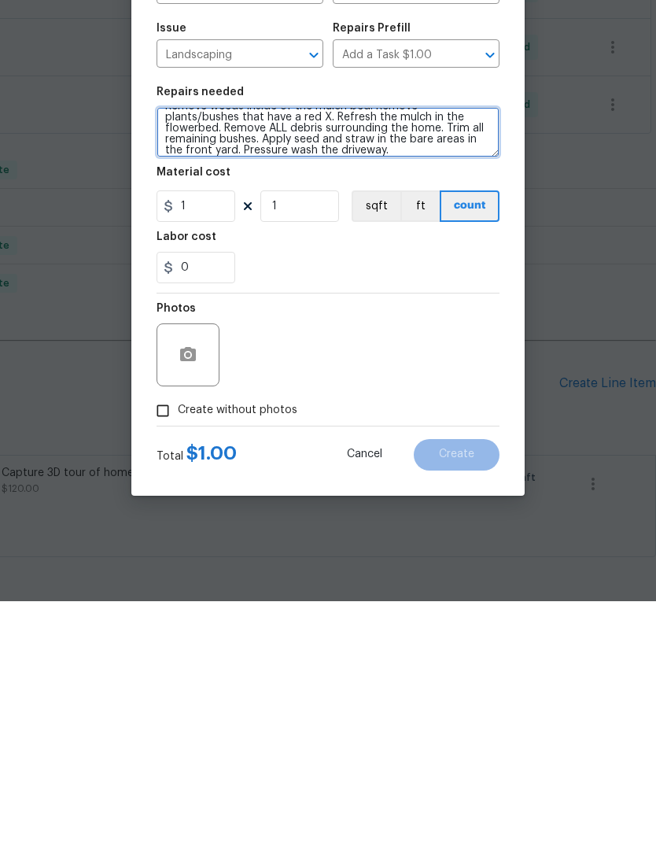
type textarea "Remove weeds inside of the mulch bed. Remove plants/bushes that have a red X. R…"
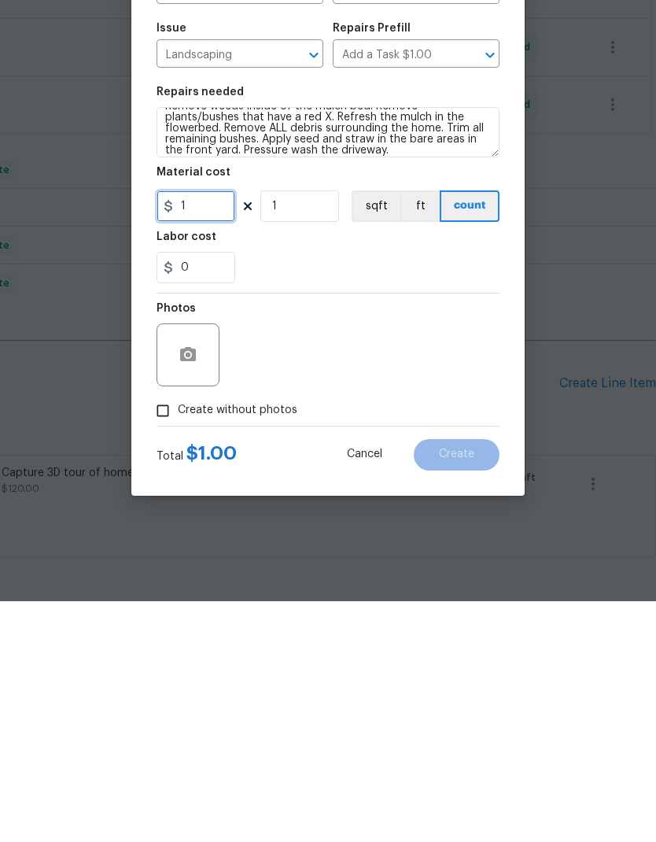
click at [189, 431] on input "1" at bounding box center [196, 446] width 79 height 31
click at [188, 431] on input "1" at bounding box center [196, 446] width 79 height 31
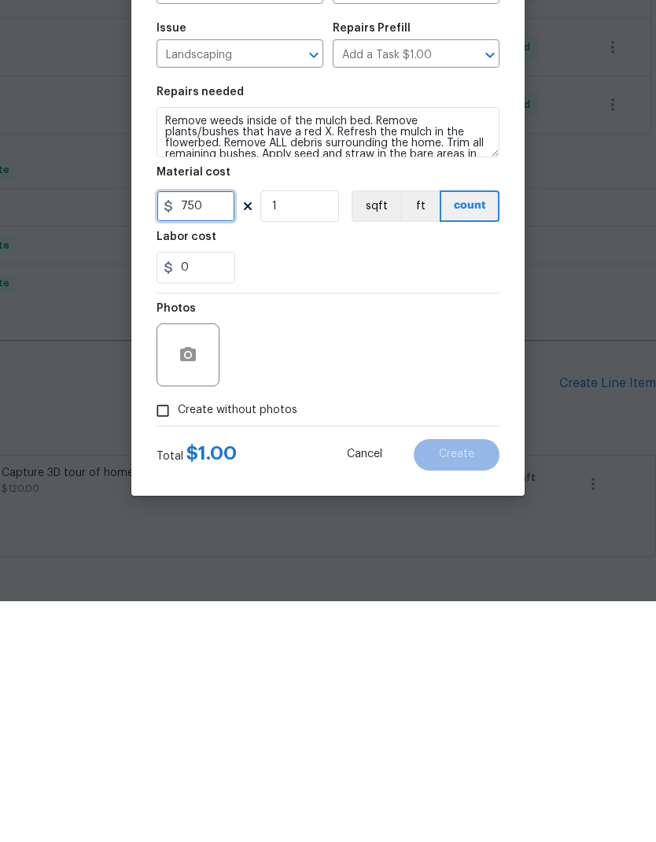
scroll to position [13, 0]
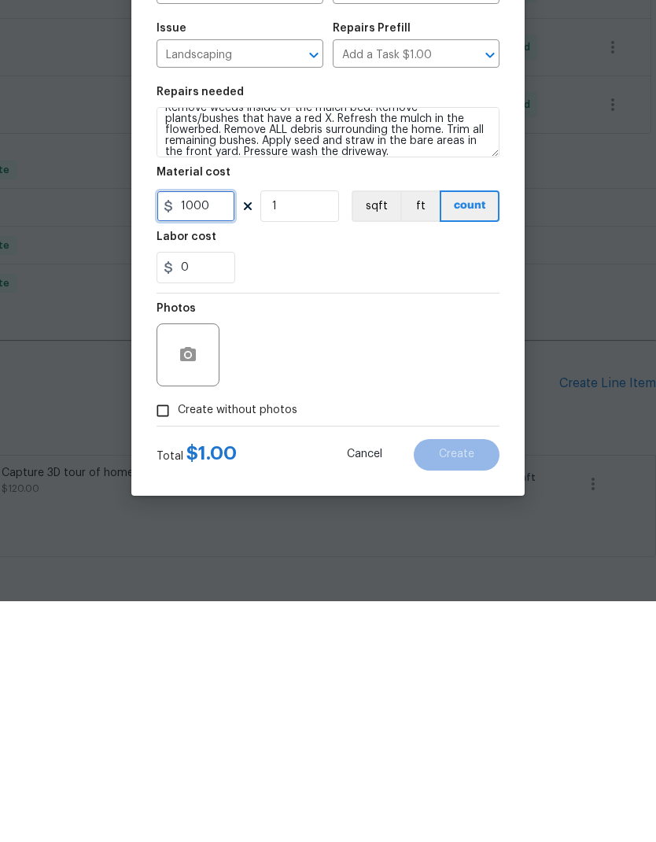
type input "1000"
click at [422, 492] on div "0" at bounding box center [328, 507] width 343 height 31
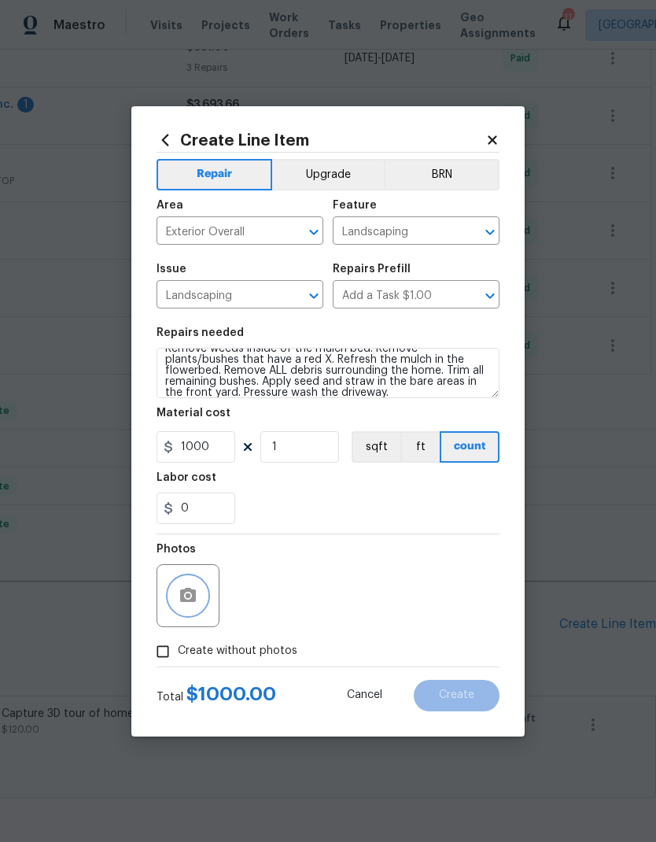
click at [183, 601] on icon "button" at bounding box center [188, 594] width 16 height 14
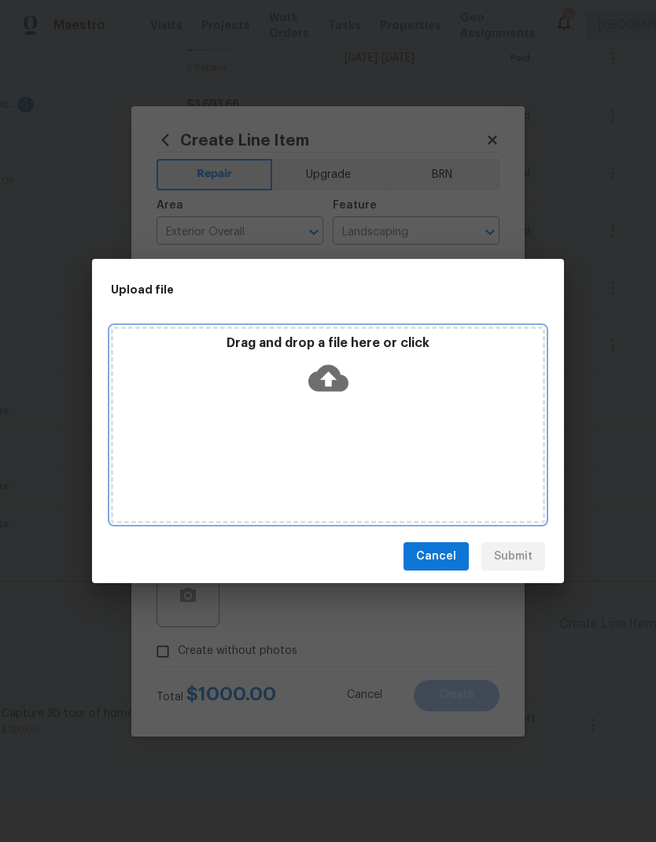
click at [335, 375] on icon at bounding box center [328, 378] width 40 height 27
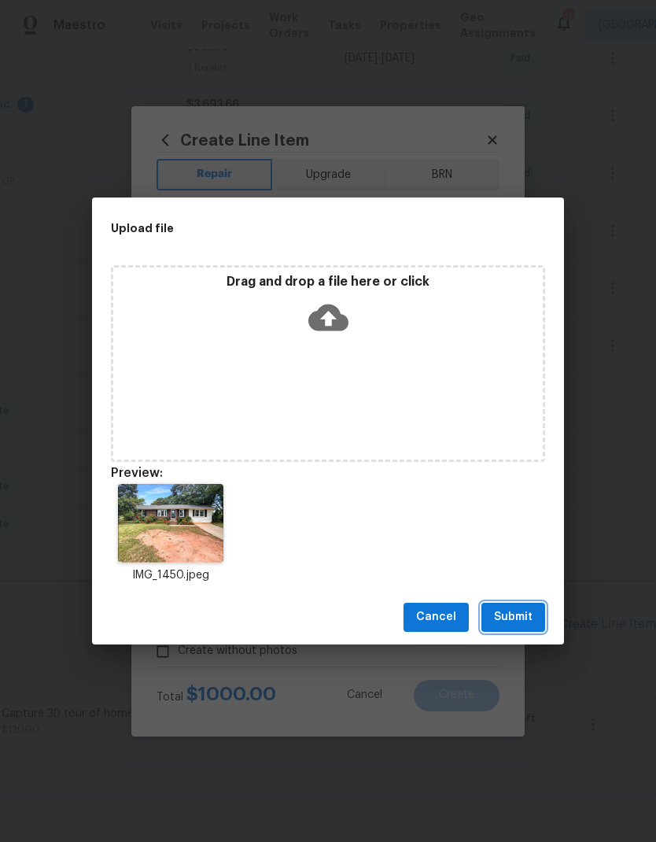
click at [526, 622] on span "Submit" at bounding box center [513, 617] width 39 height 20
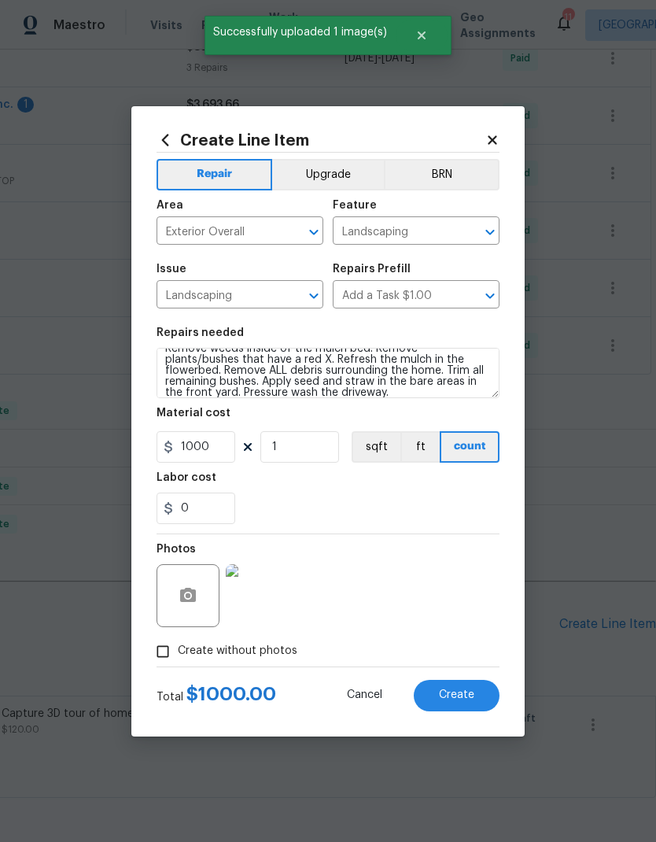
click at [455, 683] on button "Create" at bounding box center [457, 695] width 86 height 31
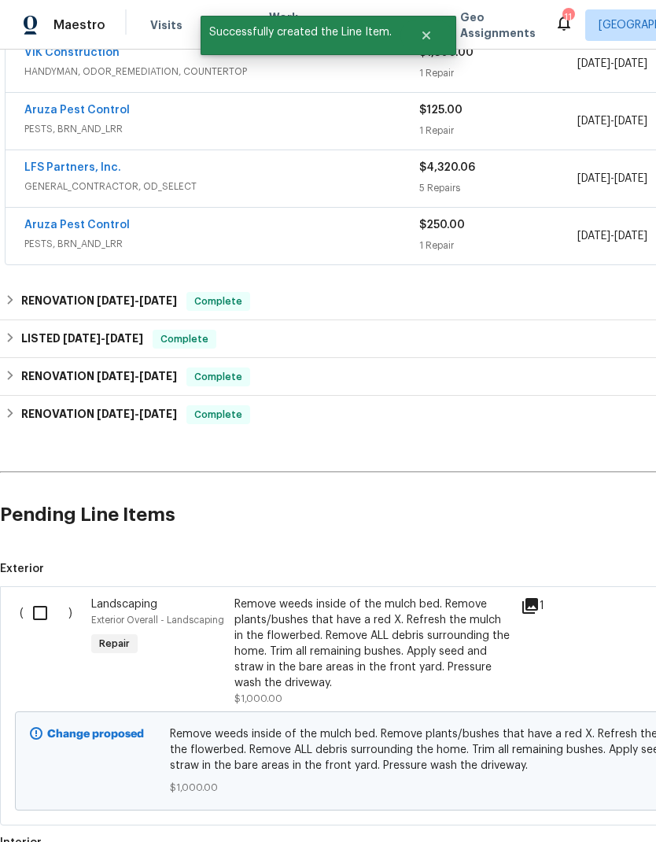
scroll to position [546, 0]
click at [46, 596] on input "checkbox" at bounding box center [46, 612] width 45 height 33
checkbox input "true"
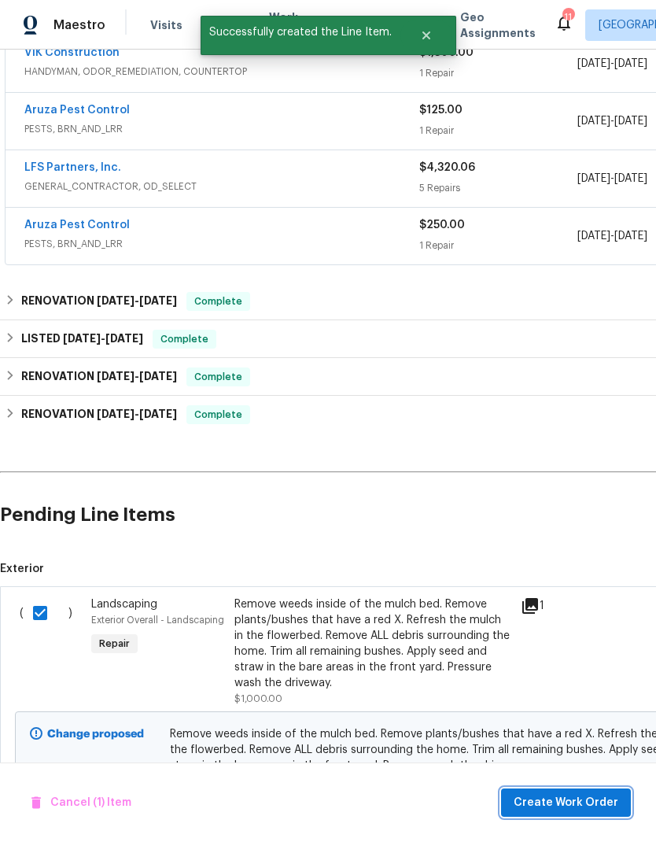
click at [580, 799] on span "Create Work Order" at bounding box center [566, 803] width 105 height 20
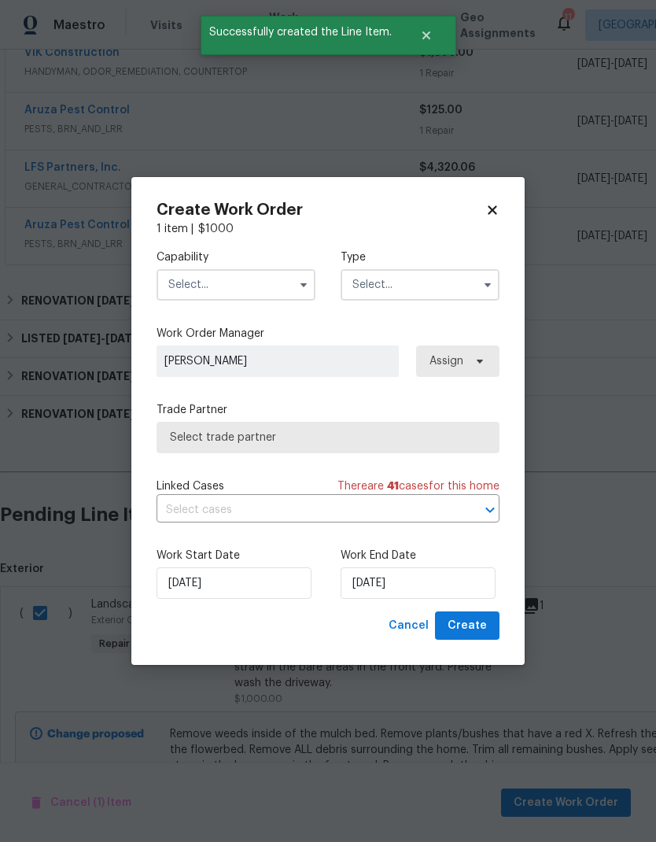
click at [260, 269] on input "text" at bounding box center [236, 284] width 159 height 31
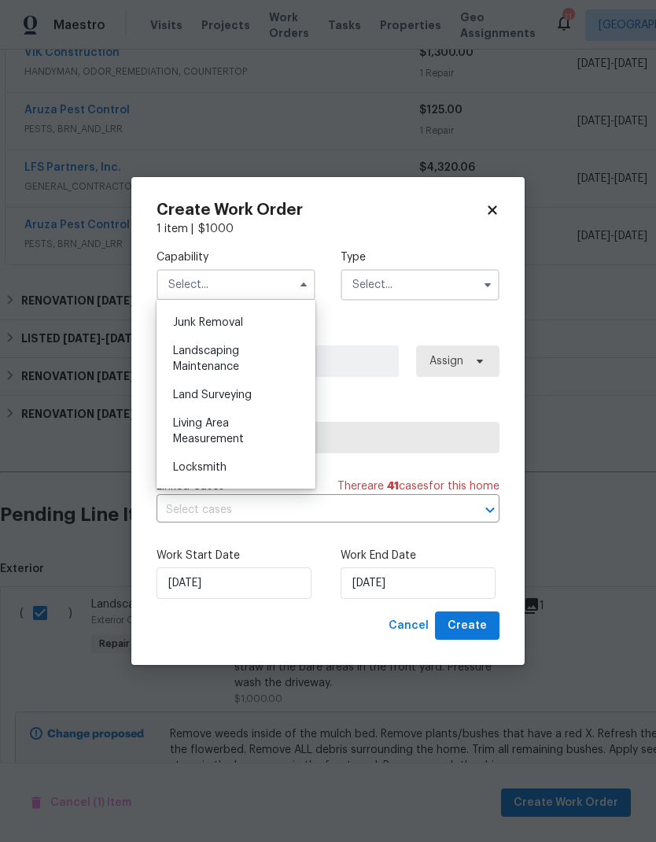
scroll to position [1009, 0]
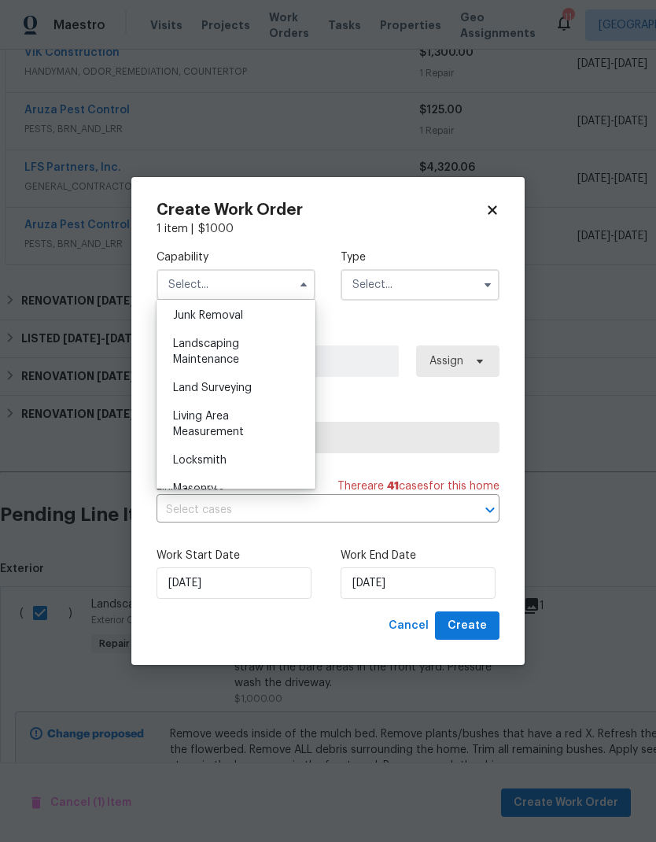
click at [223, 353] on span "Landscaping Maintenance" at bounding box center [206, 351] width 66 height 27
type input "Landscaping Maintenance"
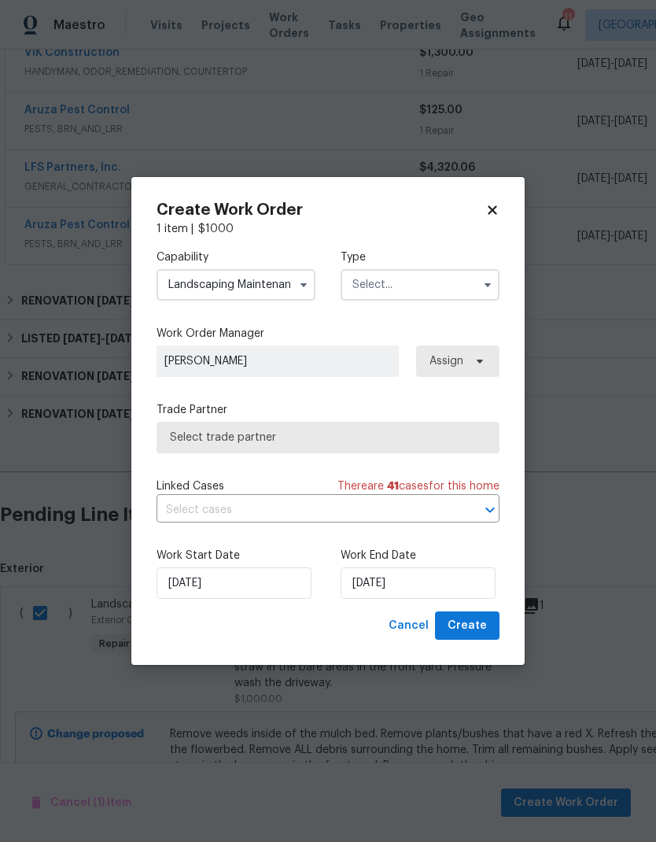
click at [442, 284] on input "text" at bounding box center [420, 284] width 159 height 31
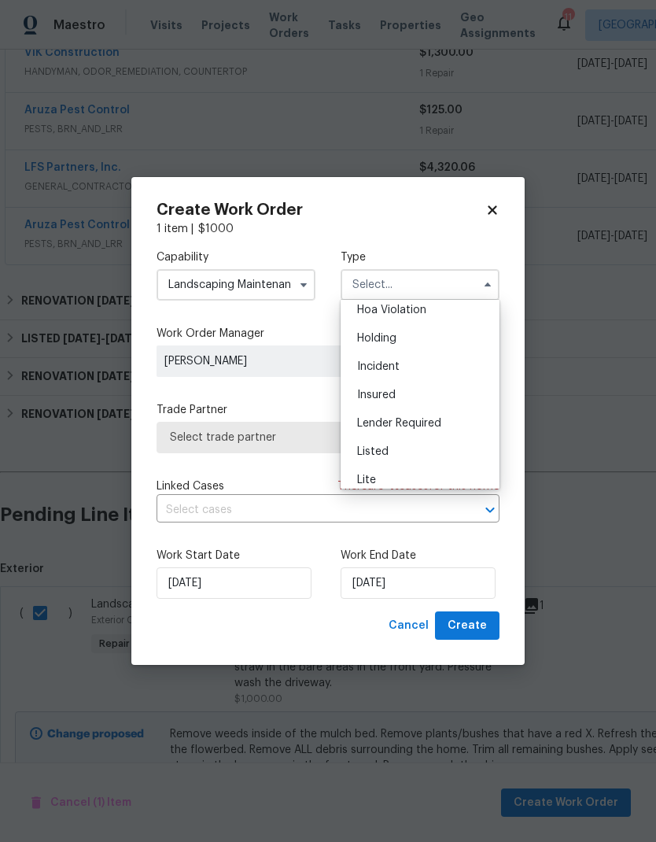
scroll to position [66, 0]
click at [379, 424] on span "Listed" at bounding box center [372, 421] width 31 height 11
type input "Listed"
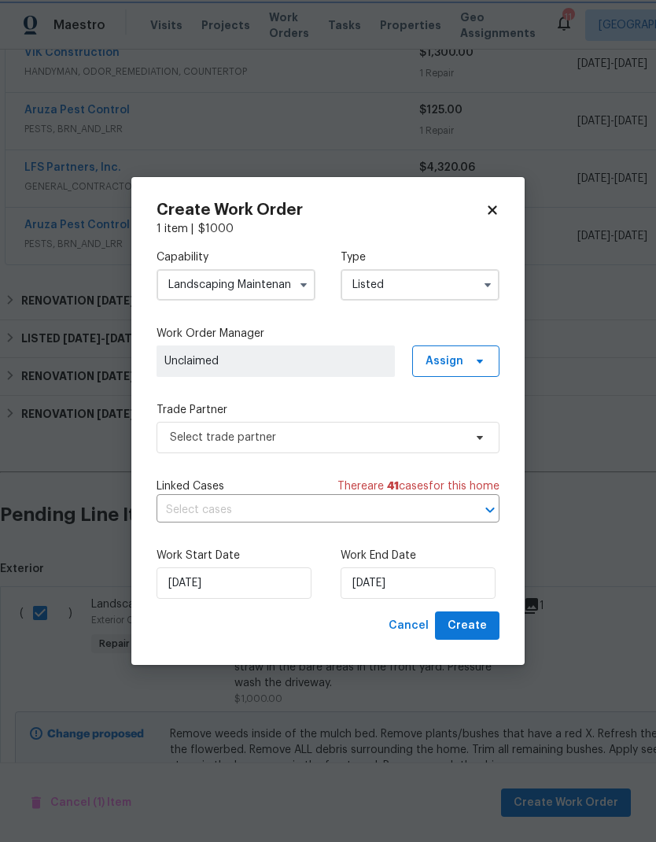
scroll to position [0, 0]
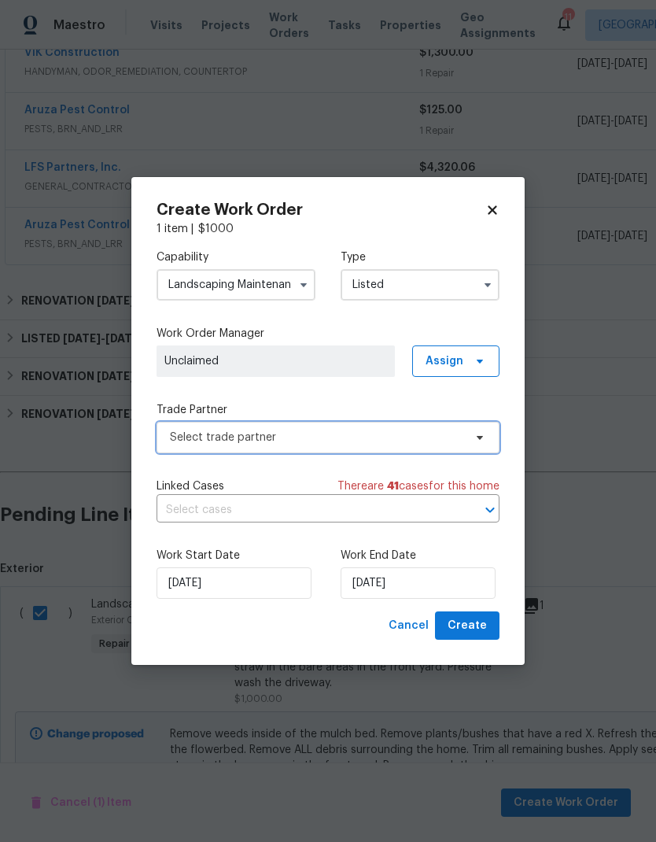
click at [425, 446] on span "Select trade partner" at bounding box center [328, 437] width 343 height 31
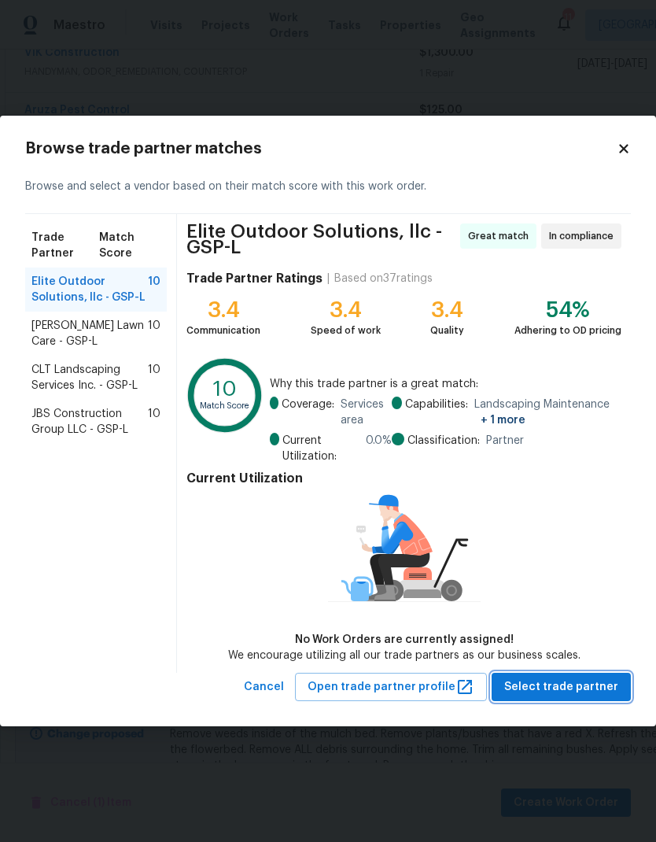
click at [574, 687] on span "Select trade partner" at bounding box center [561, 687] width 114 height 20
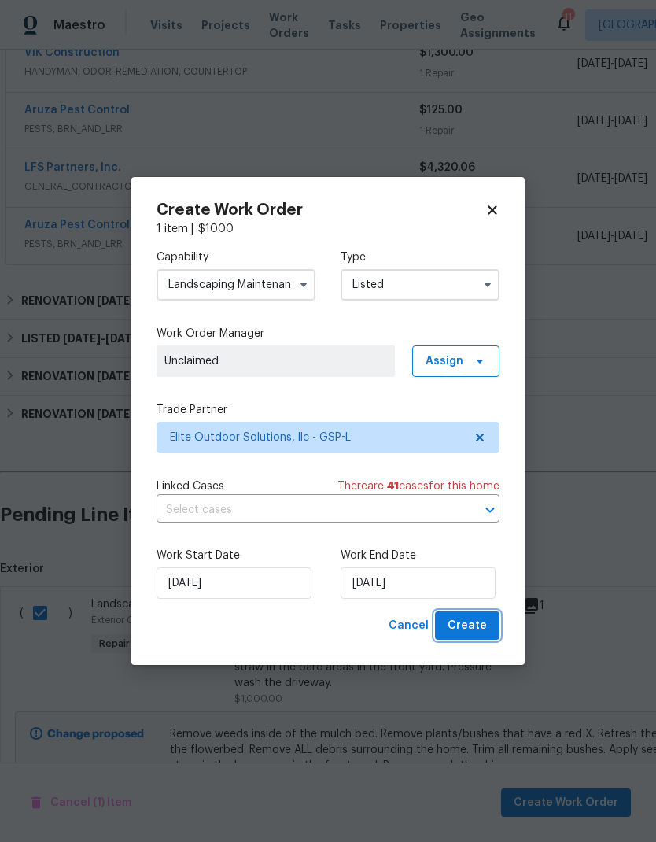
click at [488, 633] on button "Create" at bounding box center [467, 625] width 64 height 29
checkbox input "false"
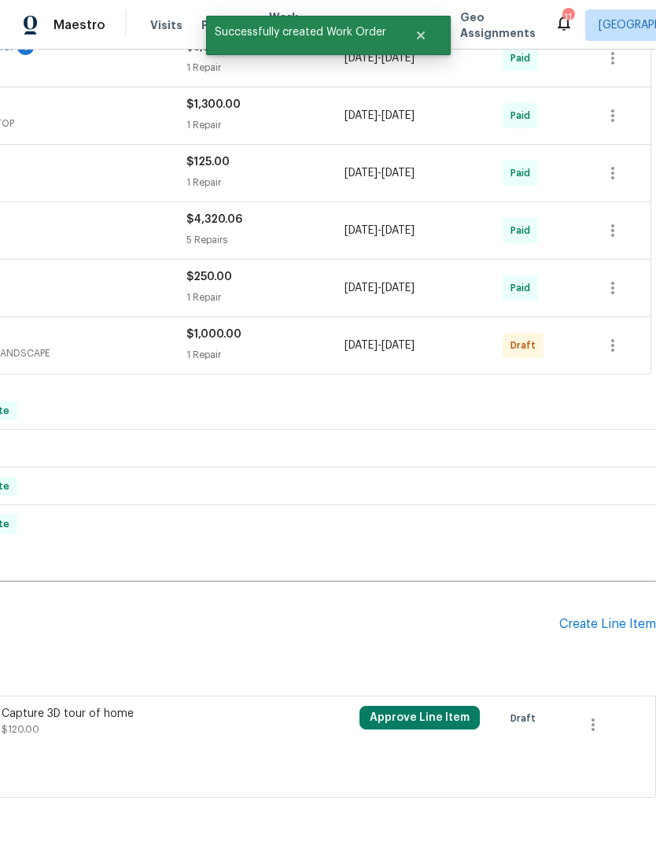
scroll to position [494, 233]
click at [610, 336] on icon "button" at bounding box center [612, 345] width 19 height 19
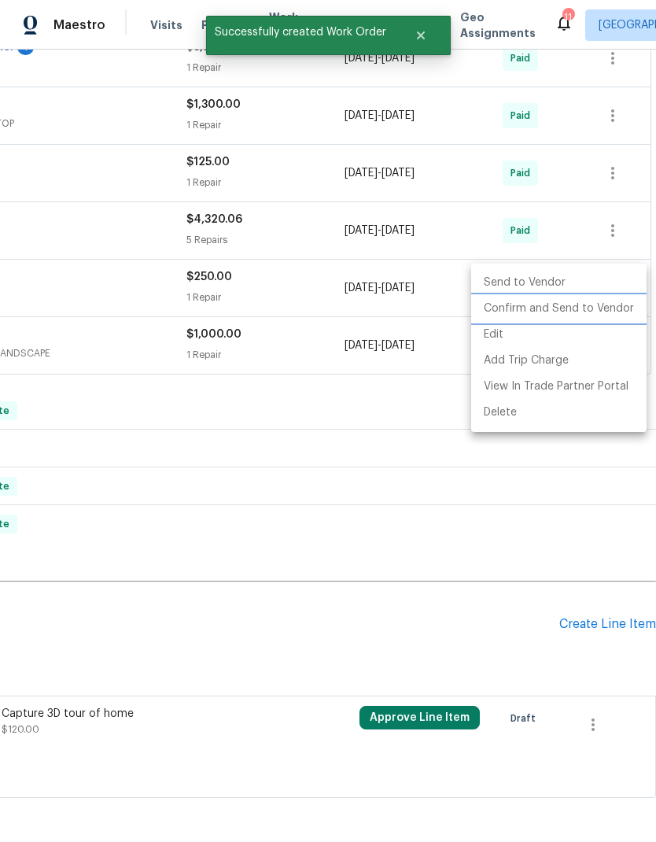
click at [590, 319] on li "Confirm and Send to Vendor" at bounding box center [558, 309] width 175 height 26
